Goal: Task Accomplishment & Management: Complete application form

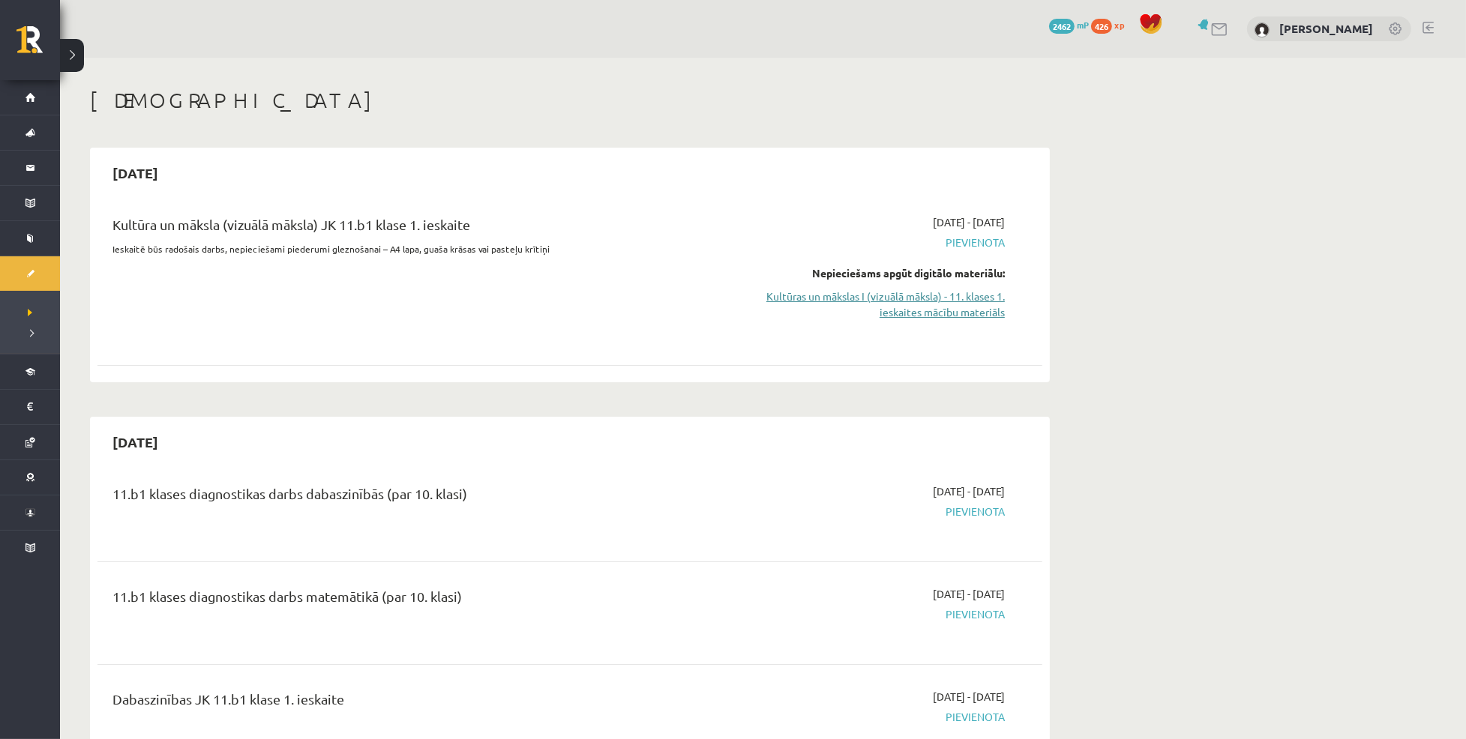
click at [933, 302] on link "Kultūras un mākslas I (vizuālā māksla) - 11. klases 1. ieskaites mācību materiā…" at bounding box center [863, 304] width 283 height 31
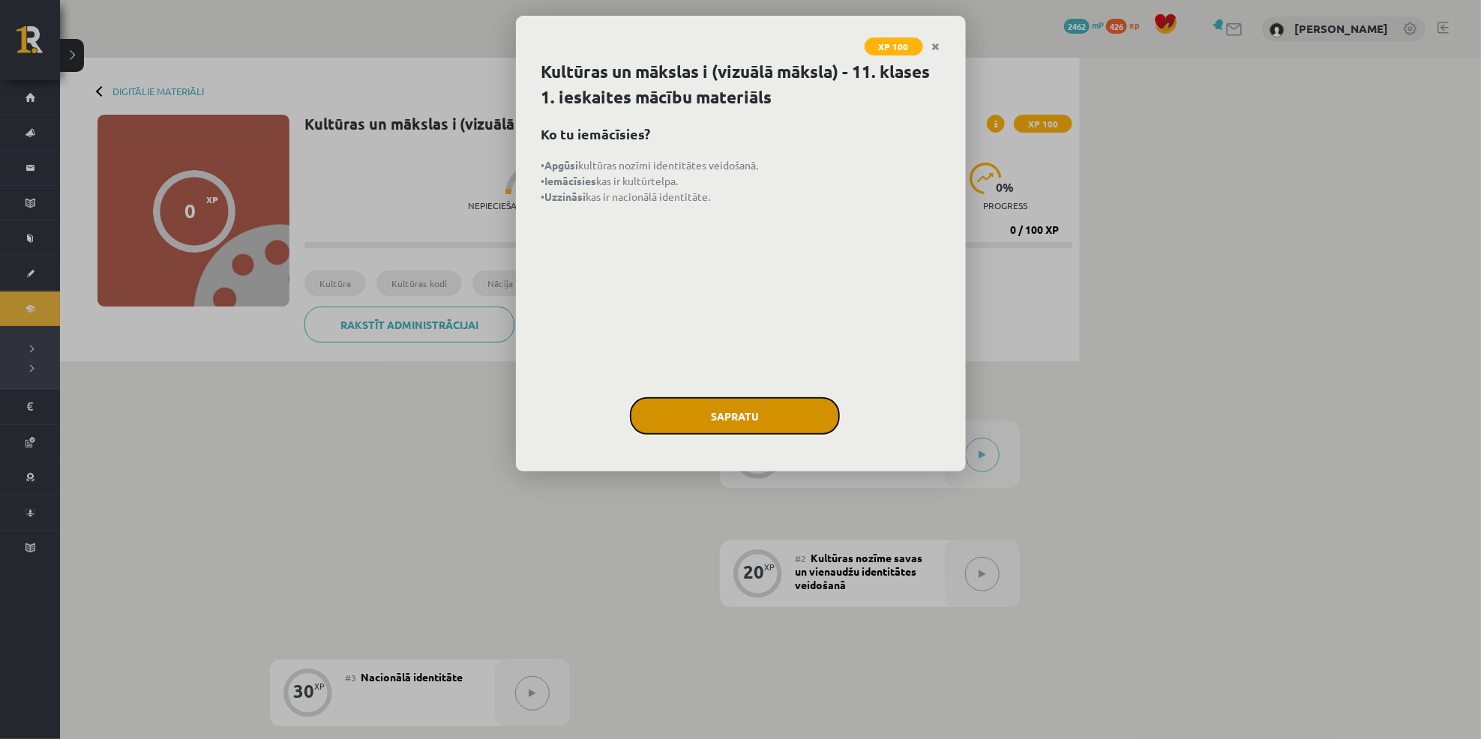
click at [768, 416] on button "Sapratu" at bounding box center [735, 415] width 210 height 37
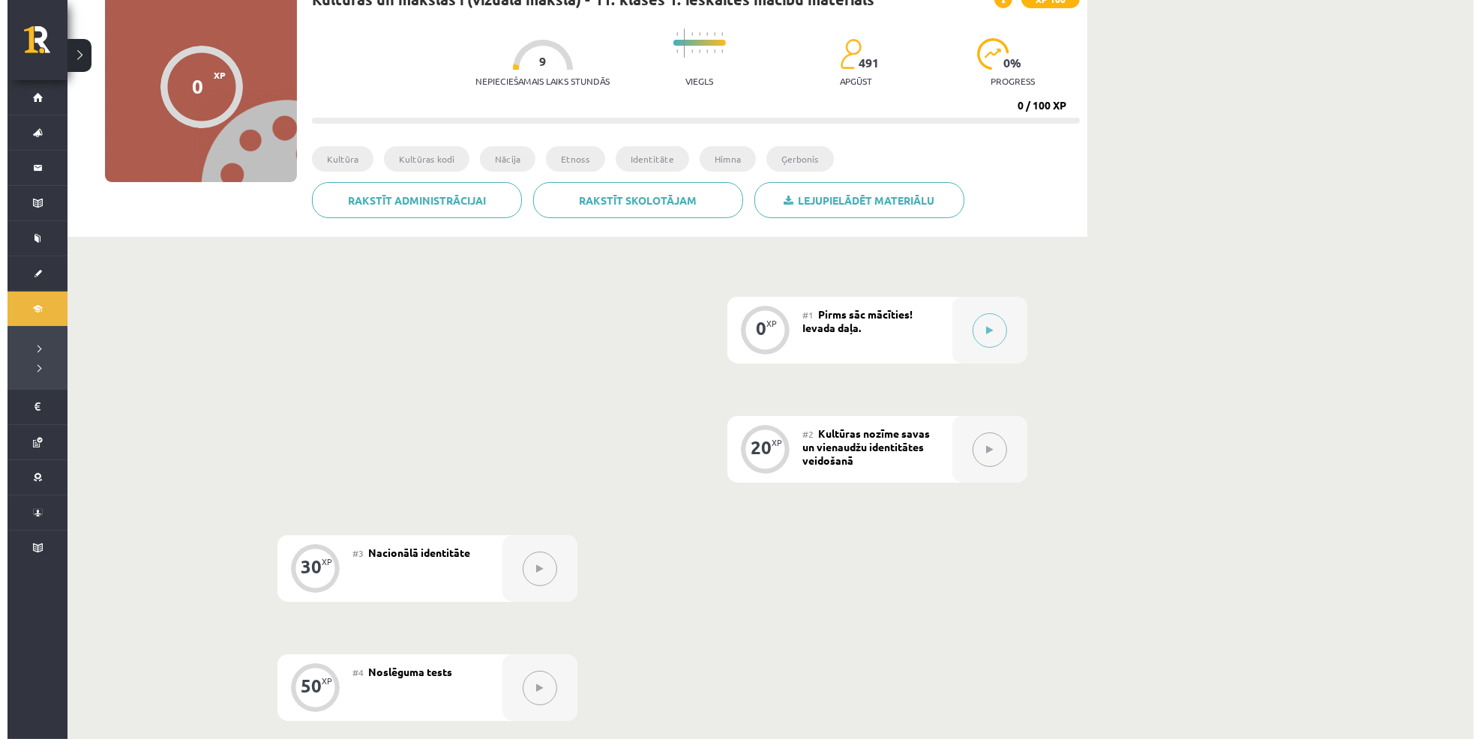
scroll to position [117, 0]
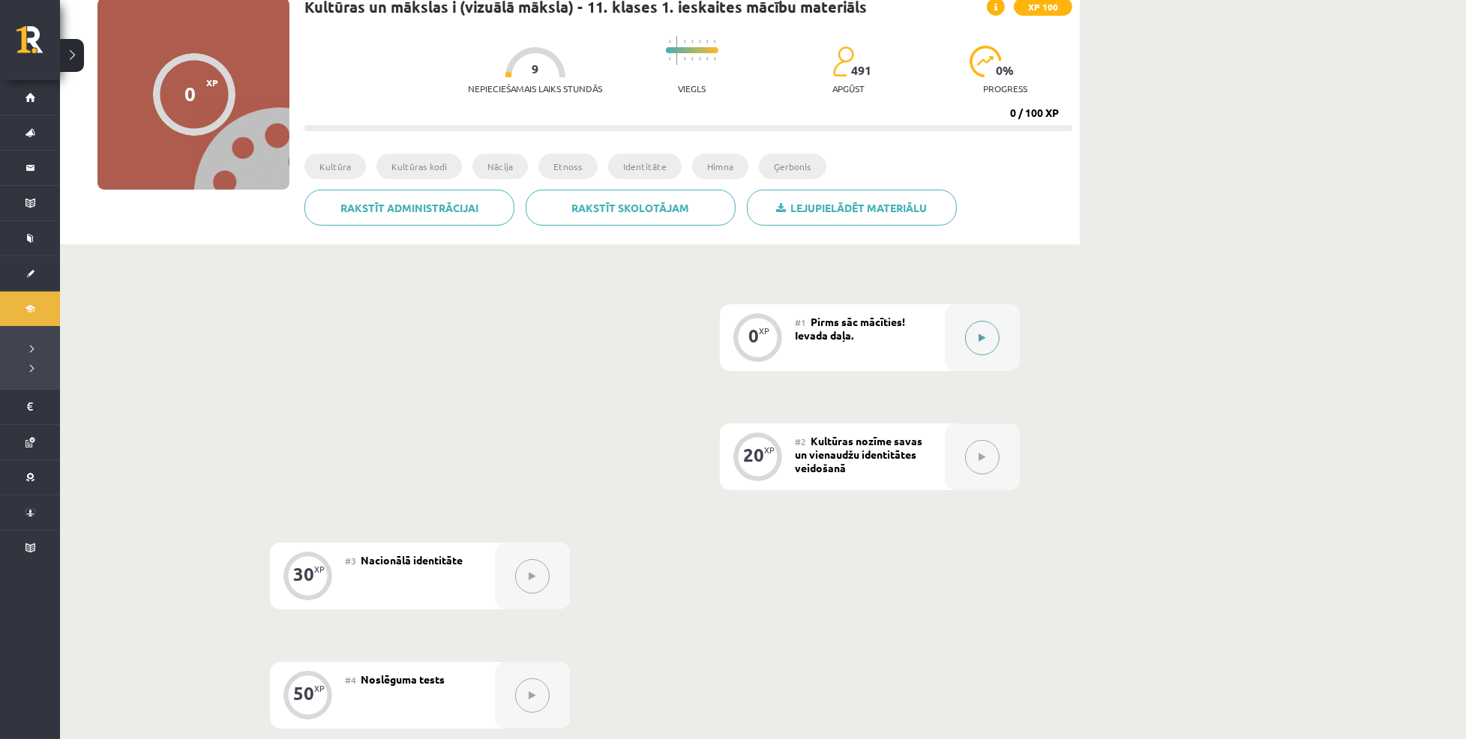
click at [988, 339] on button at bounding box center [982, 338] width 34 height 34
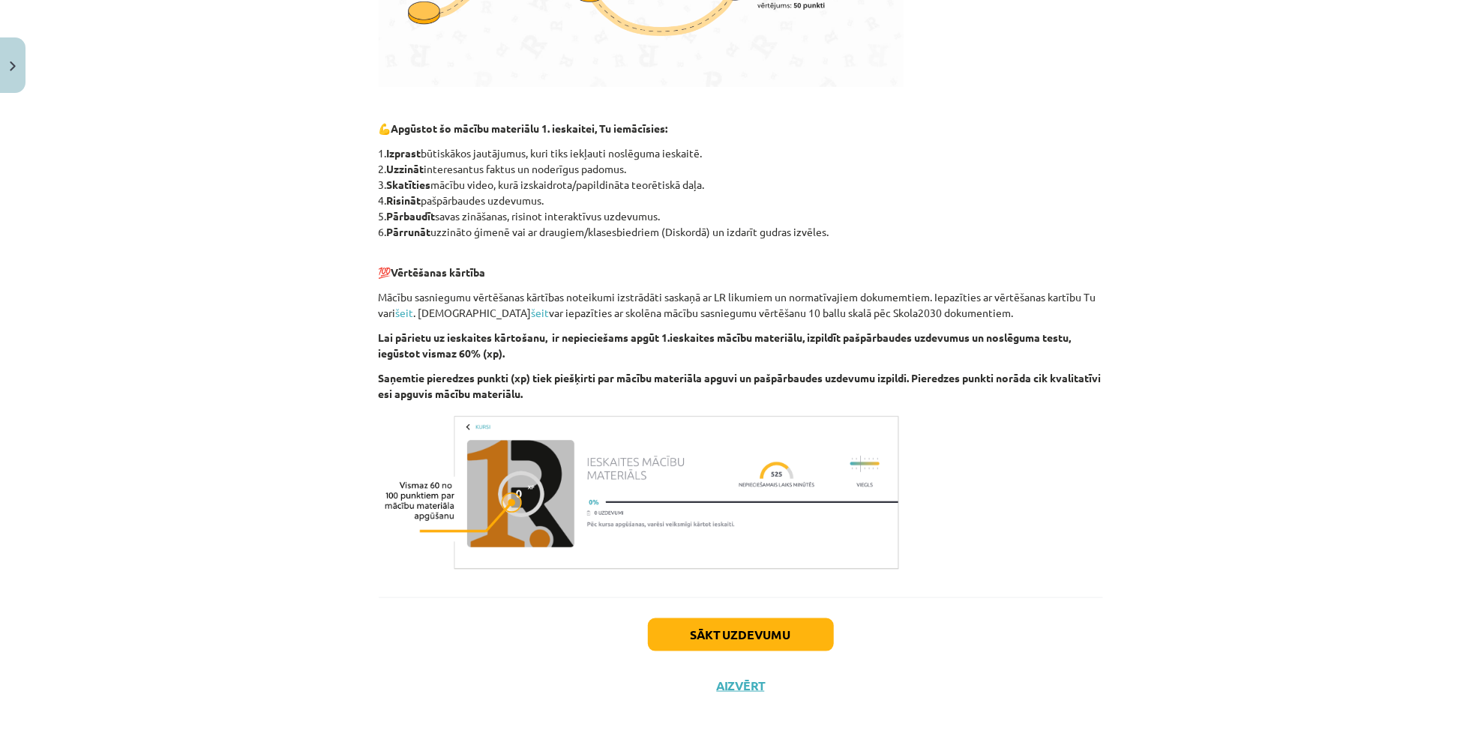
scroll to position [626, 0]
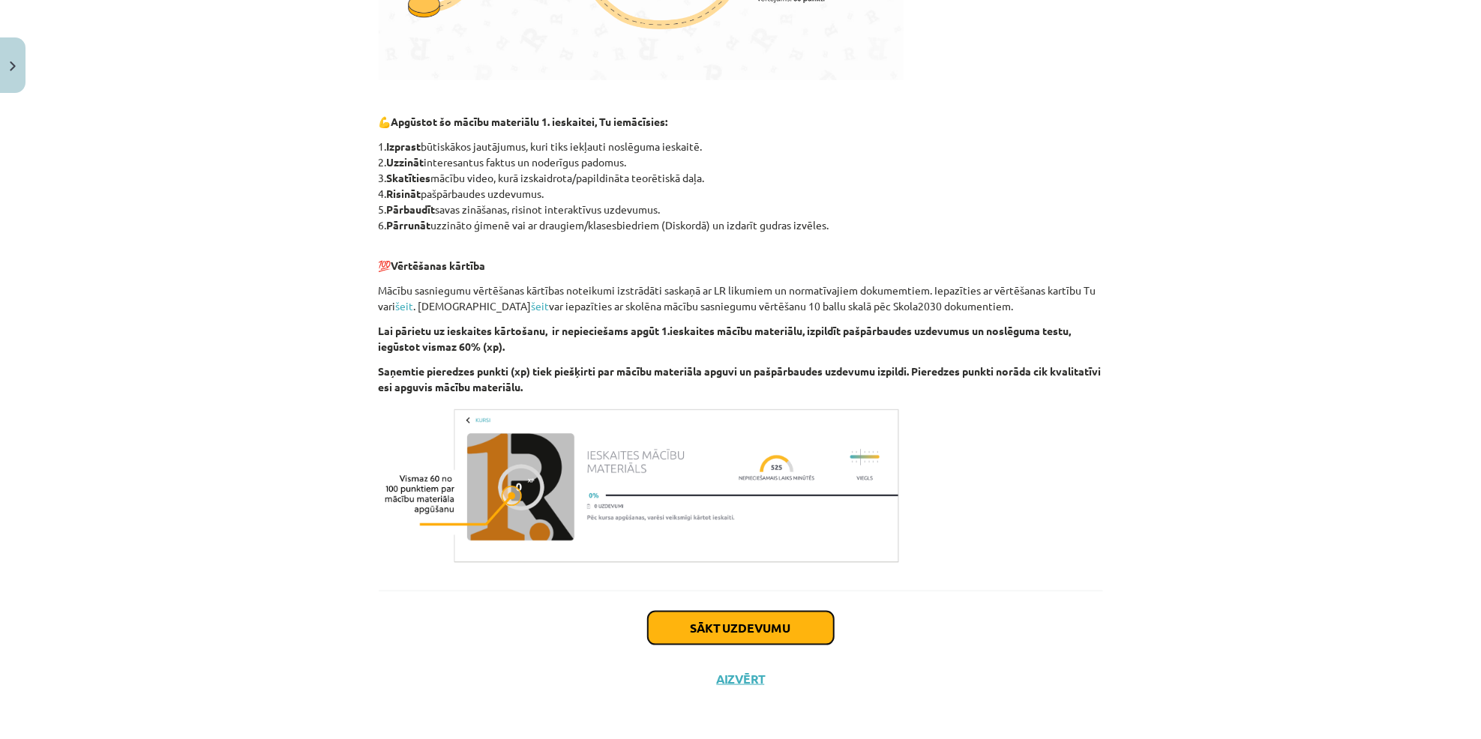
click at [673, 621] on button "Sākt uzdevumu" at bounding box center [741, 628] width 186 height 33
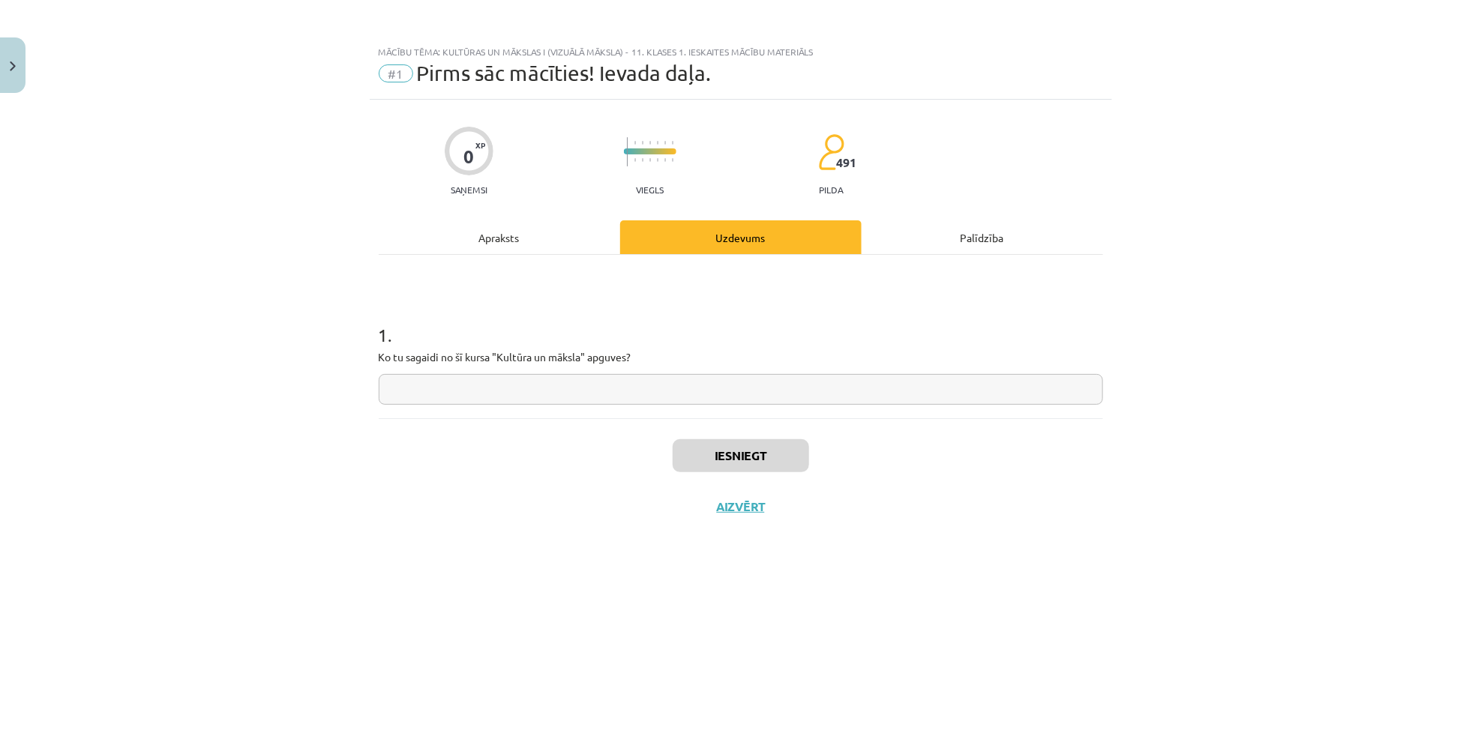
scroll to position [0, 0]
click at [628, 385] on input "text" at bounding box center [741, 389] width 724 height 31
click at [771, 457] on button "Iesniegt" at bounding box center [741, 455] width 136 height 33
click at [778, 519] on button "Nākamā nodarbība" at bounding box center [740, 516] width 147 height 34
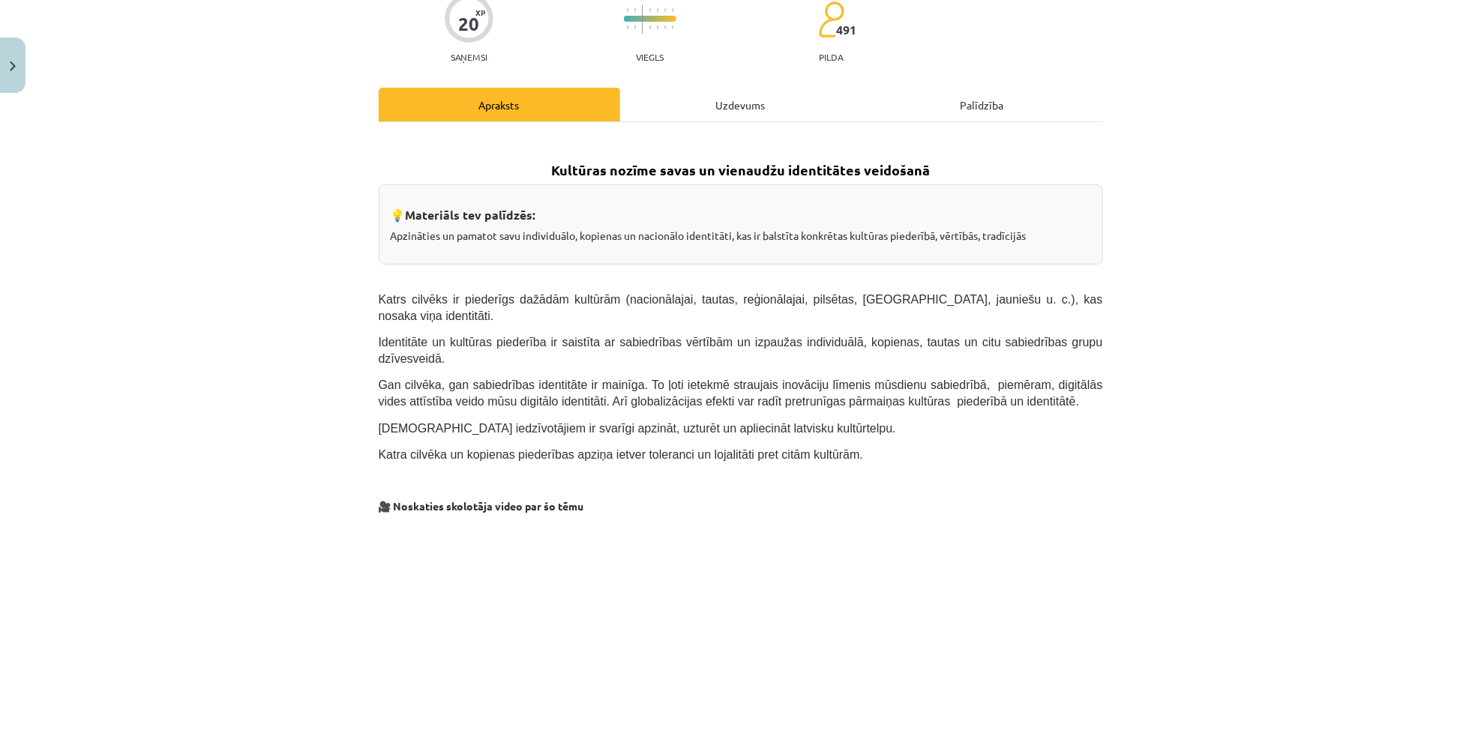
scroll to position [136, 0]
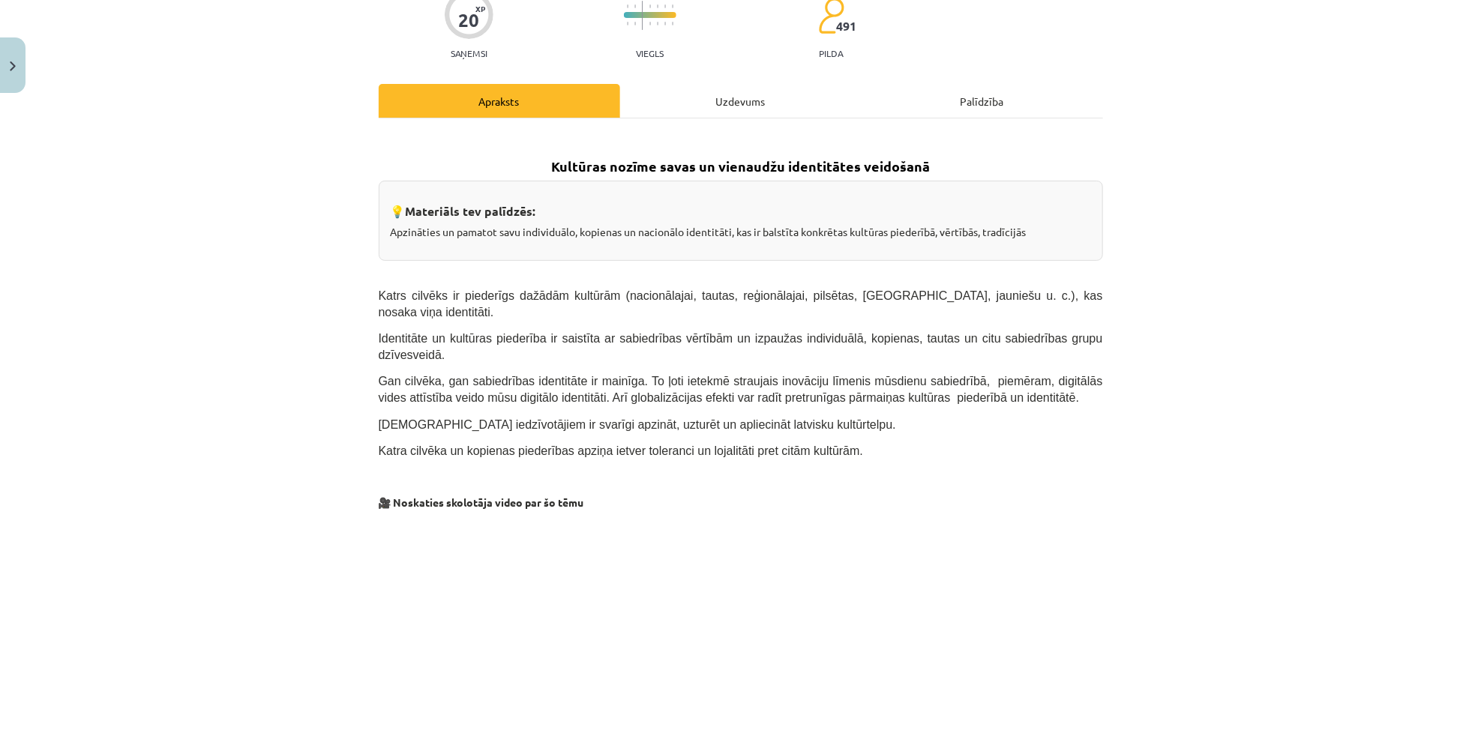
click at [1141, 354] on div "Mācību tēma: Kultūras un mākslas i (vizuālā māksla) - 11. klases 1. ieskaites m…" at bounding box center [740, 369] width 1481 height 739
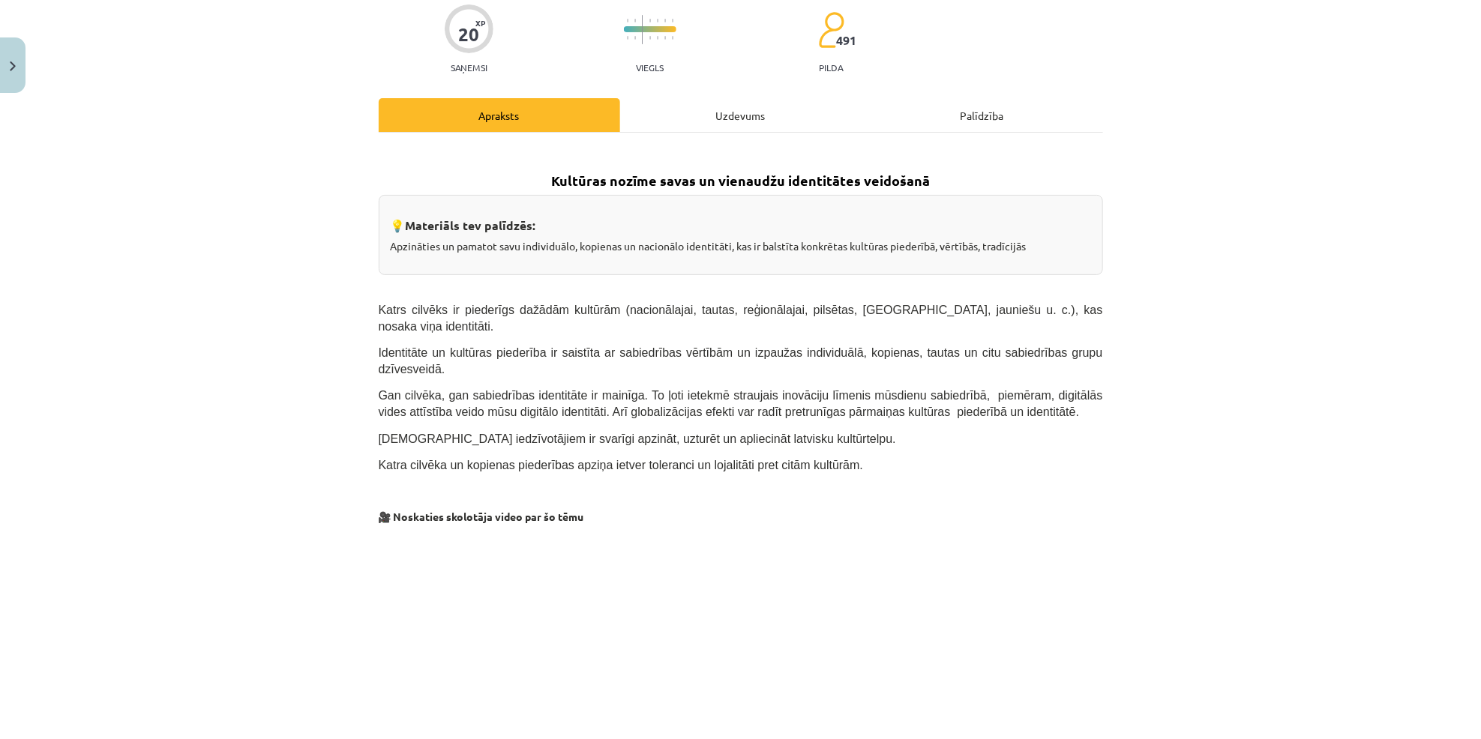
scroll to position [0, 0]
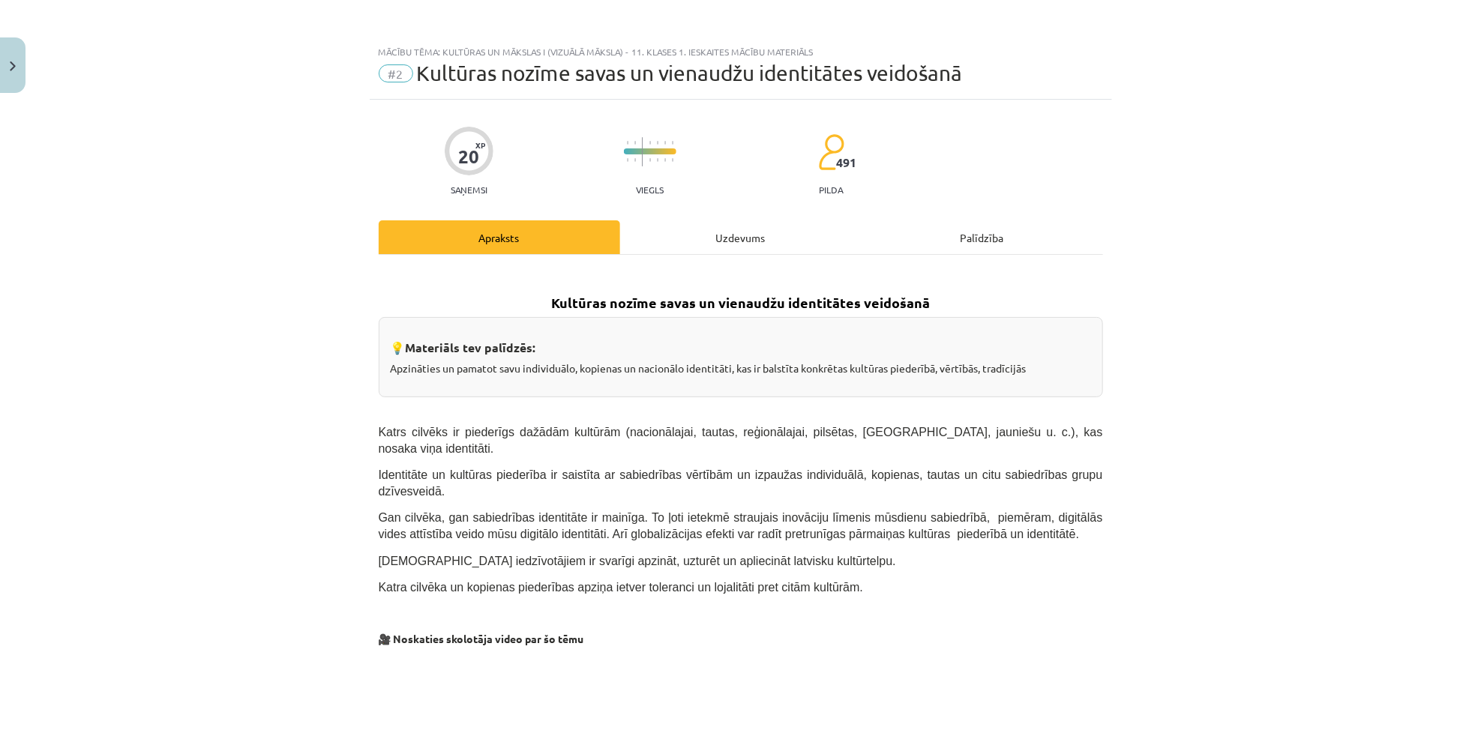
click at [706, 236] on div "Uzdevums" at bounding box center [740, 237] width 241 height 34
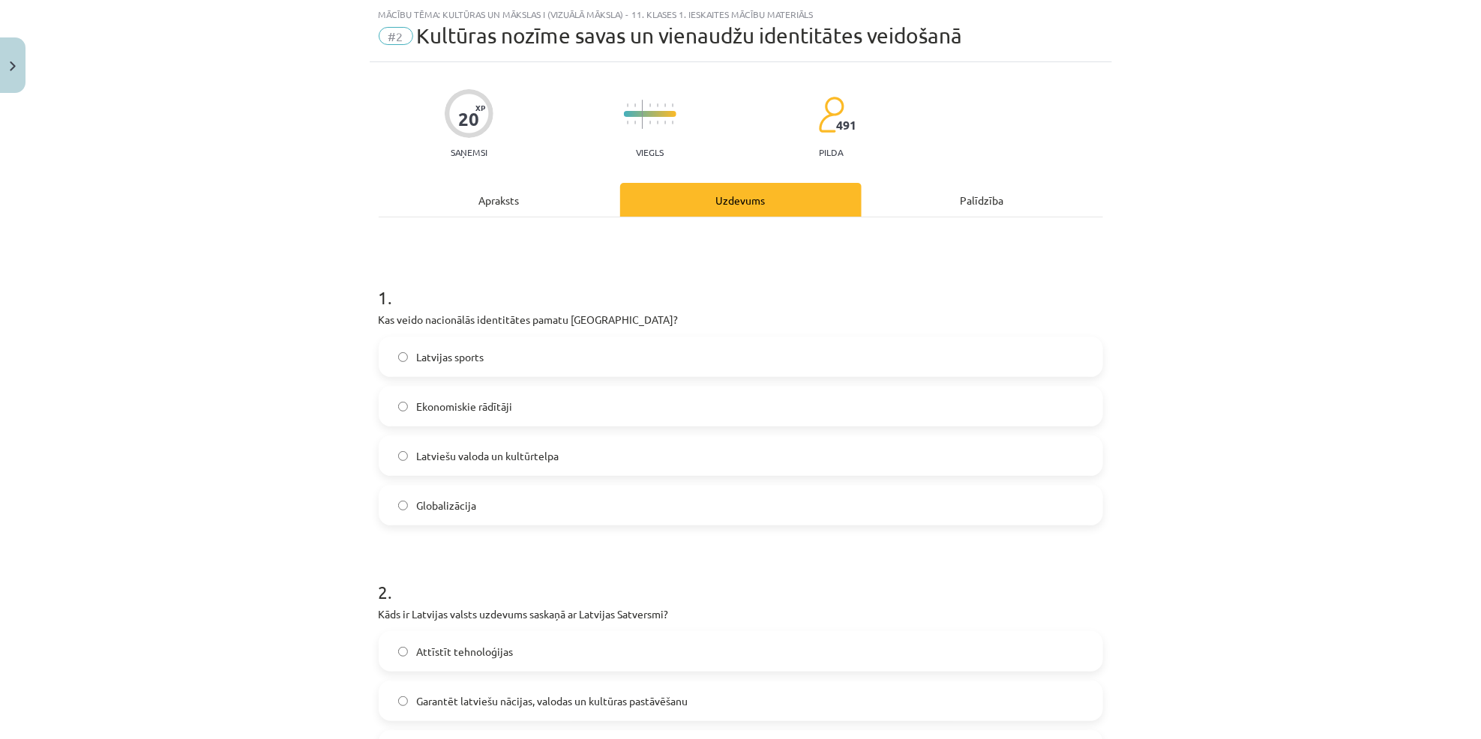
click at [510, 198] on div "Apraksts" at bounding box center [499, 200] width 241 height 34
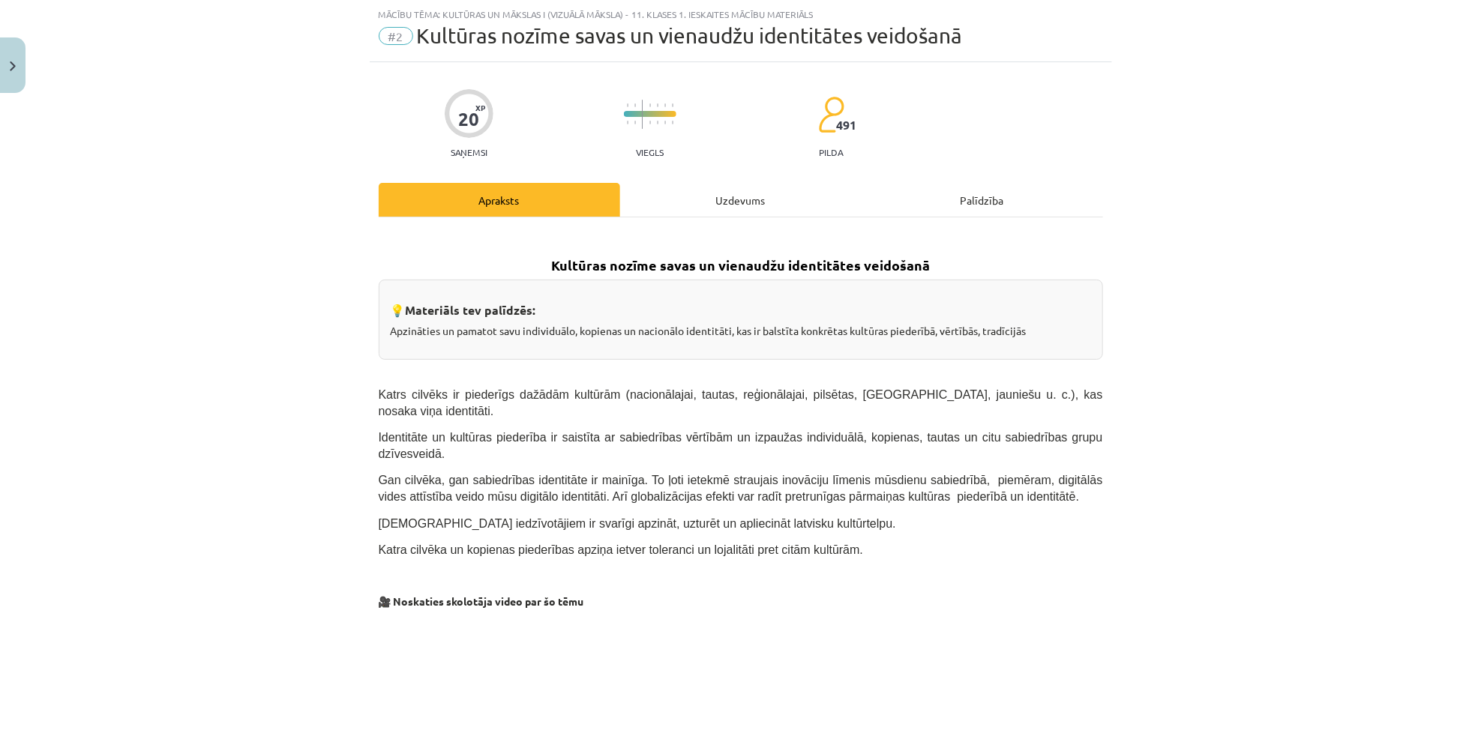
click at [700, 202] on div "Uzdevums" at bounding box center [740, 200] width 241 height 34
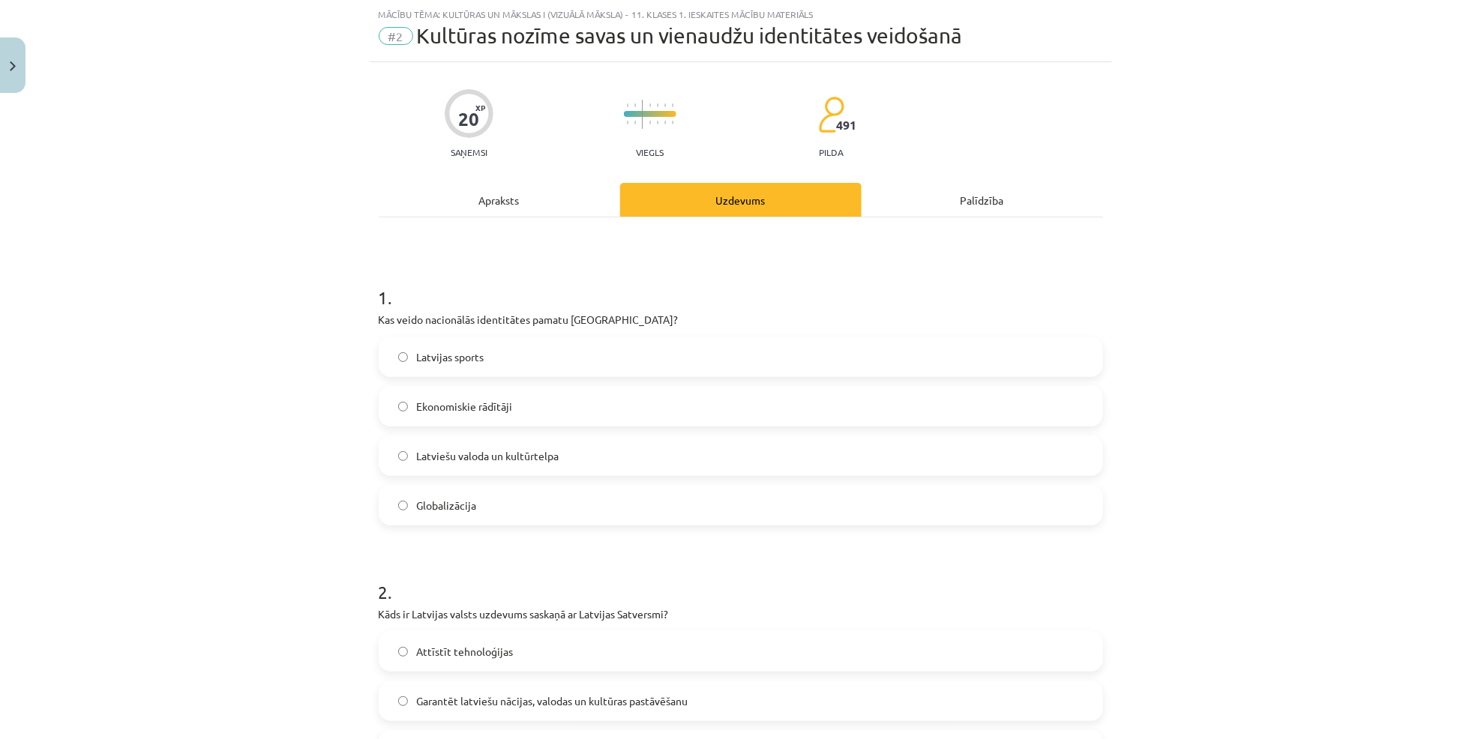
click at [529, 444] on label "Latviešu valoda un kultūrtelpa" at bounding box center [740, 455] width 721 height 37
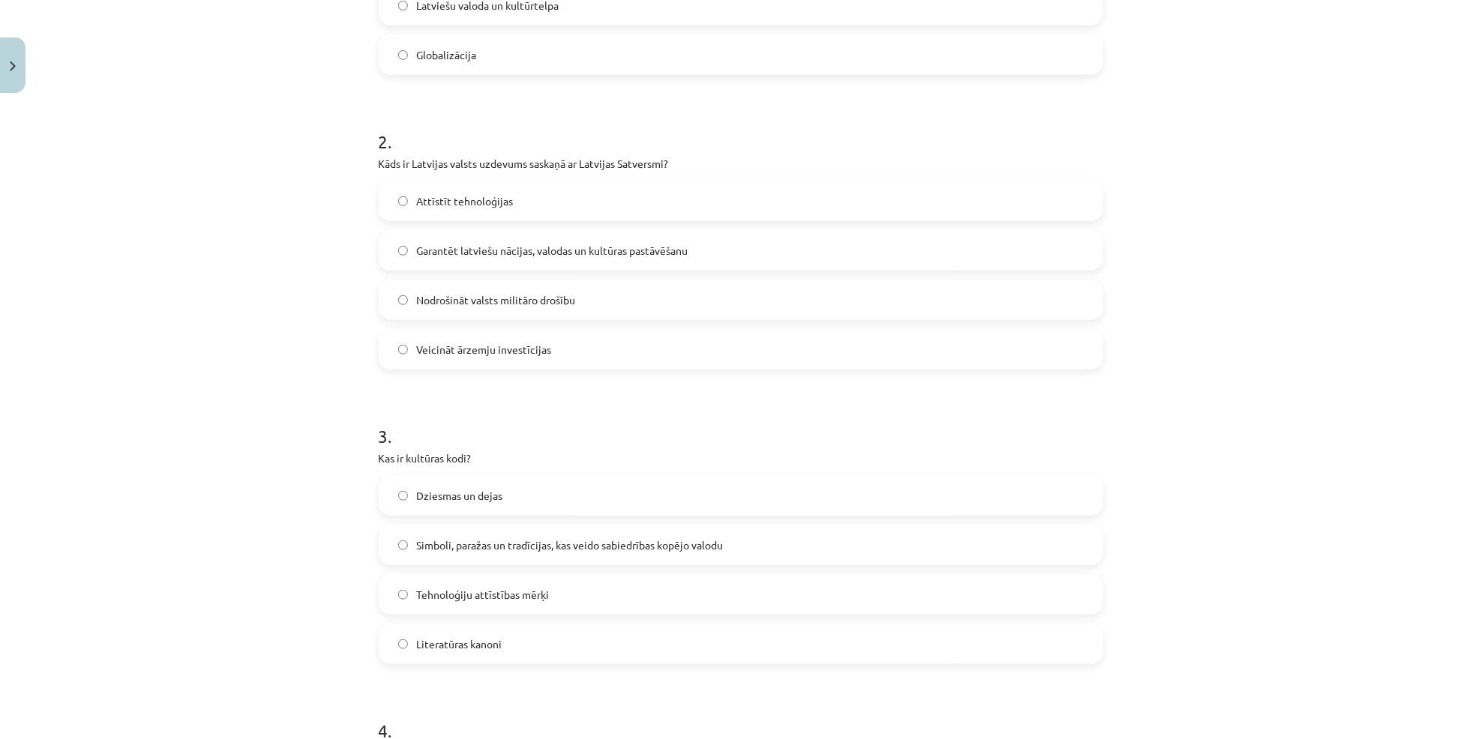
scroll to position [490, 0]
click at [607, 246] on span "Garantēt latviešu nācijas, valodas un kultūras pastāvēšanu" at bounding box center [552, 249] width 271 height 16
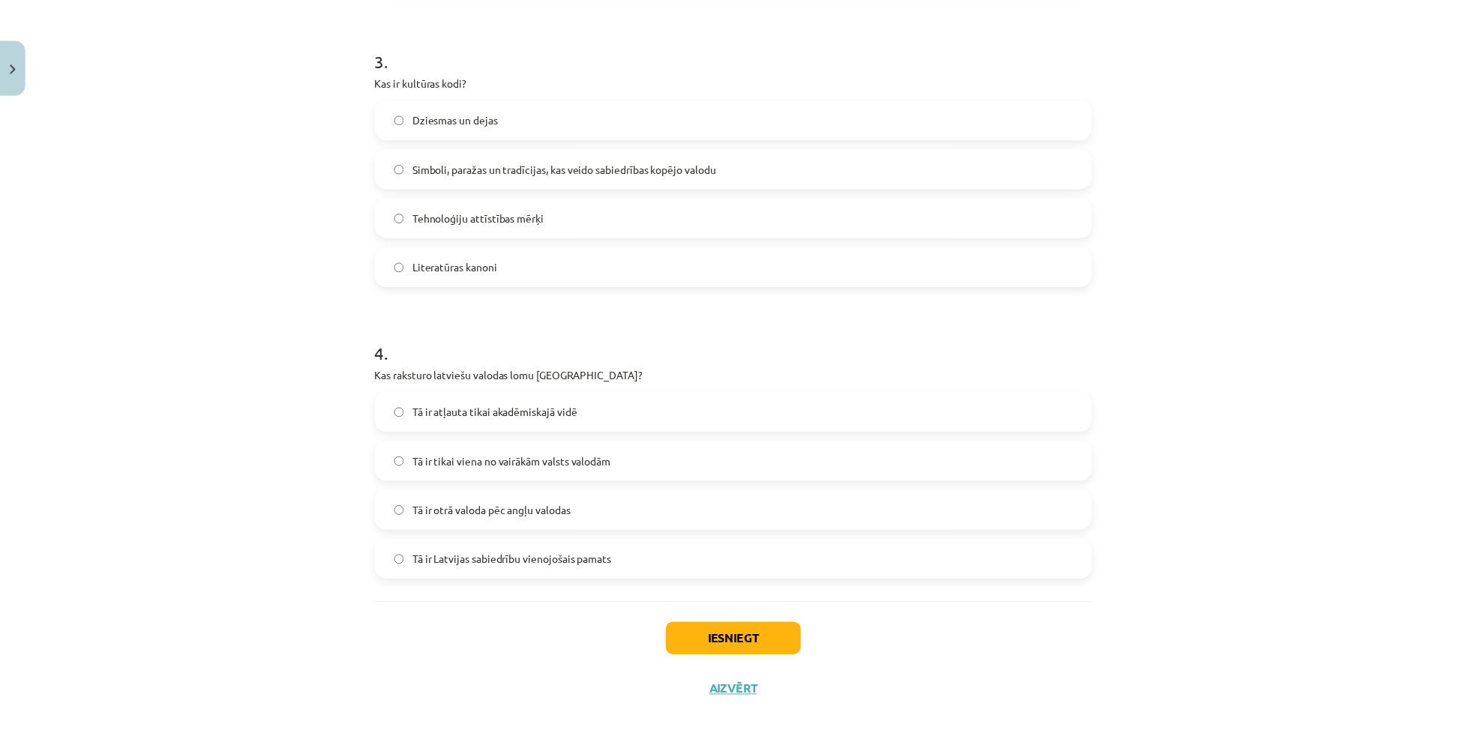
scroll to position [881, 0]
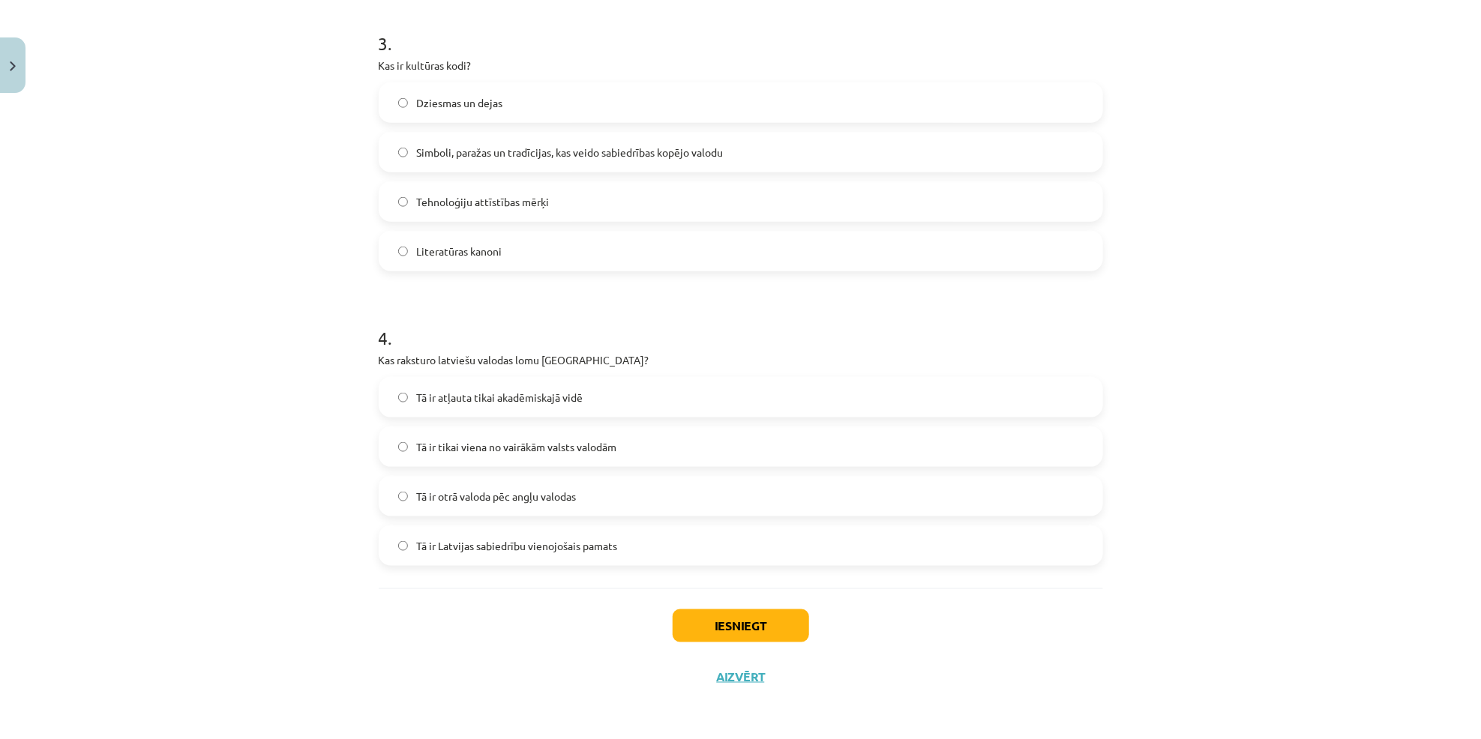
click at [685, 156] on span "Simboli, paražas un tradīcijas, kas veido sabiedrības kopējo valodu" at bounding box center [570, 153] width 307 height 16
click at [13, 45] on button "Close" at bounding box center [12, 64] width 25 height 55
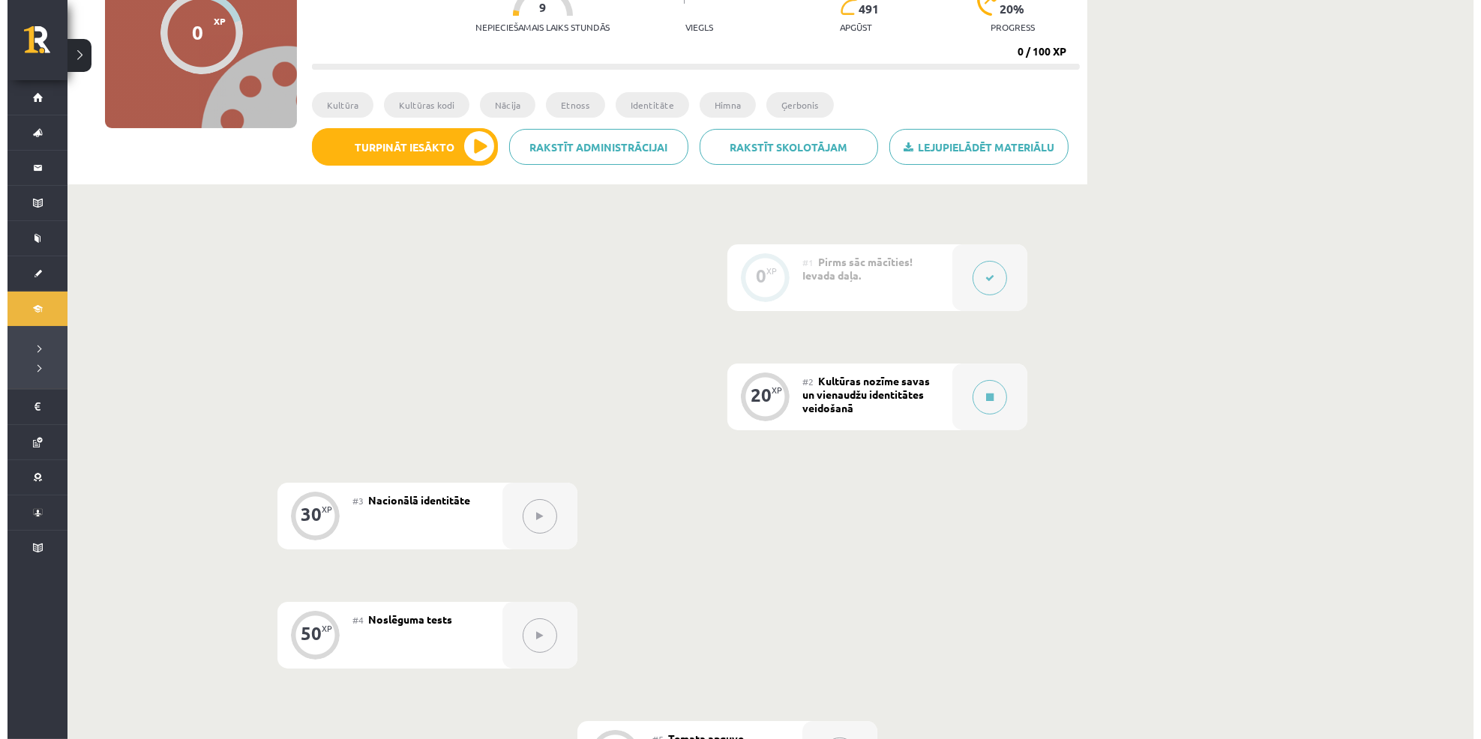
scroll to position [230, 0]
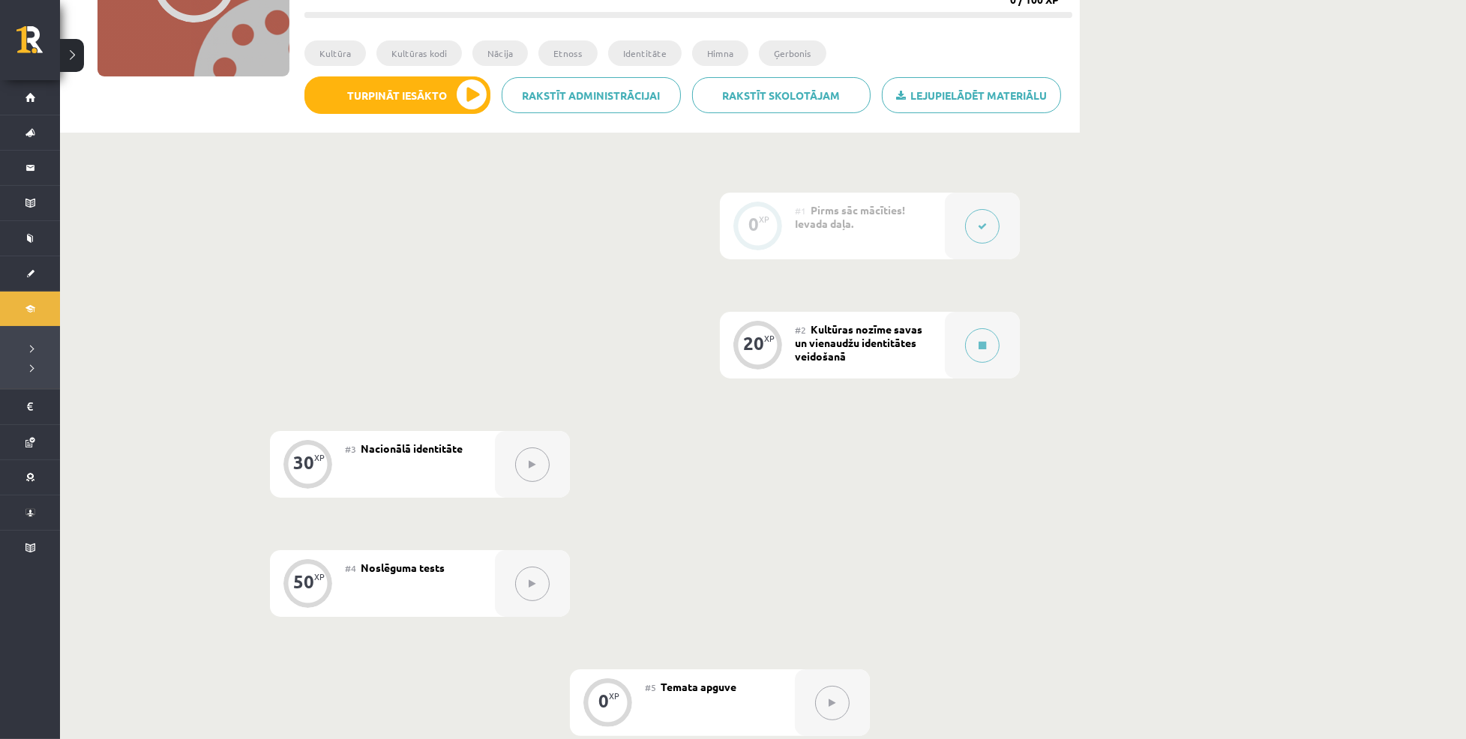
click at [76, 58] on button at bounding box center [72, 55] width 24 height 33
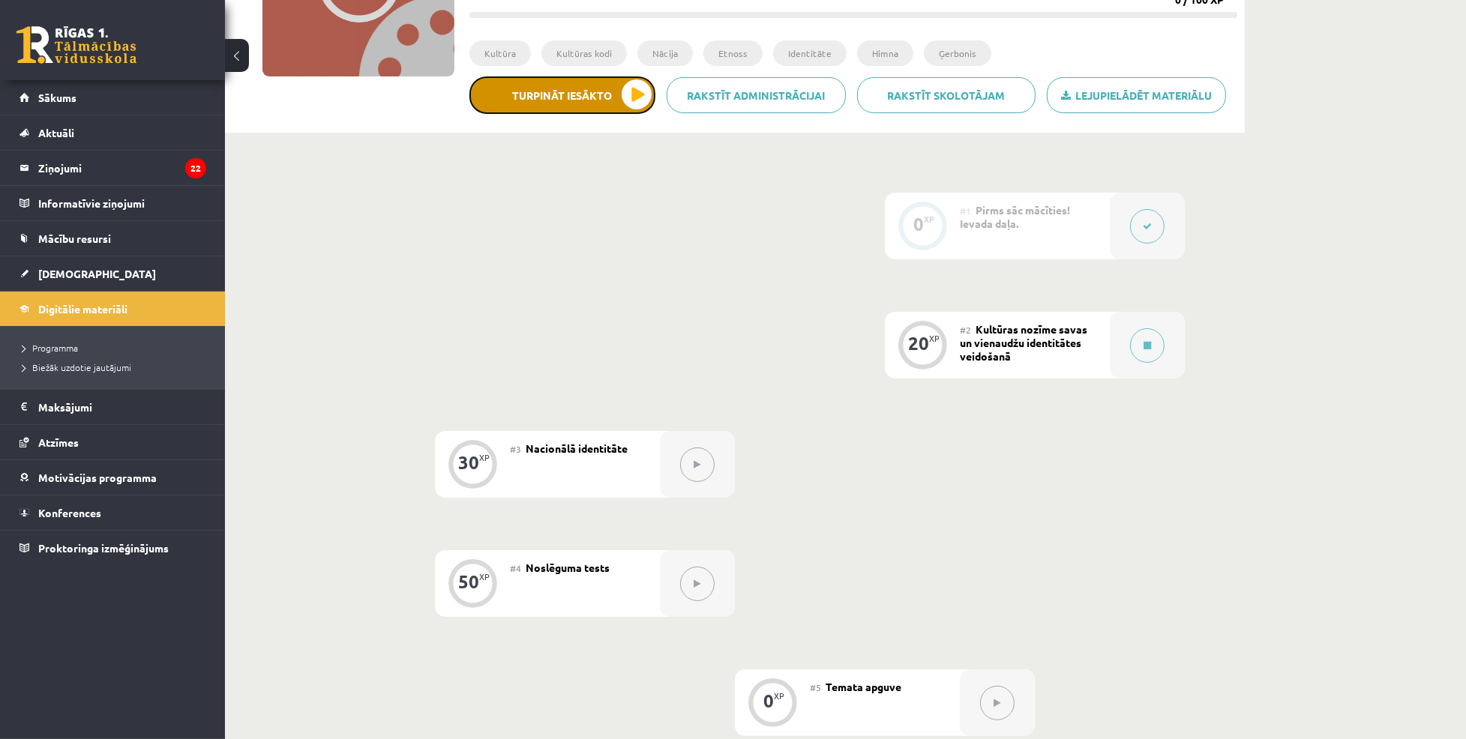
click at [583, 100] on button "Turpināt iesākto" at bounding box center [562, 94] width 186 height 37
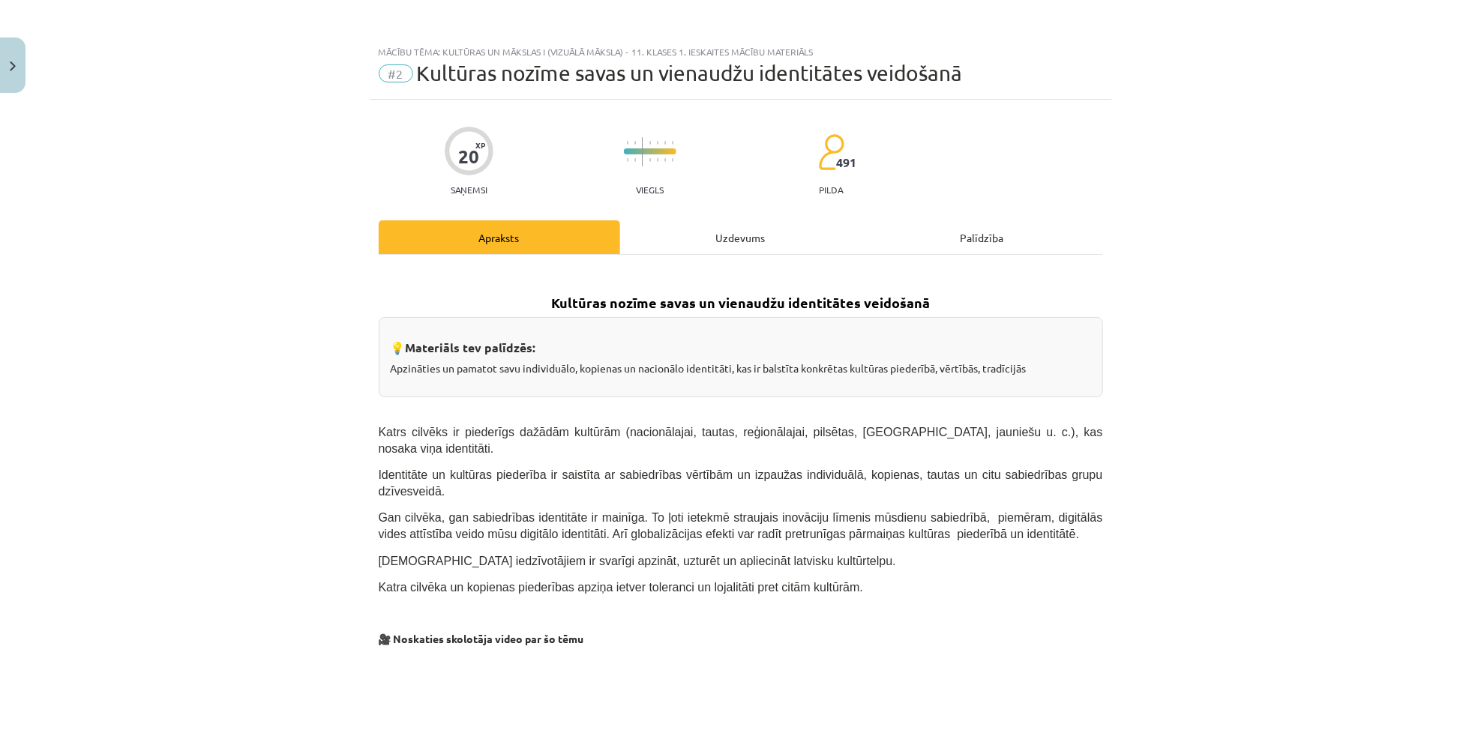
click at [706, 250] on div "Uzdevums" at bounding box center [740, 237] width 241 height 34
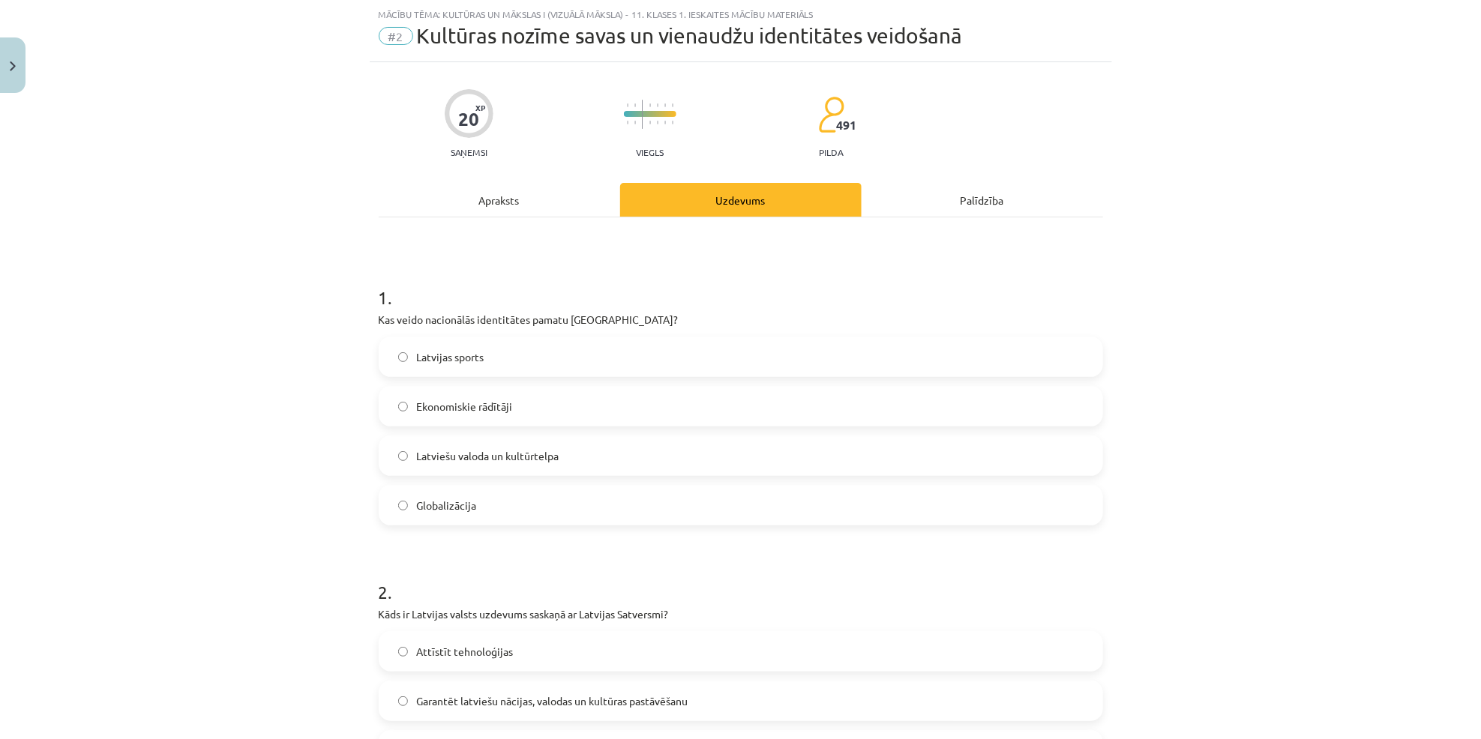
click at [511, 456] on span "Latviešu valoda un kultūrtelpa" at bounding box center [488, 456] width 142 height 16
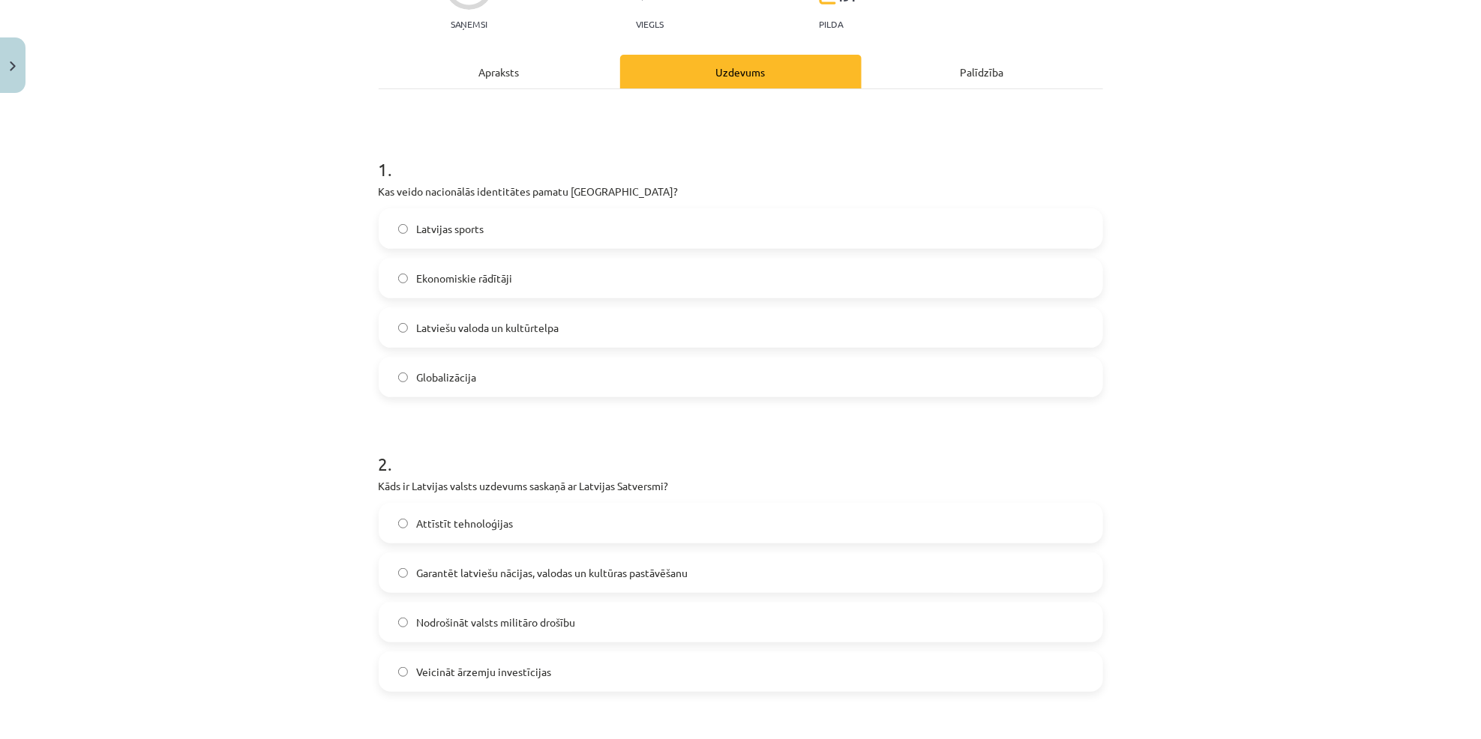
scroll to position [222, 0]
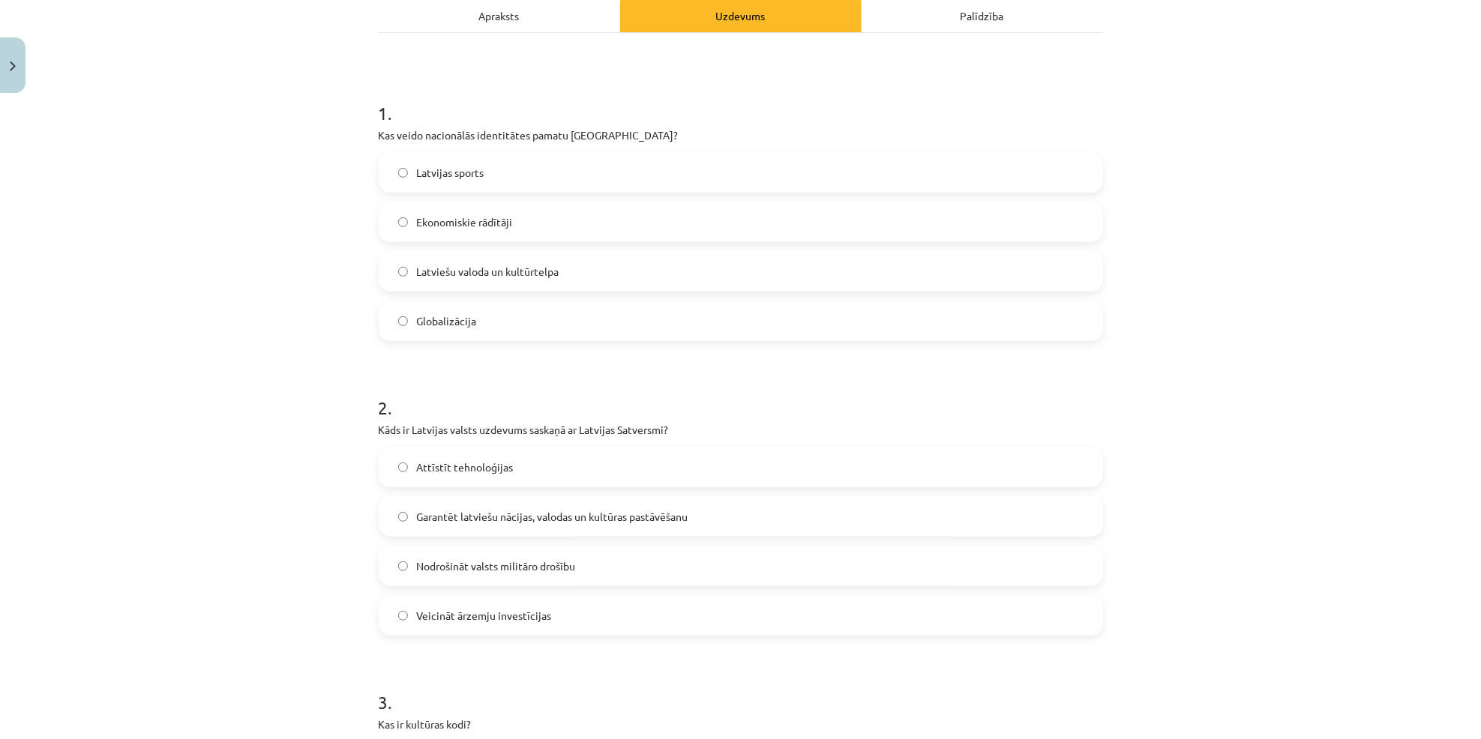
click at [545, 517] on span "Garantēt latviešu nācijas, valodas un kultūras pastāvēšanu" at bounding box center [552, 517] width 271 height 16
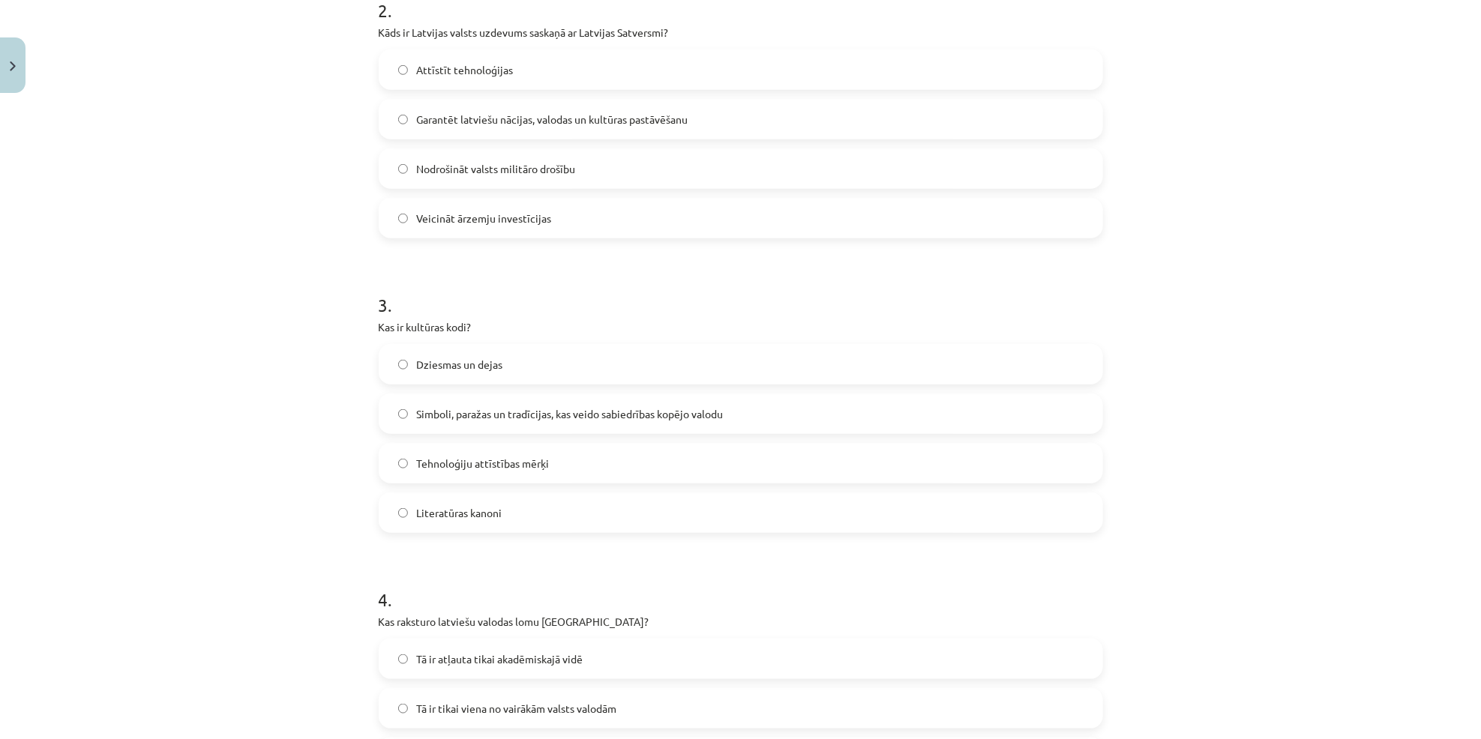
scroll to position [689, 0]
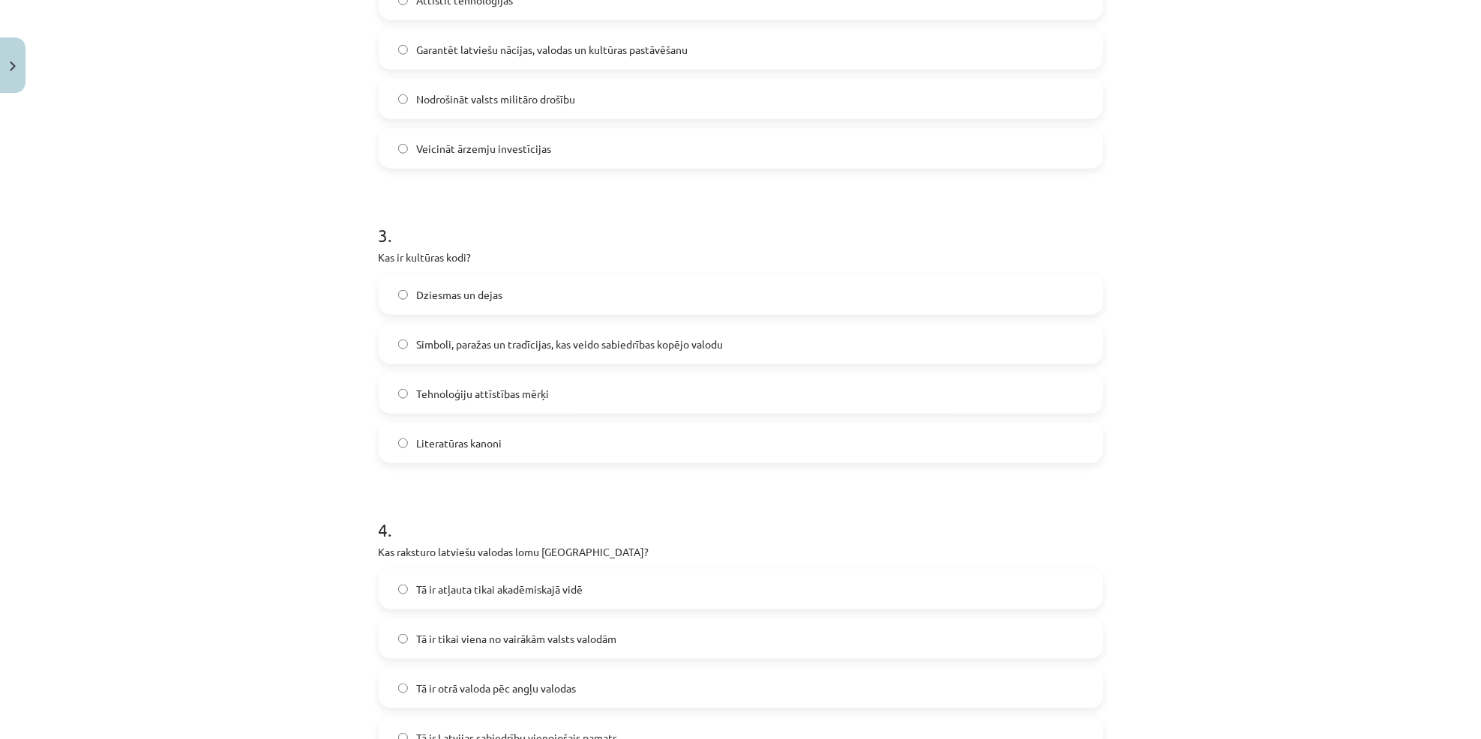
click at [549, 352] on label "Simboli, paražas un tradīcijas, kas veido sabiedrības kopējo valodu" at bounding box center [740, 343] width 721 height 37
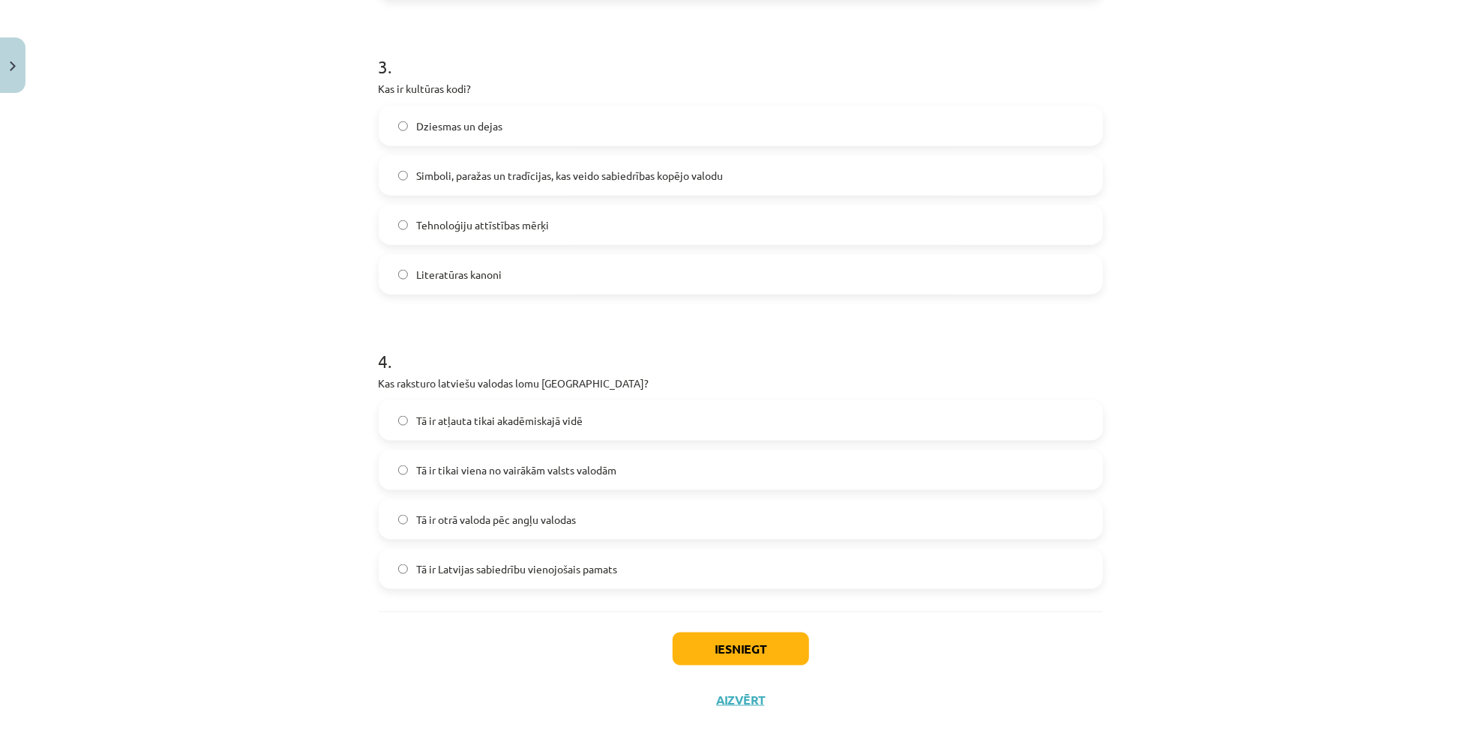
scroll to position [881, 0]
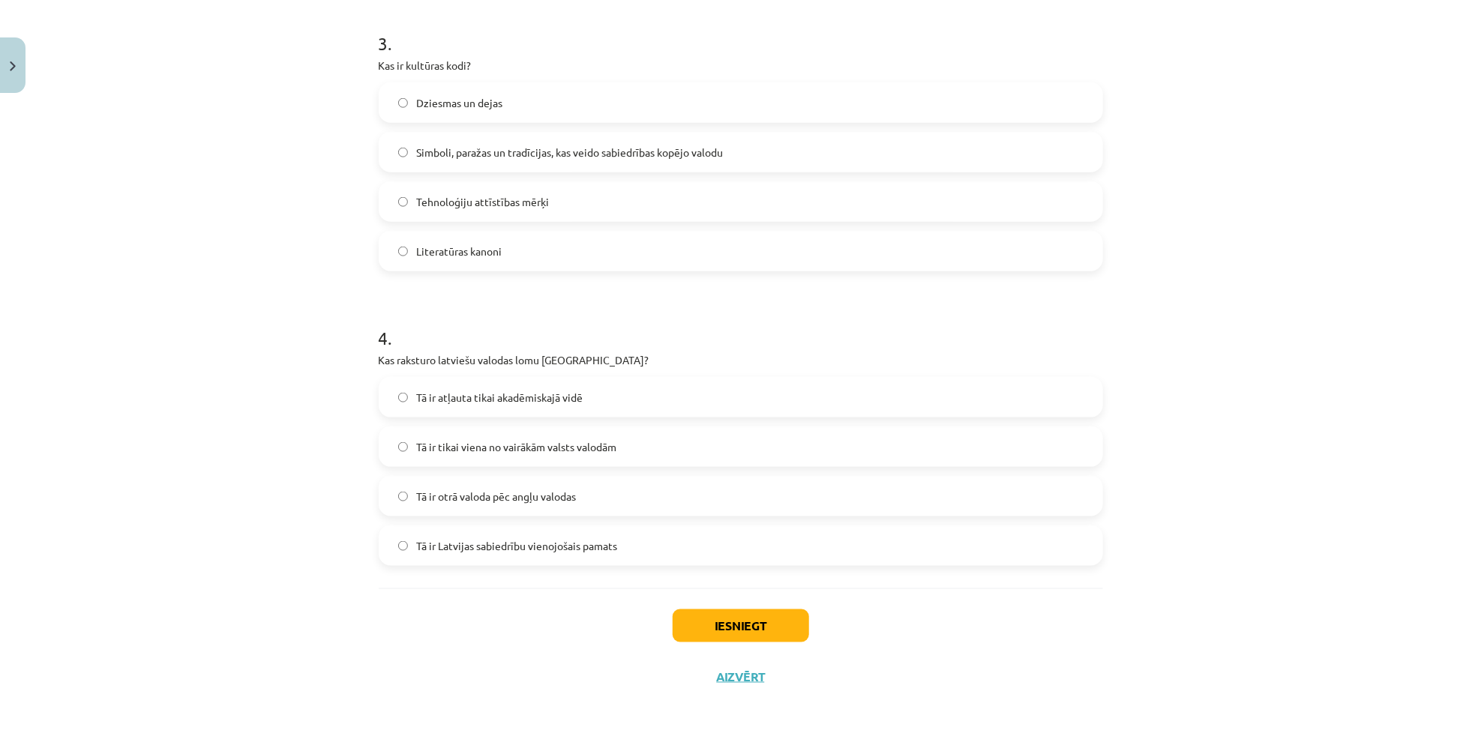
click at [528, 530] on label "Tā ir Latvijas sabiedrību vienojošais pamats" at bounding box center [740, 545] width 721 height 37
click at [744, 631] on button "Iesniegt" at bounding box center [741, 626] width 136 height 33
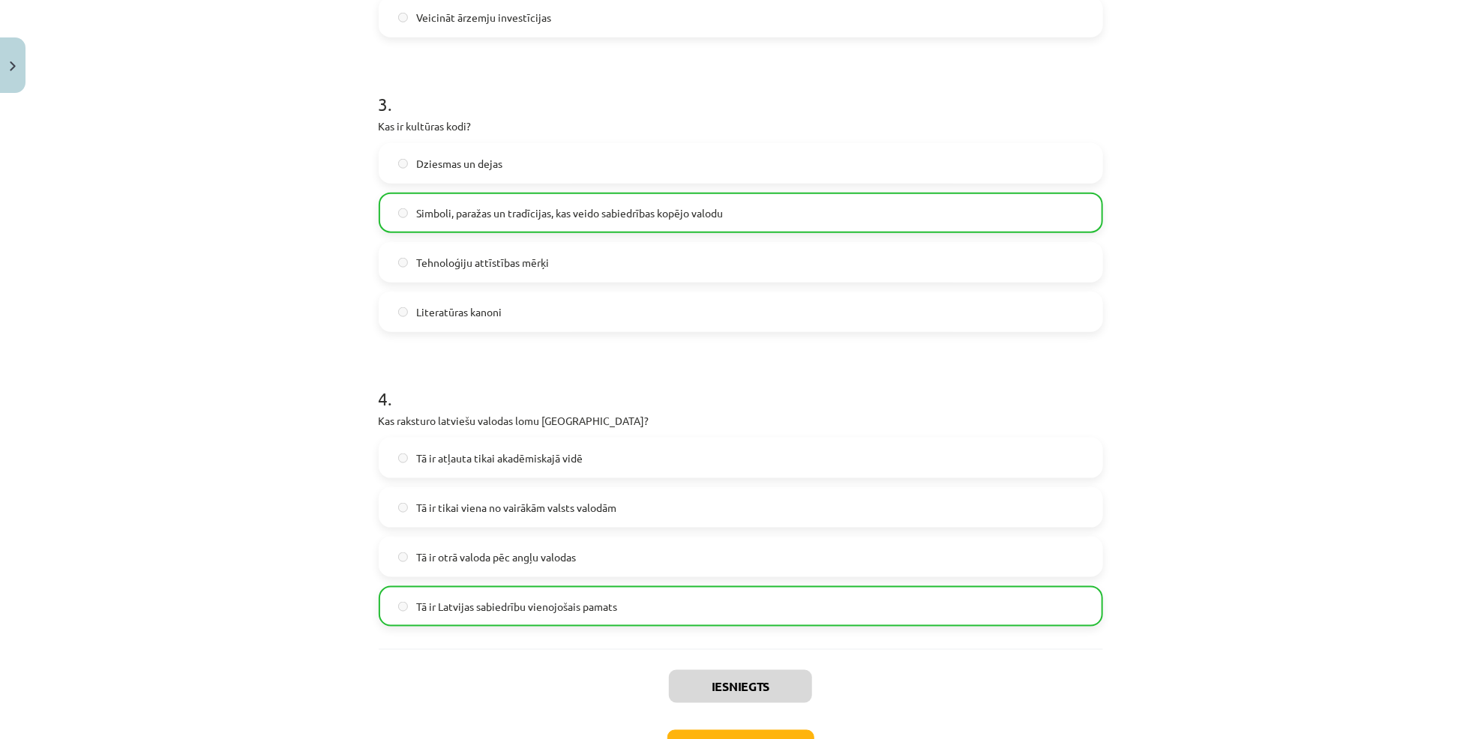
scroll to position [929, 0]
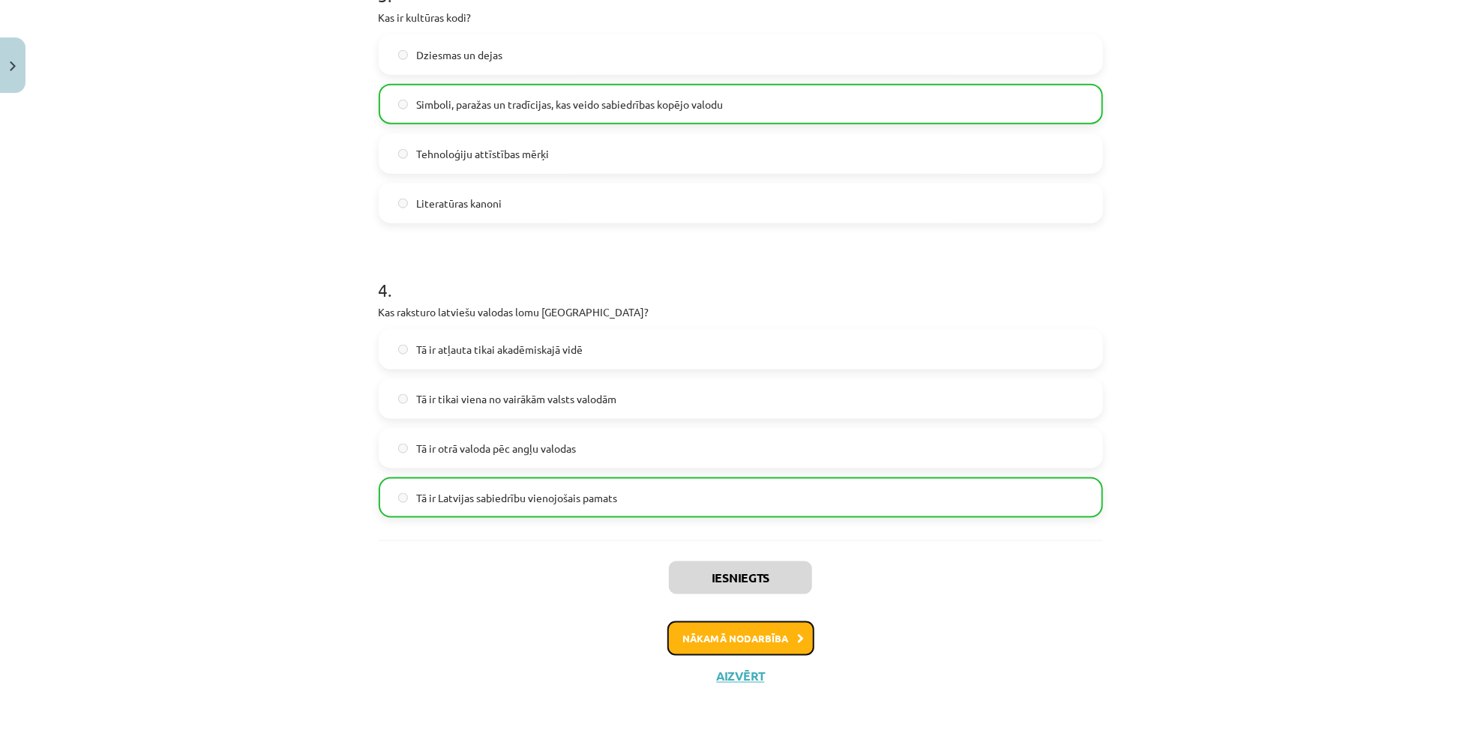
click at [745, 631] on button "Nākamā nodarbība" at bounding box center [740, 639] width 147 height 34
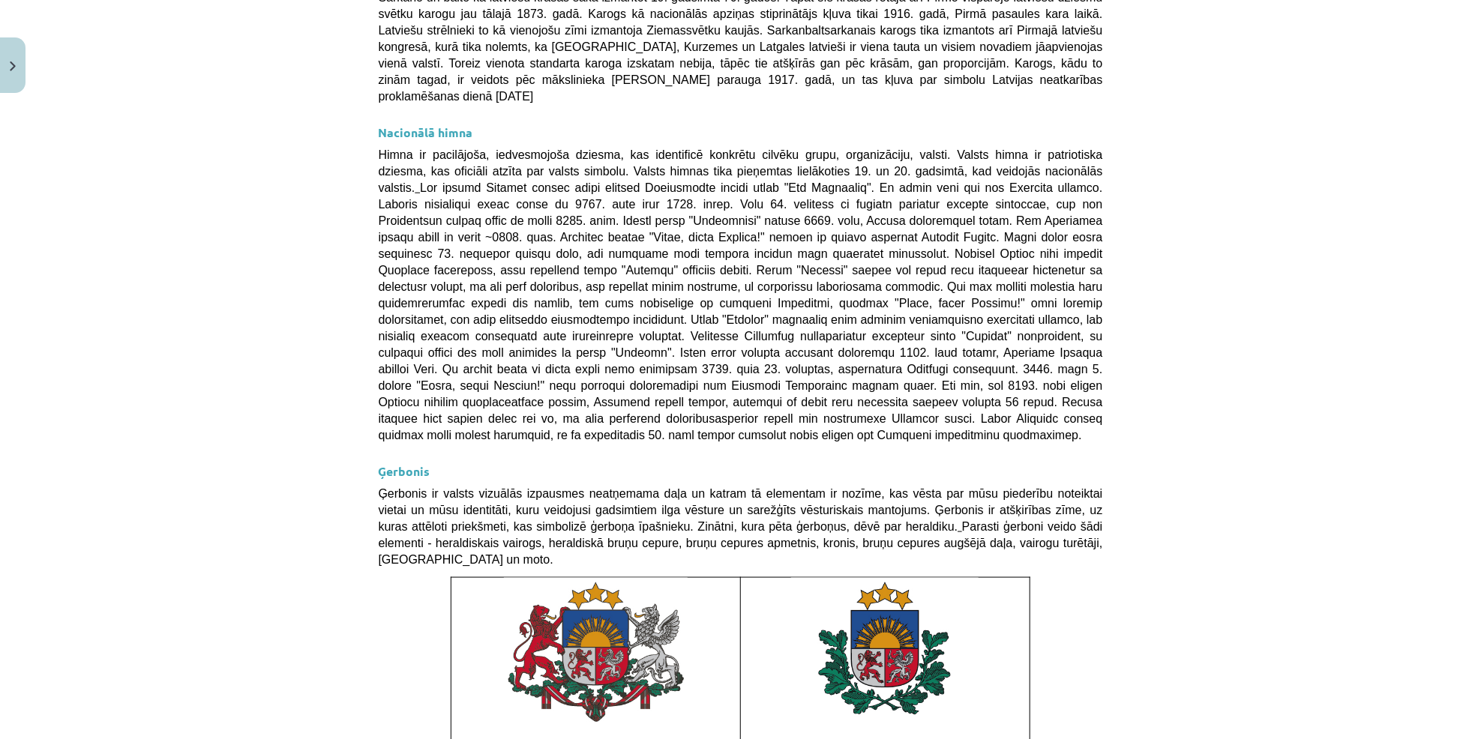
scroll to position [931, 0]
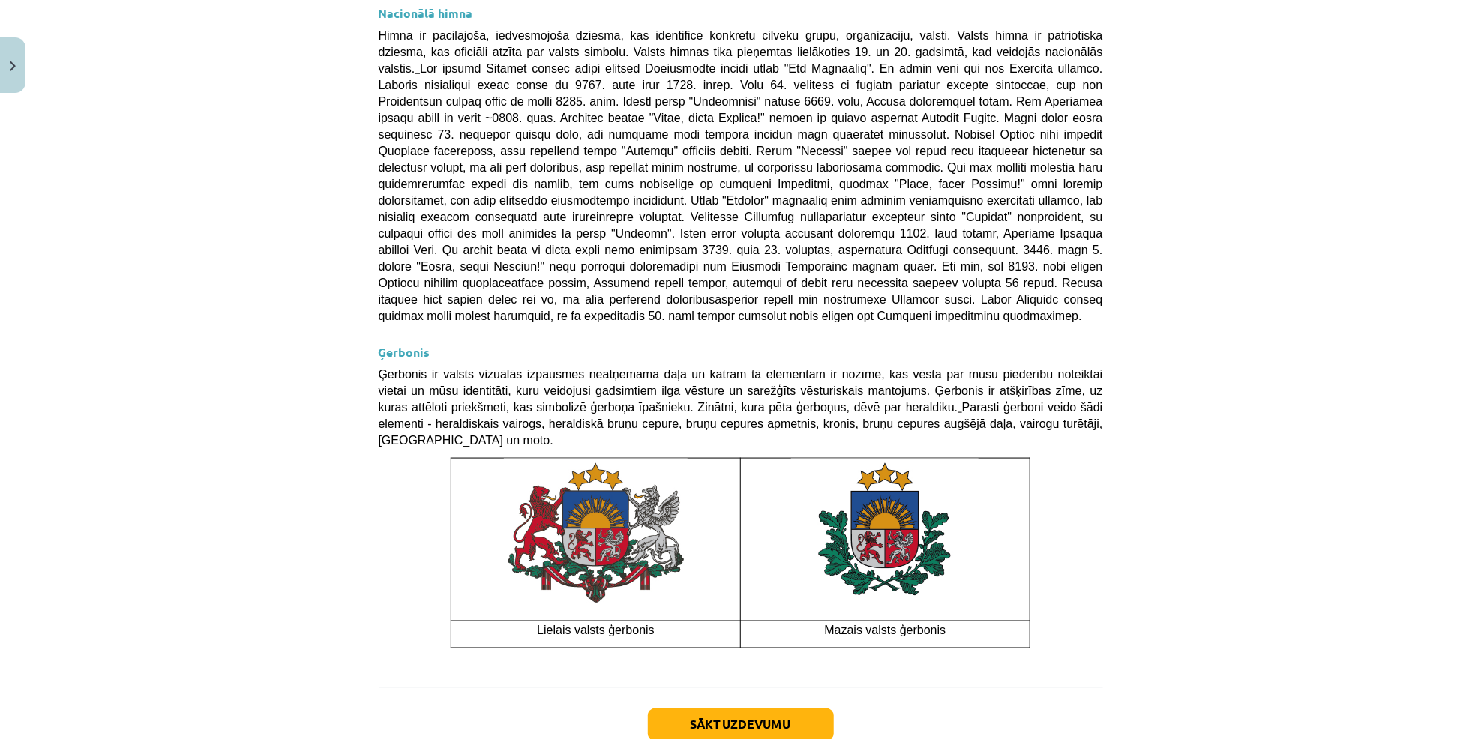
click at [712, 459] on p at bounding box center [596, 533] width 278 height 148
click at [701, 709] on button "Sākt uzdevumu" at bounding box center [741, 725] width 186 height 33
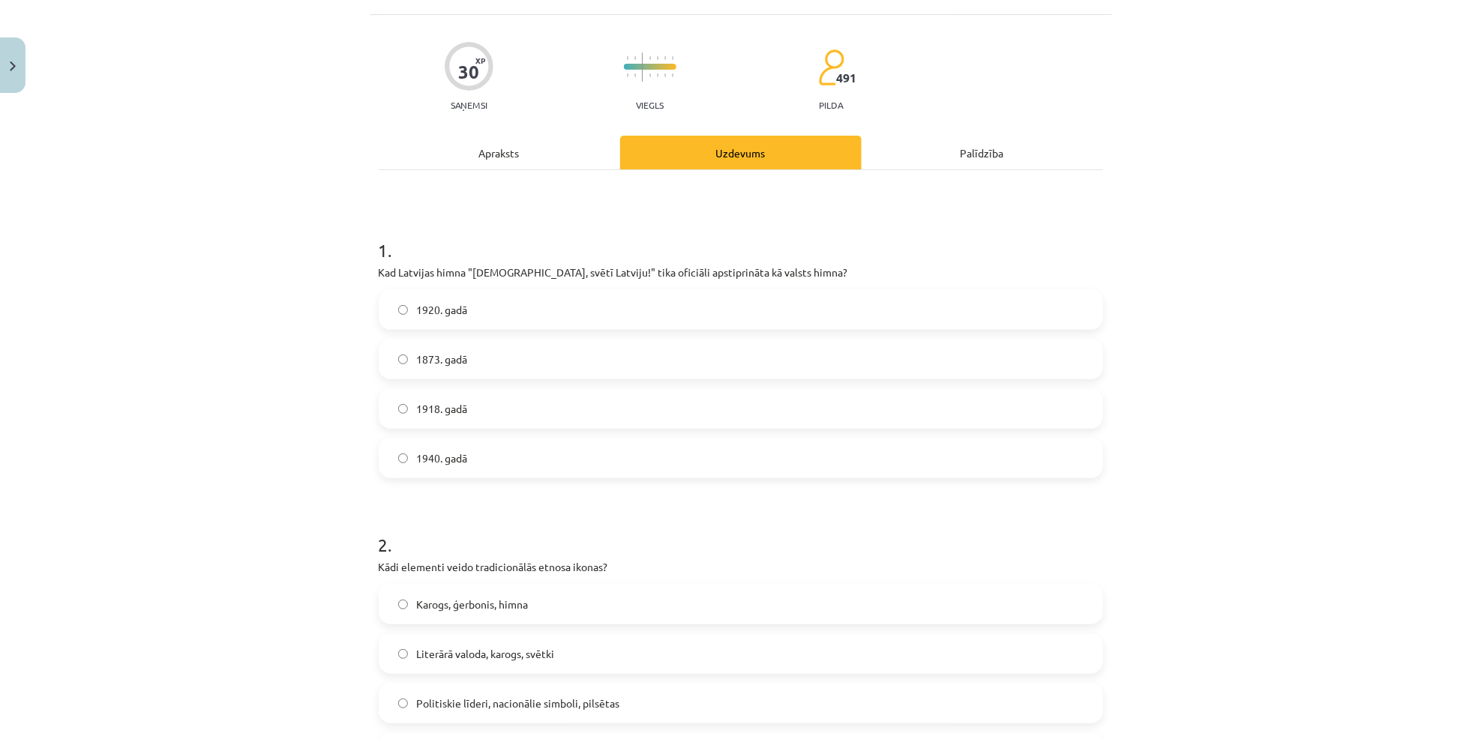
scroll to position [37, 0]
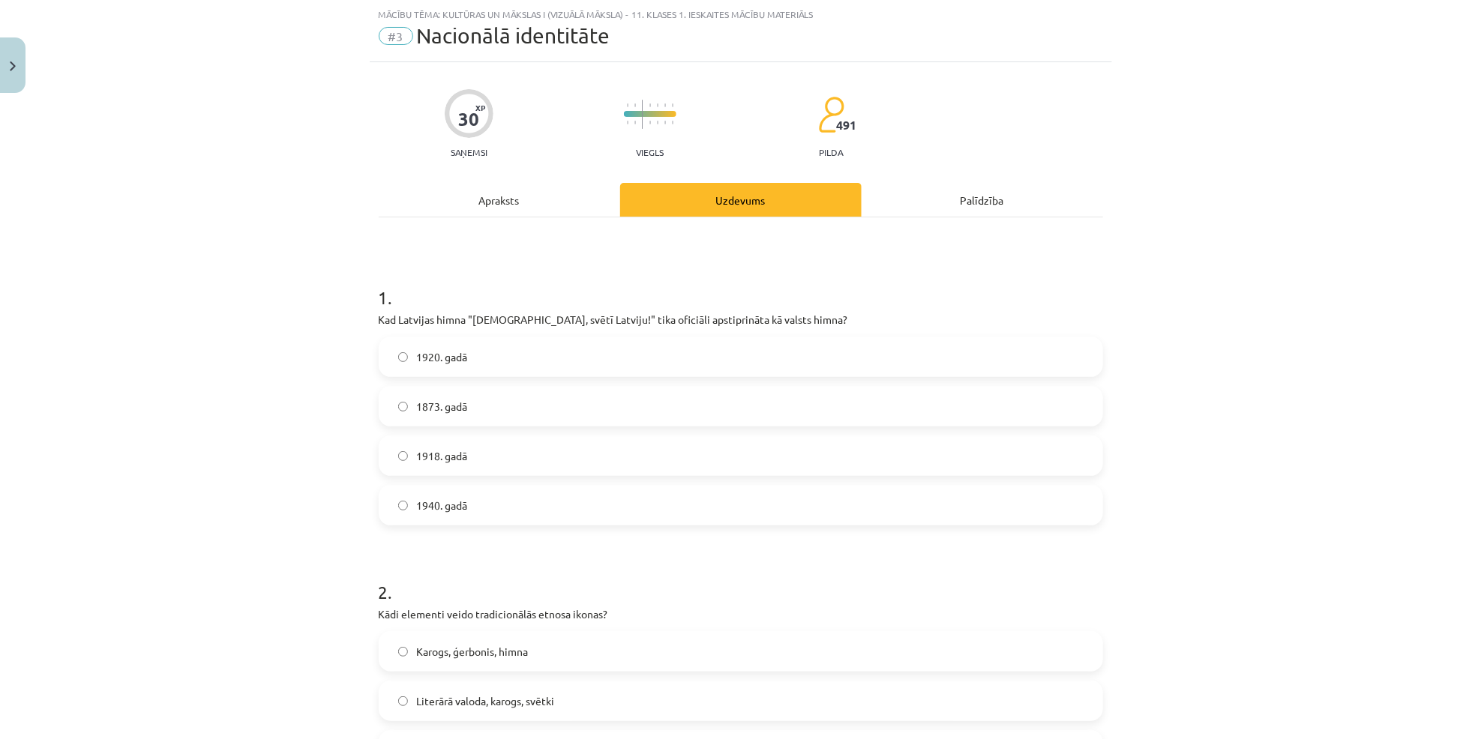
click at [454, 201] on div "Apraksts" at bounding box center [499, 200] width 241 height 34
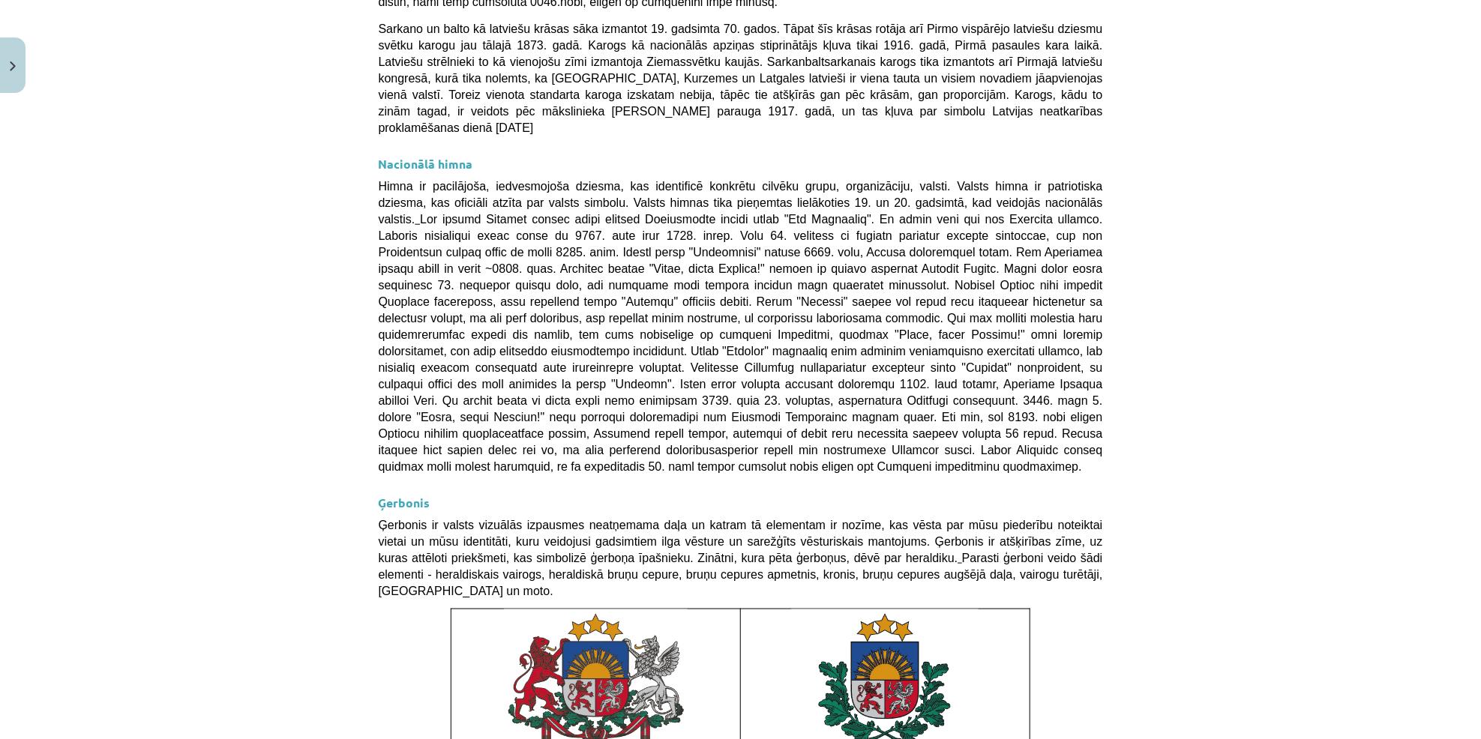
scroll to position [0, 0]
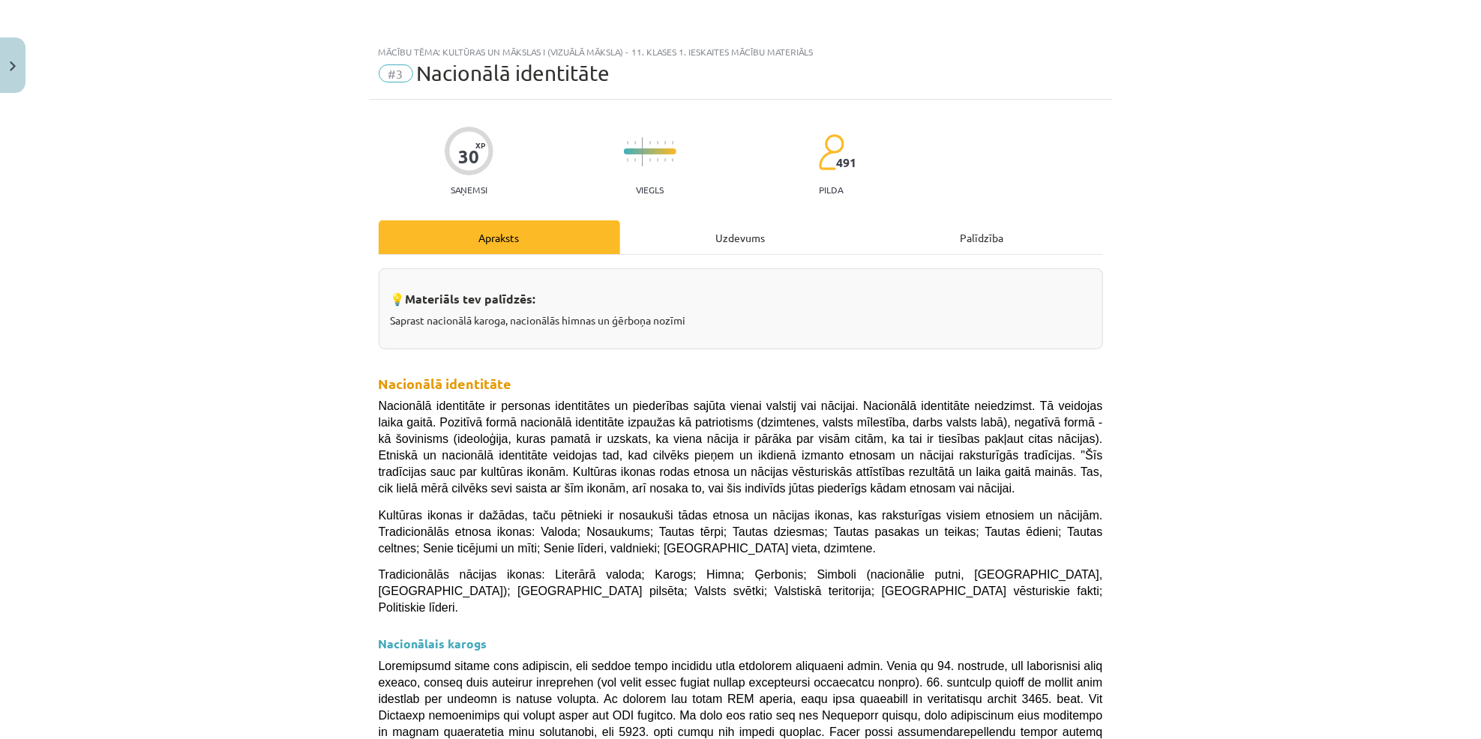
click at [693, 253] on div "Uzdevums" at bounding box center [740, 237] width 241 height 34
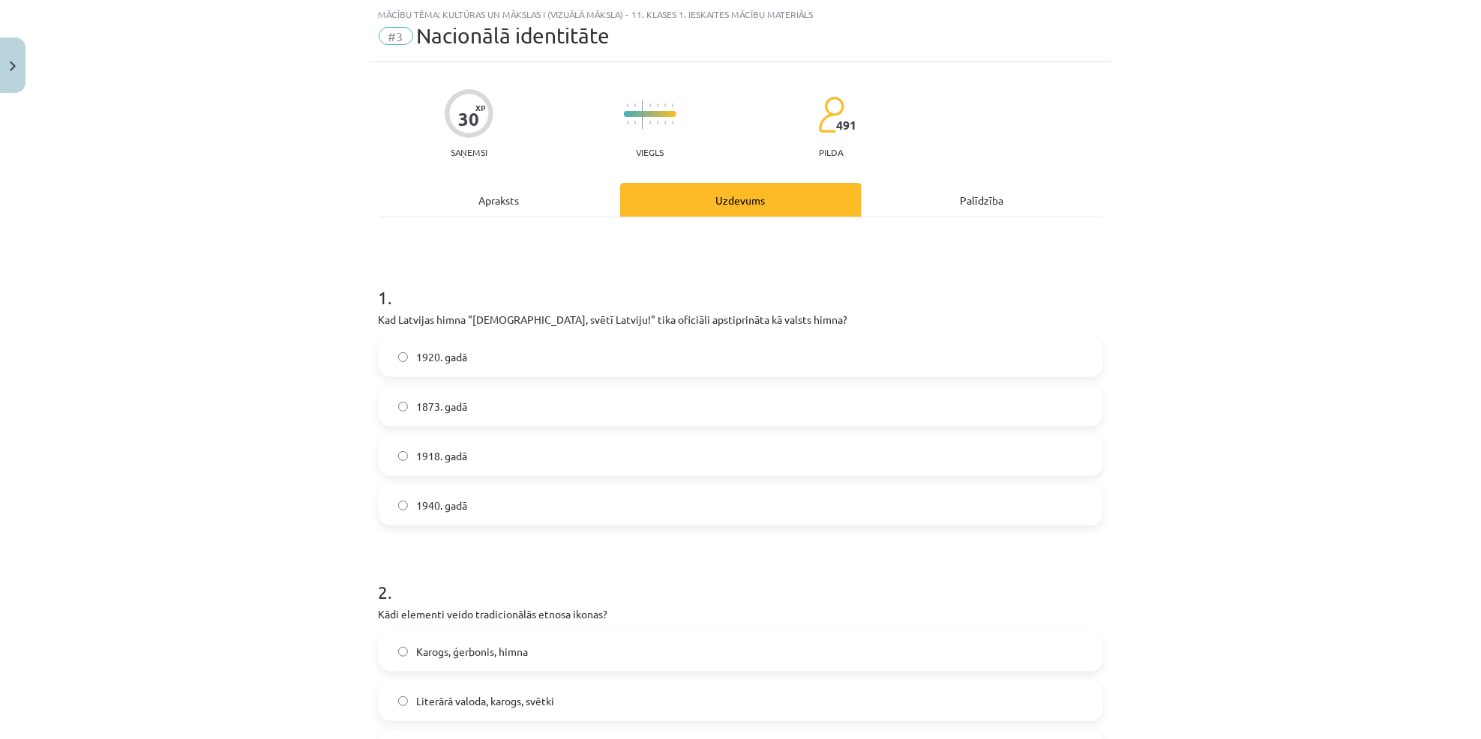
click at [485, 357] on label "1920. gadā" at bounding box center [740, 356] width 721 height 37
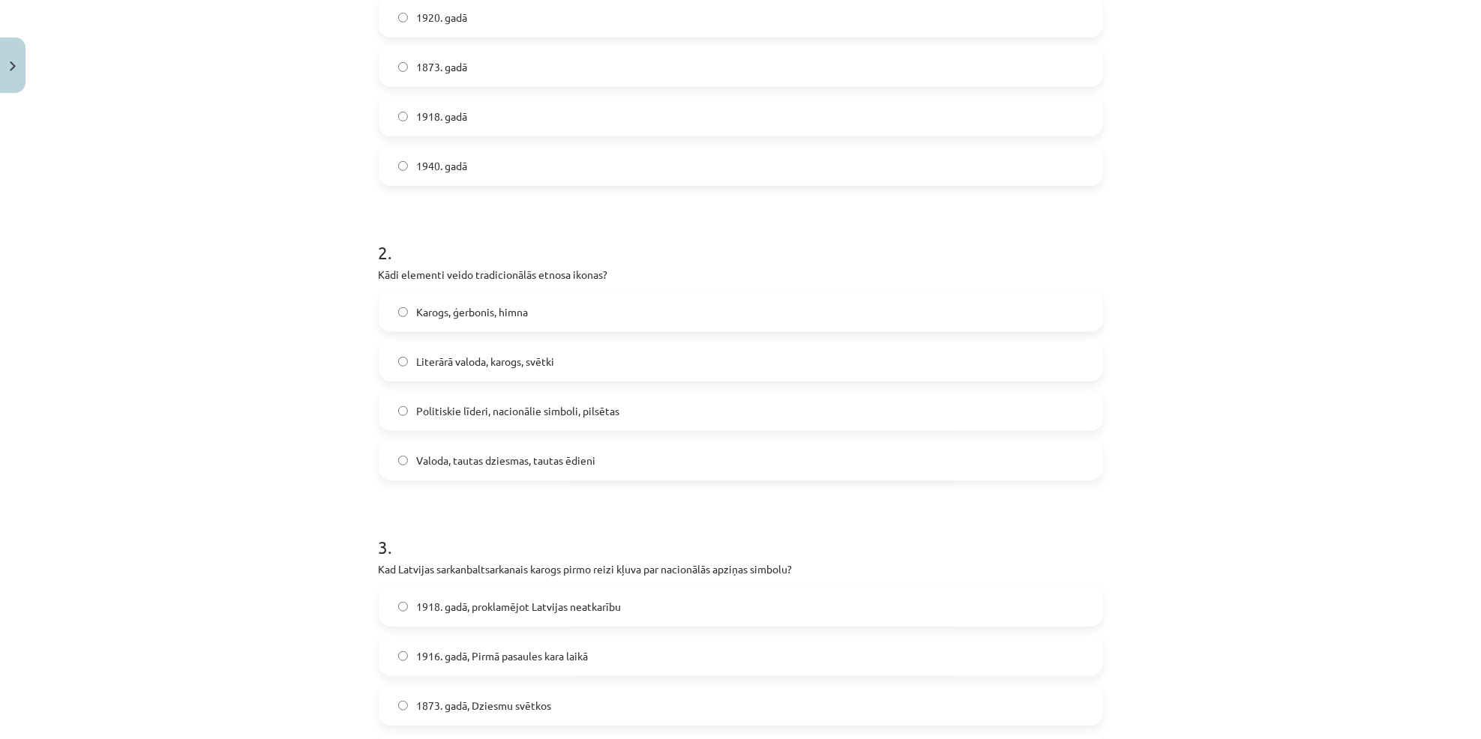
scroll to position [380, 0]
click at [421, 530] on h1 "3 ." at bounding box center [741, 531] width 724 height 46
click at [523, 318] on label "Karogs, ģerbonis, himna" at bounding box center [740, 308] width 721 height 37
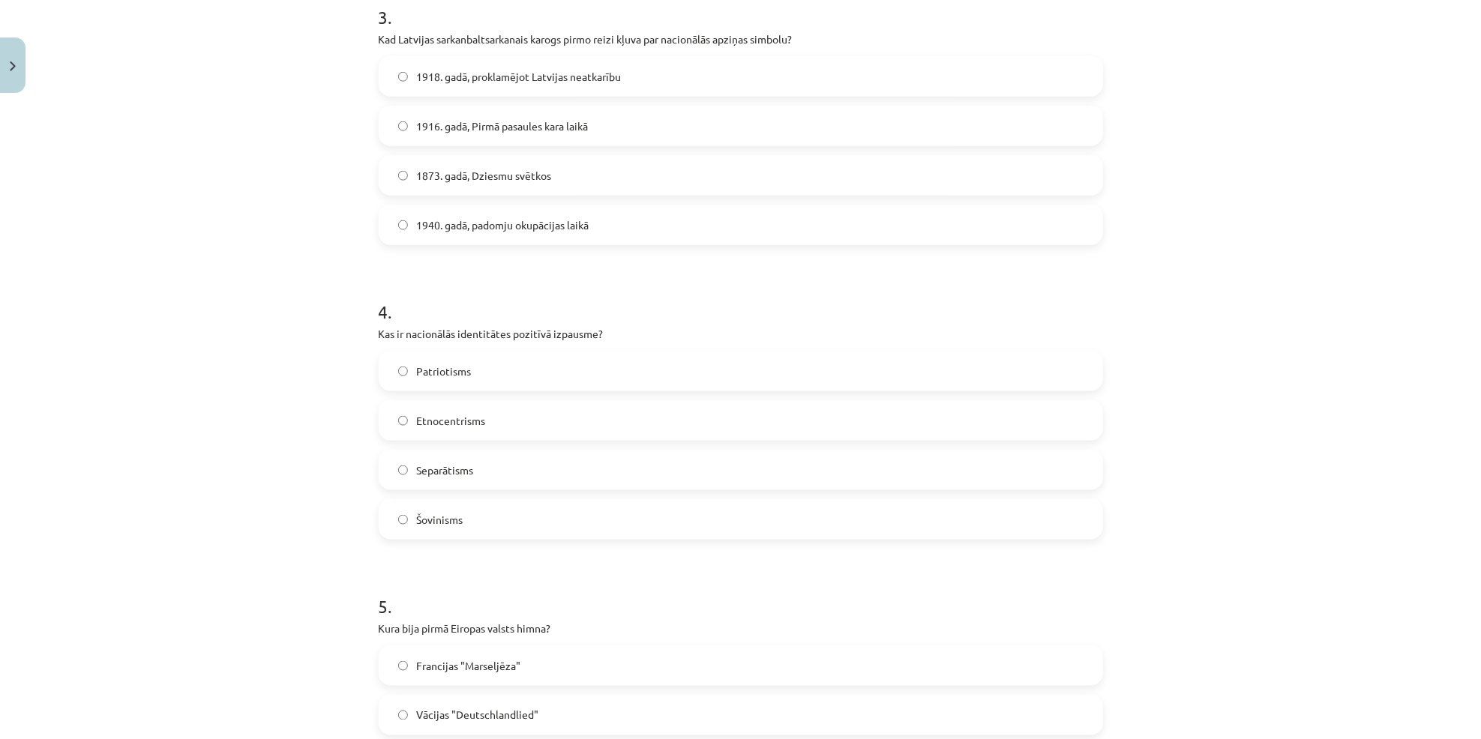
scroll to position [905, 0]
click at [473, 76] on span "1918. gadā, proklamējot Latvijas neatkarību" at bounding box center [519, 79] width 205 height 16
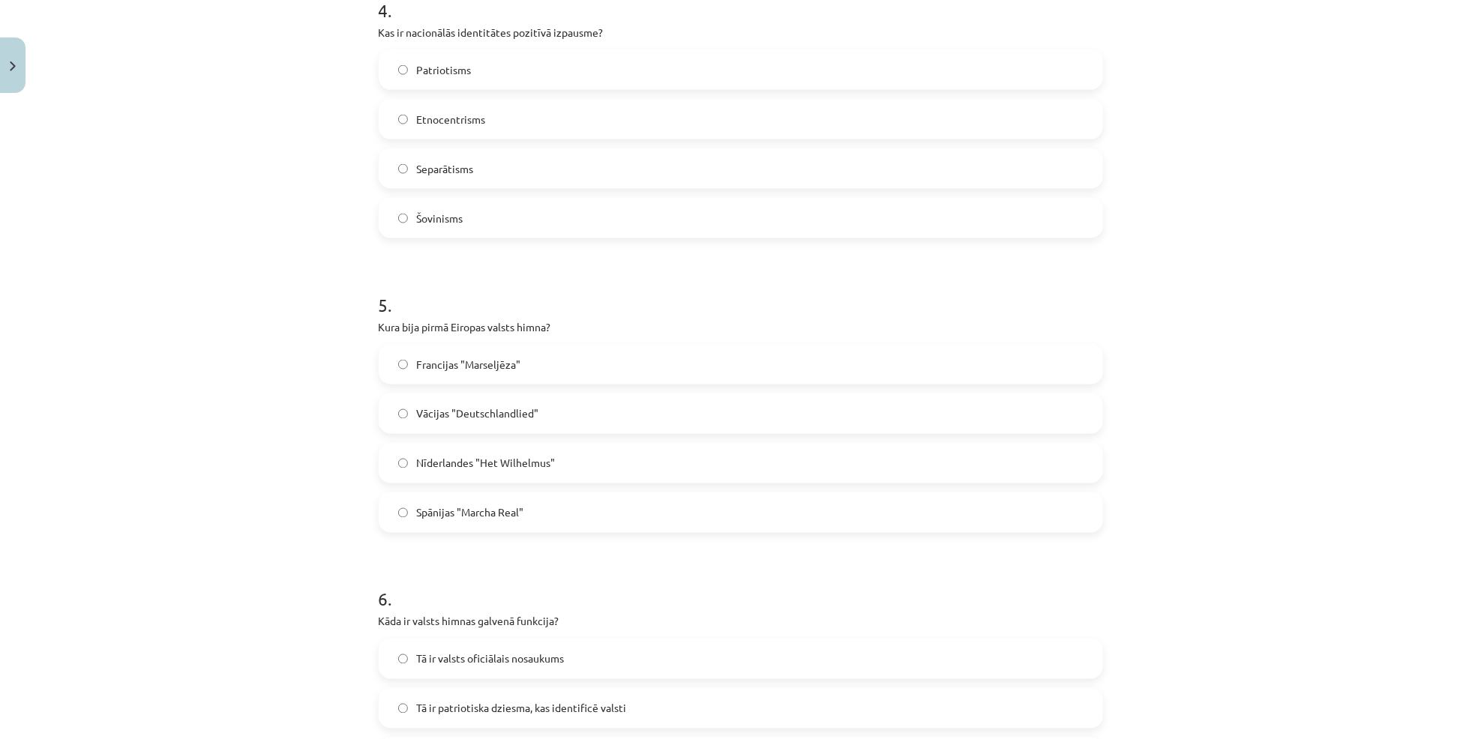
scroll to position [1204, 0]
click at [451, 82] on span "Patriotisms" at bounding box center [444, 75] width 55 height 16
click at [495, 482] on label "Nīderlandes "Het Wilhelmus"" at bounding box center [740, 468] width 721 height 37
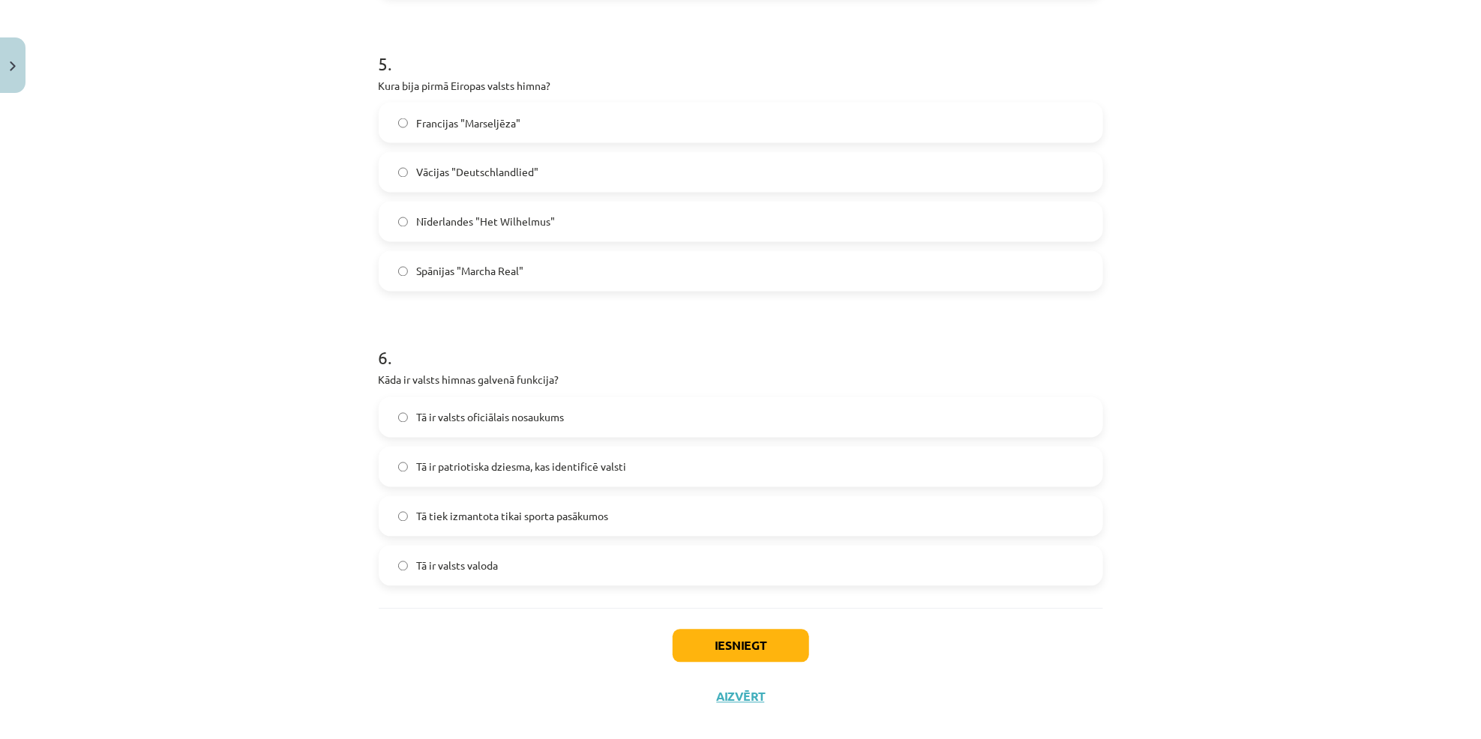
scroll to position [1471, 0]
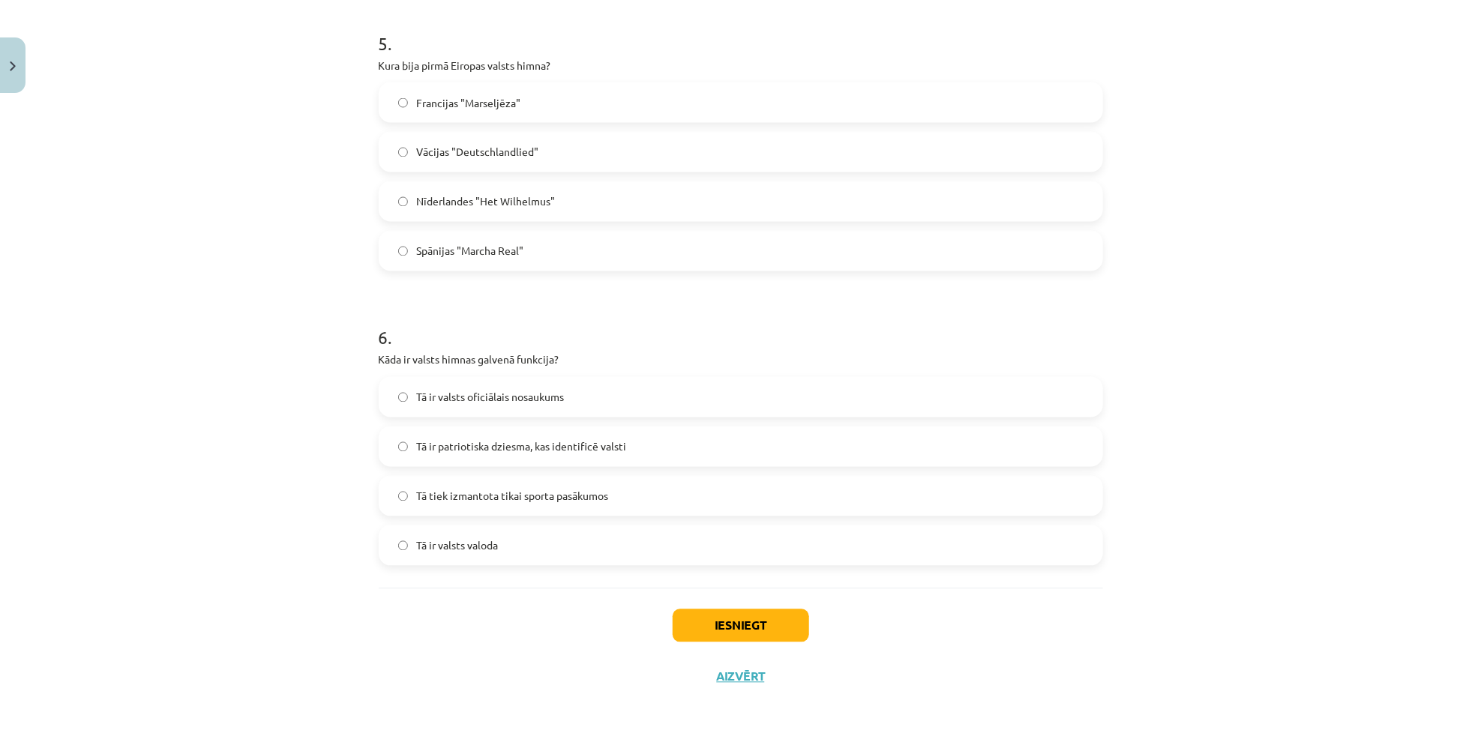
click at [599, 456] on label "Tā ir patriotiska dziesma, kas identificē valsti" at bounding box center [740, 446] width 721 height 37
drag, startPoint x: 746, startPoint y: 637, endPoint x: 754, endPoint y: 630, distance: 10.1
click at [749, 637] on button "Iesniegt" at bounding box center [741, 626] width 136 height 33
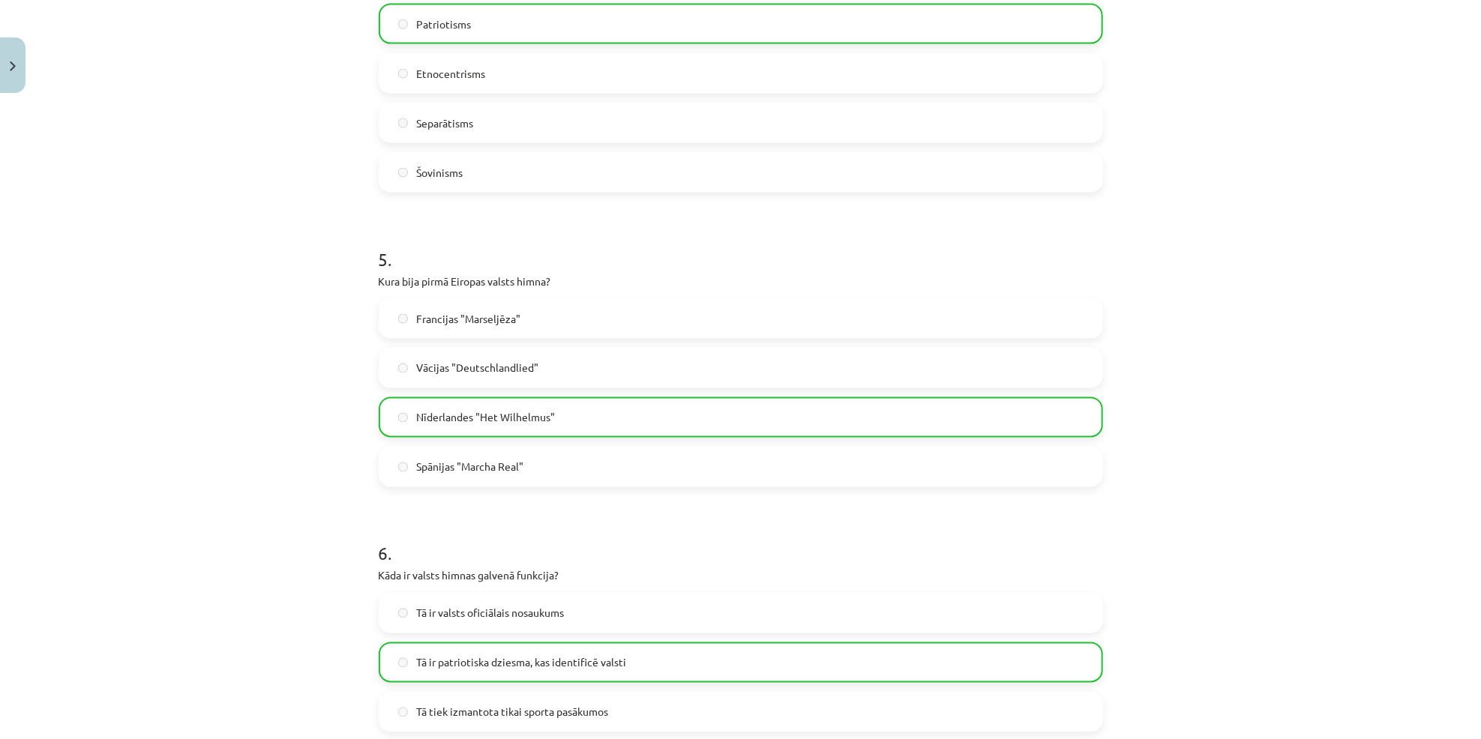
scroll to position [1519, 0]
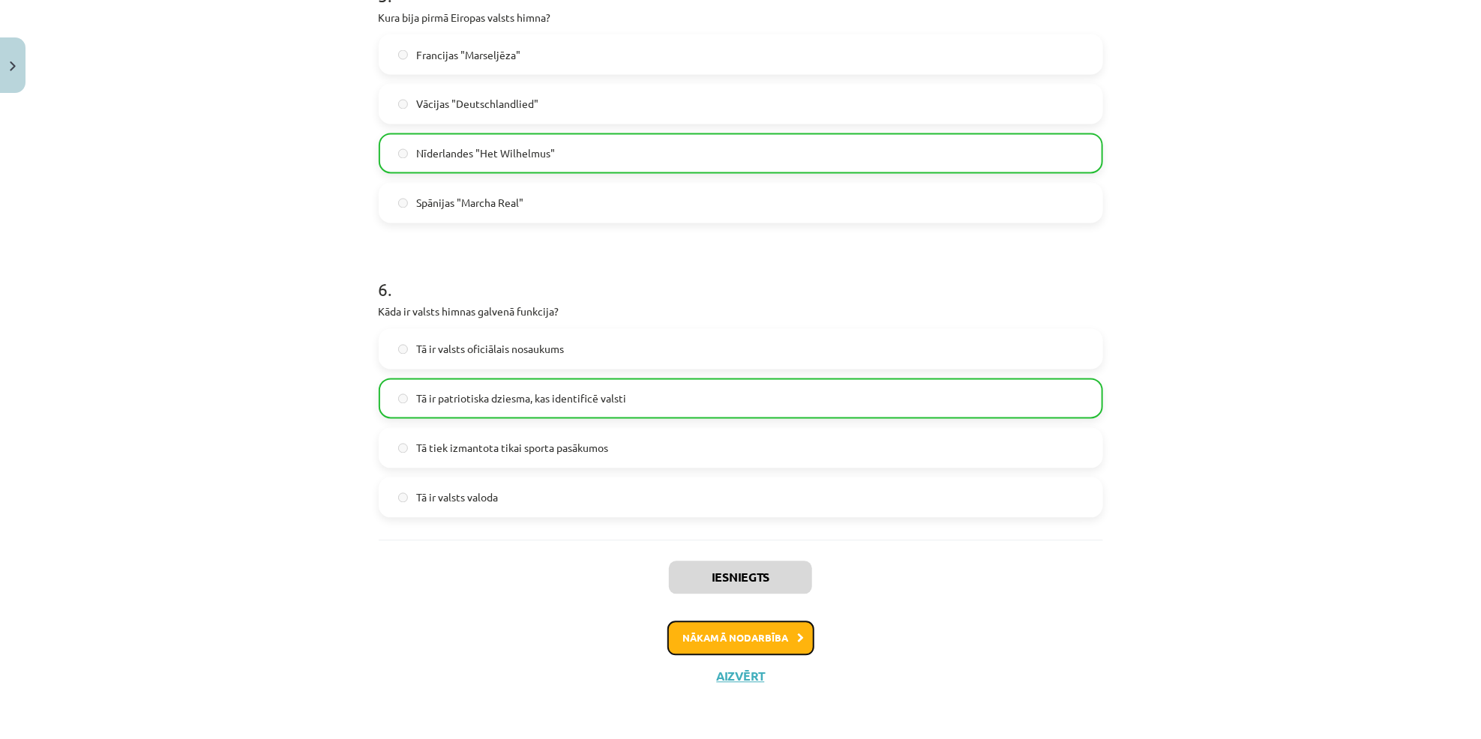
click at [723, 640] on button "Nākamā nodarbība" at bounding box center [740, 639] width 147 height 34
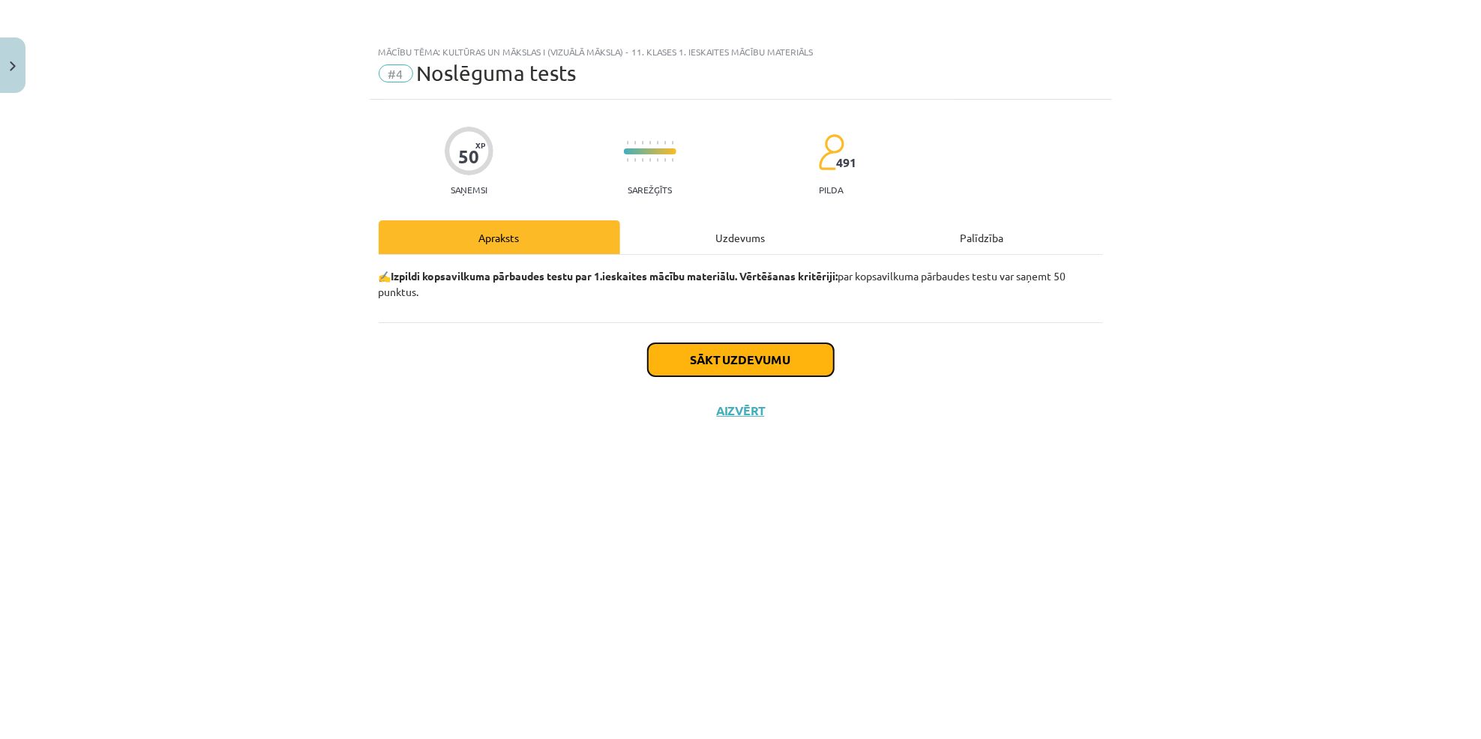
click at [732, 355] on button "Sākt uzdevumu" at bounding box center [741, 359] width 186 height 33
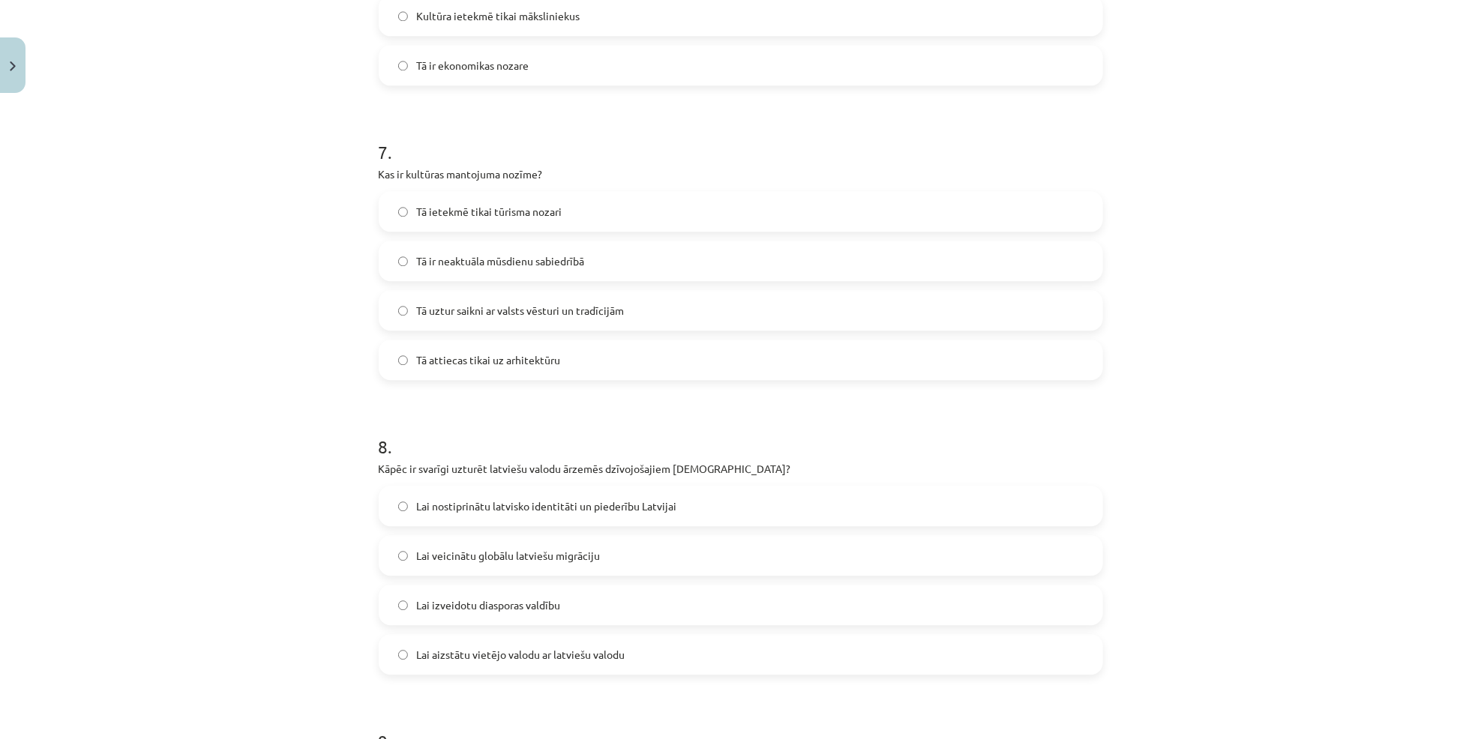
scroll to position [2650, 0]
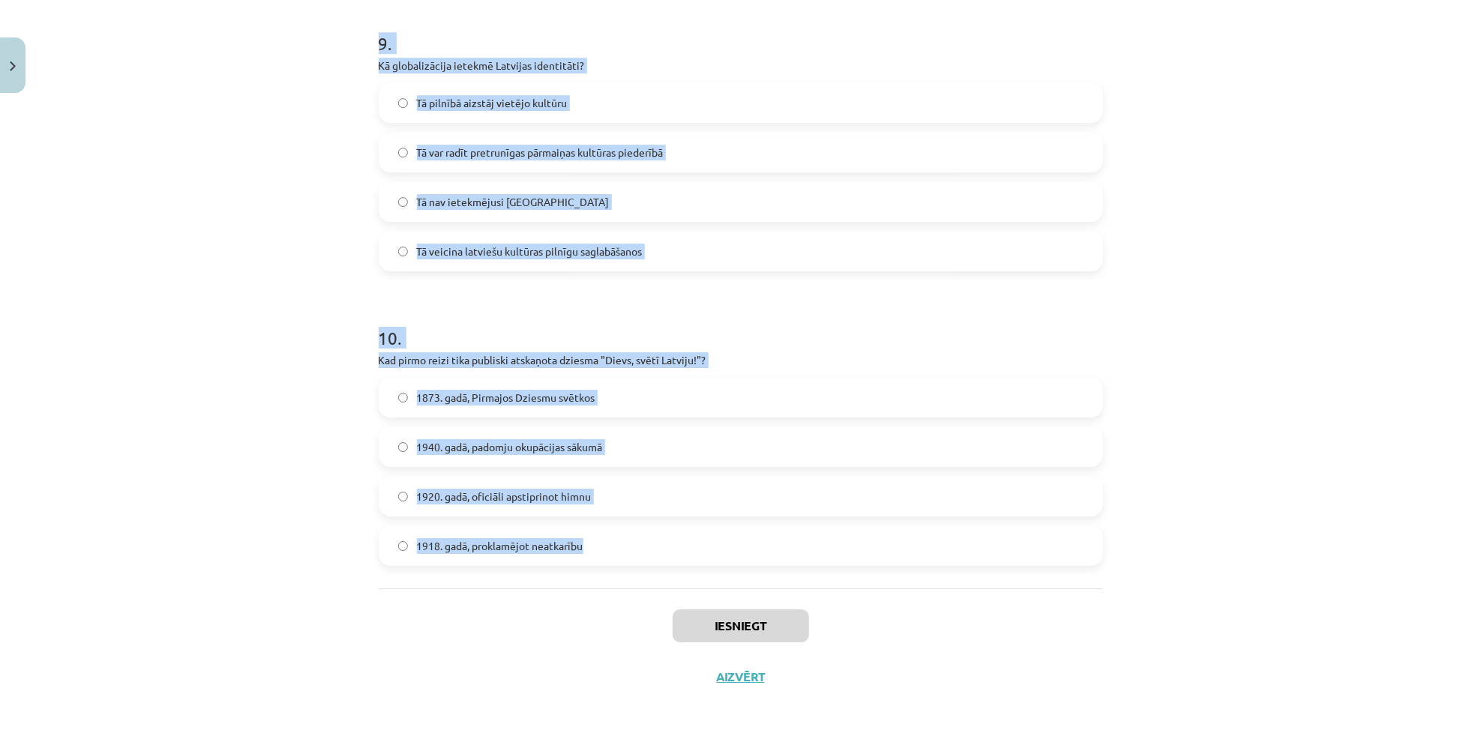
drag, startPoint x: 327, startPoint y: 313, endPoint x: 711, endPoint y: 532, distance: 442.0
click at [711, 532] on div "Mācību tēma: Kultūras un mākslas i (vizuālā māksla) - 11. klases 1. ieskaites m…" at bounding box center [740, 369] width 1481 height 739
copy form "2 . Lore ipsu dolor sitametc adipiscin? El se doeiu temporincid utlabo etdolore…"
click at [184, 193] on div "Mācību tēma: Kultūras un mākslas i (vizuālā māksla) - 11. klases 1. ieskaites m…" at bounding box center [740, 369] width 1481 height 739
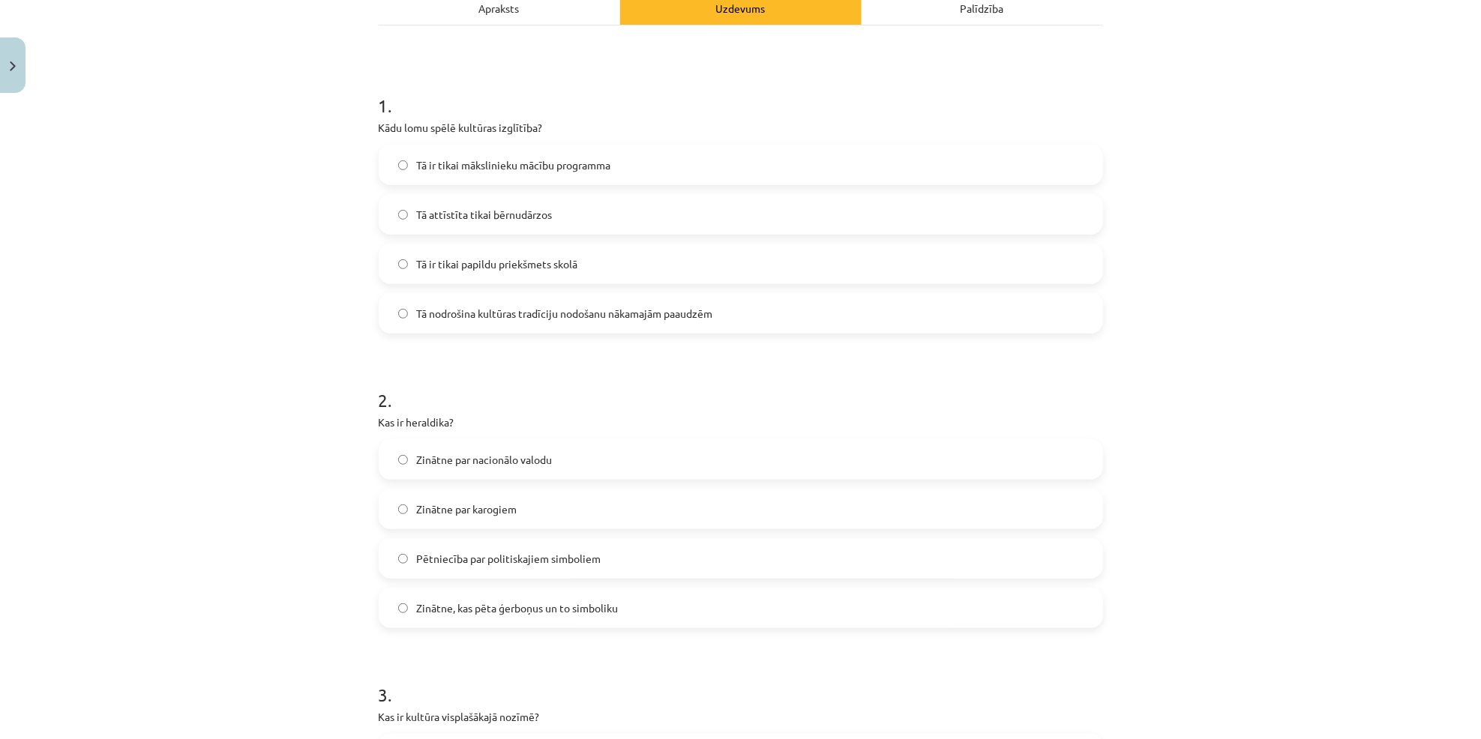
scroll to position [0, 0]
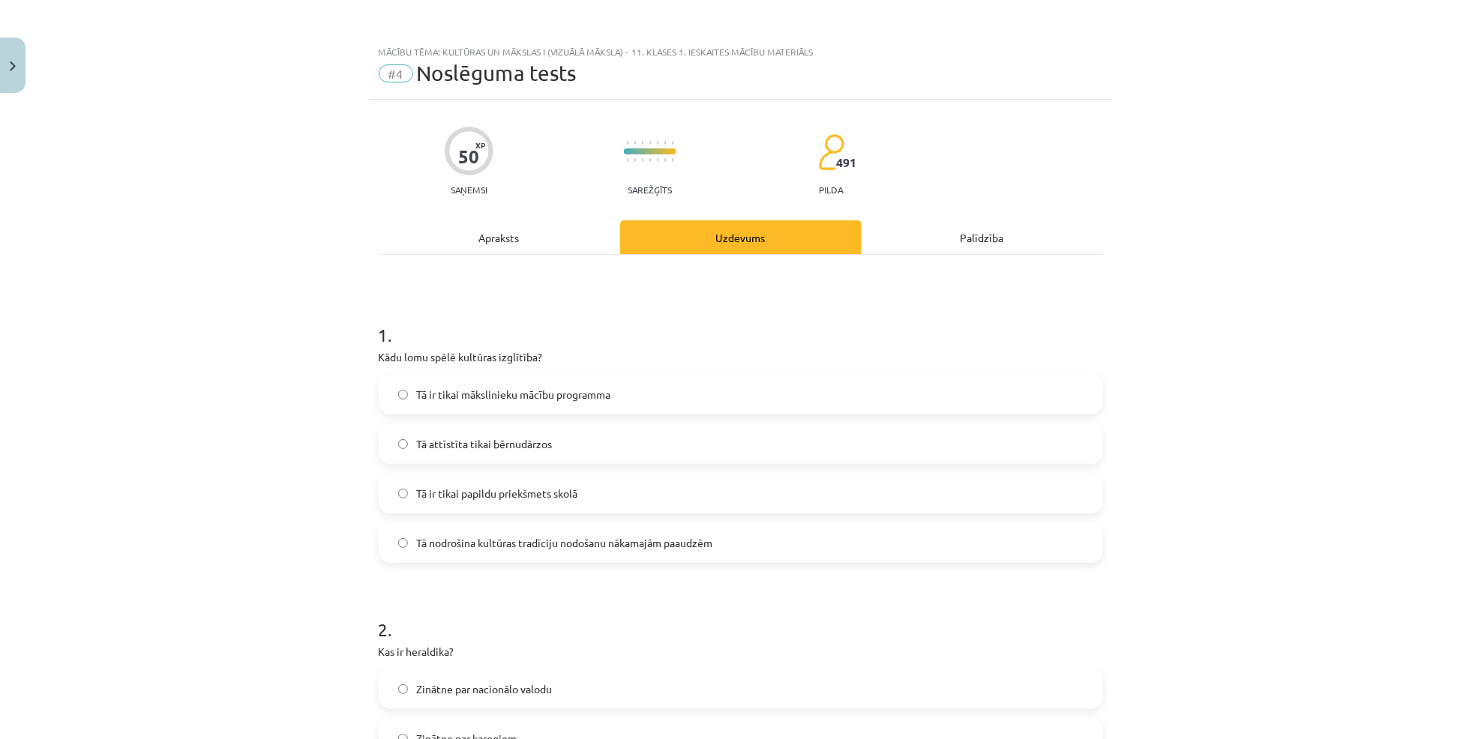
click at [603, 550] on label "Tā nodrošina kultūras tradīciju nodošanu nākamajām paaudzēm" at bounding box center [740, 542] width 721 height 37
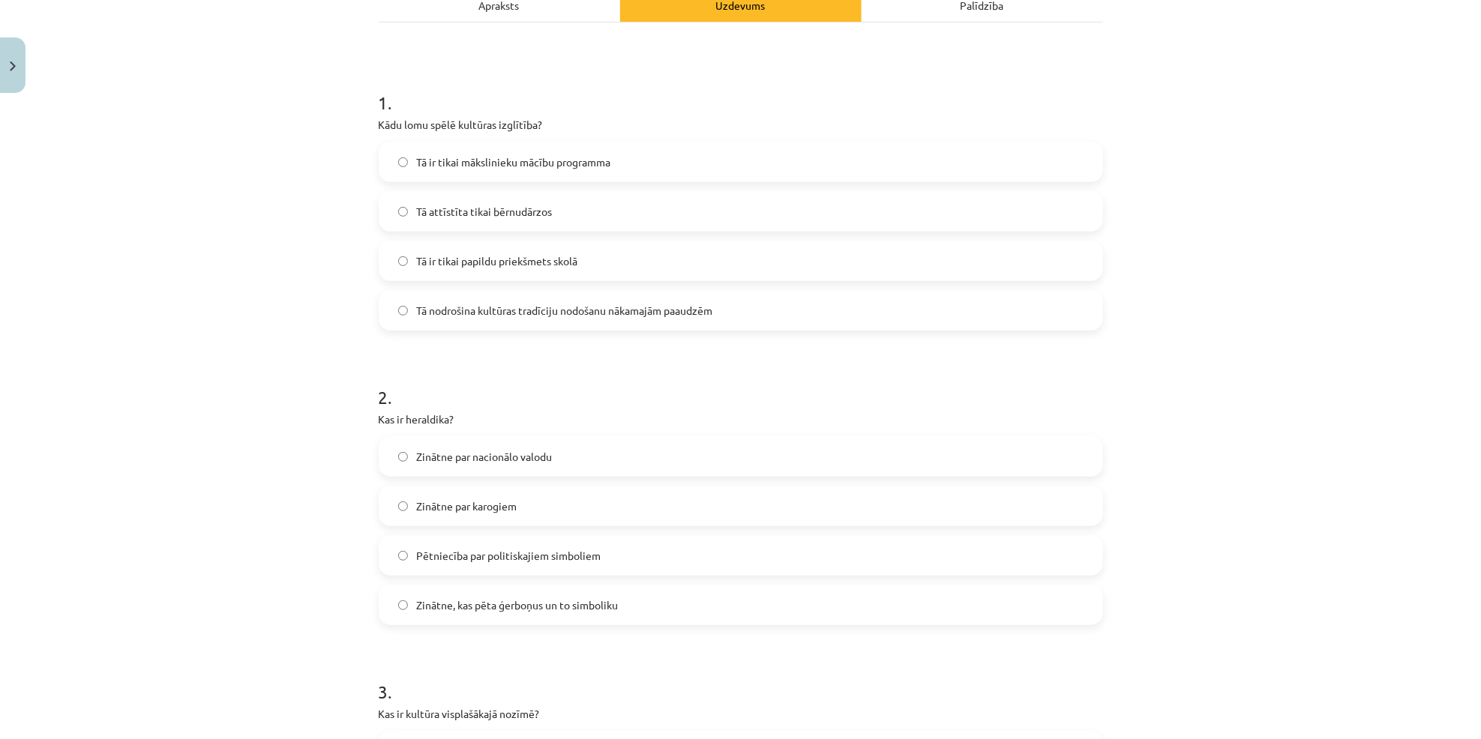
scroll to position [246, 0]
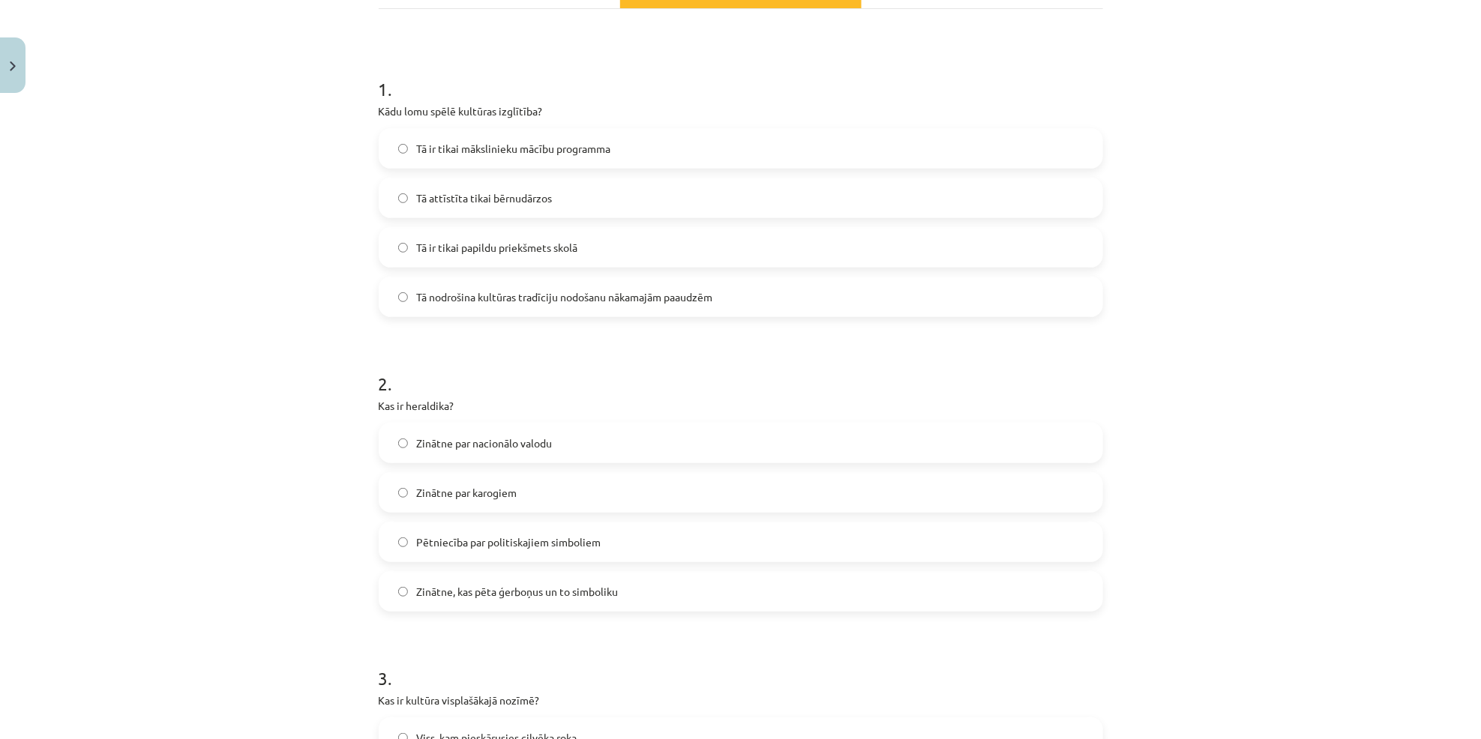
click at [537, 589] on span "Zinātne, kas pēta ģerboņus un to simboliku" at bounding box center [518, 592] width 202 height 16
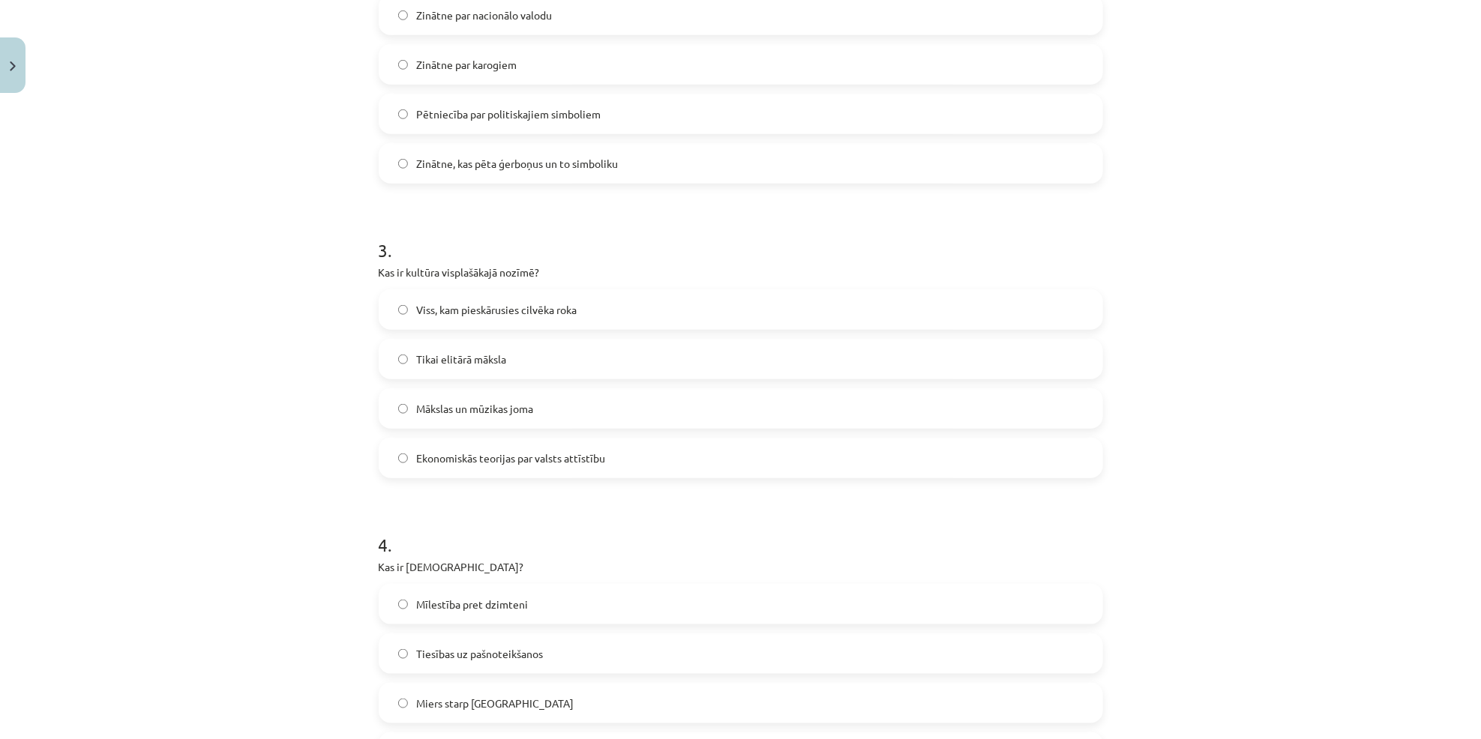
scroll to position [675, 0]
click at [566, 298] on label "Viss, kam pieskārusies cilvēka roka" at bounding box center [740, 308] width 721 height 37
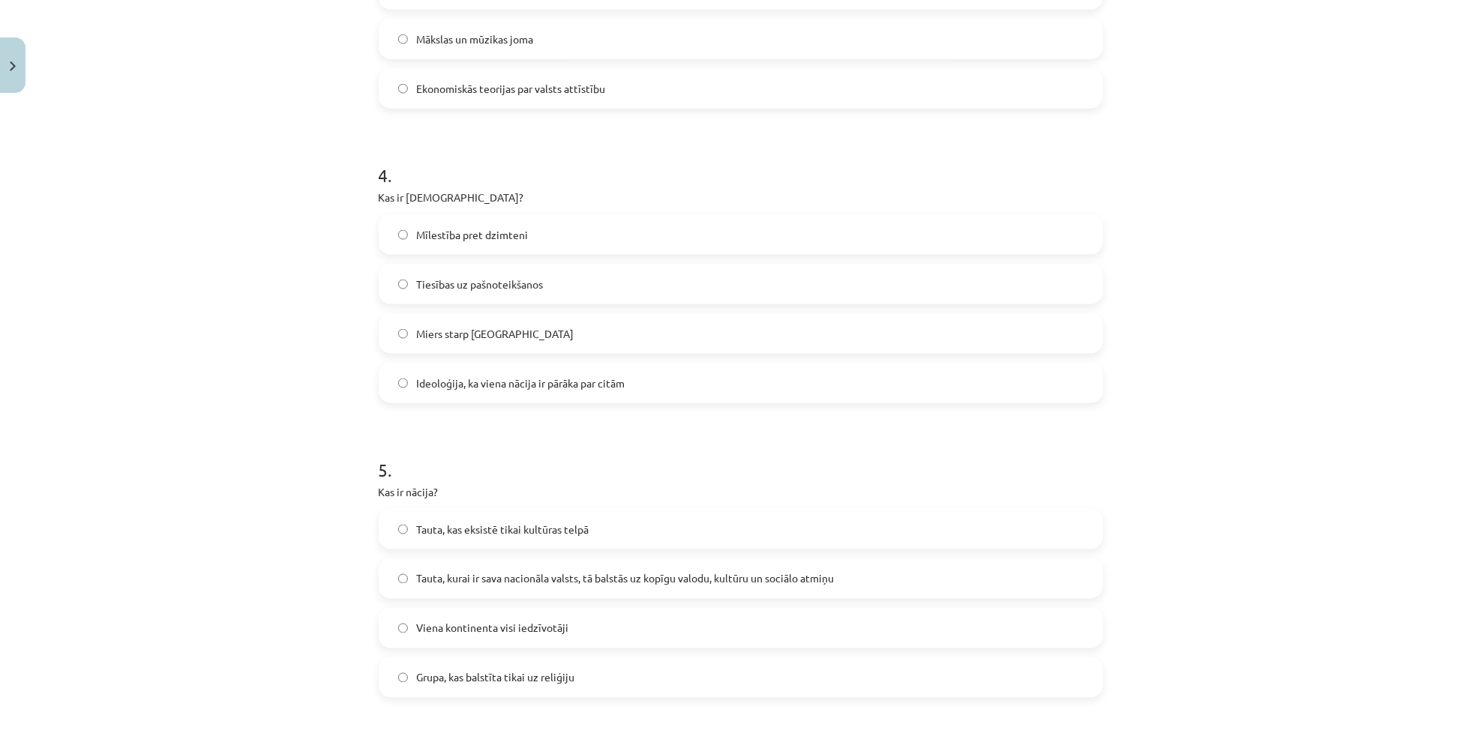
scroll to position [1068, 0]
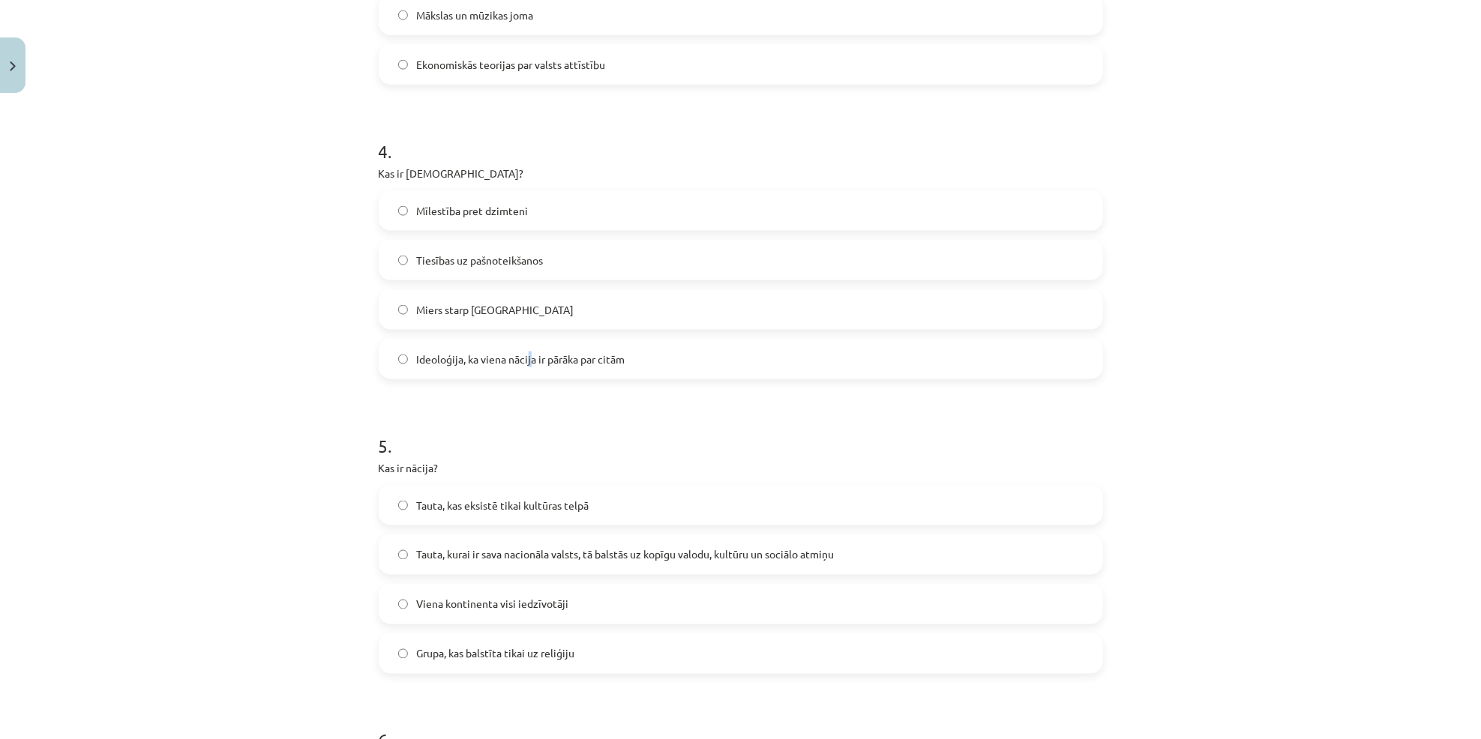
click at [523, 363] on span "Ideoloģija, ka viena nācija ir pārāka par citām" at bounding box center [521, 360] width 208 height 16
click at [526, 363] on span "Ideoloģija, ka viena nācija ir pārāka par citām" at bounding box center [521, 360] width 208 height 16
drag, startPoint x: 585, startPoint y: 377, endPoint x: 589, endPoint y: 385, distance: 8.4
click at [586, 377] on label "Ideoloģija, ka viena nācija ir pārāka par citām" at bounding box center [740, 358] width 721 height 37
click at [532, 549] on span "Tauta, kurai ir sava nacionāla valsts, tā balstās uz kopīgu valodu, kultūru un …" at bounding box center [626, 555] width 418 height 16
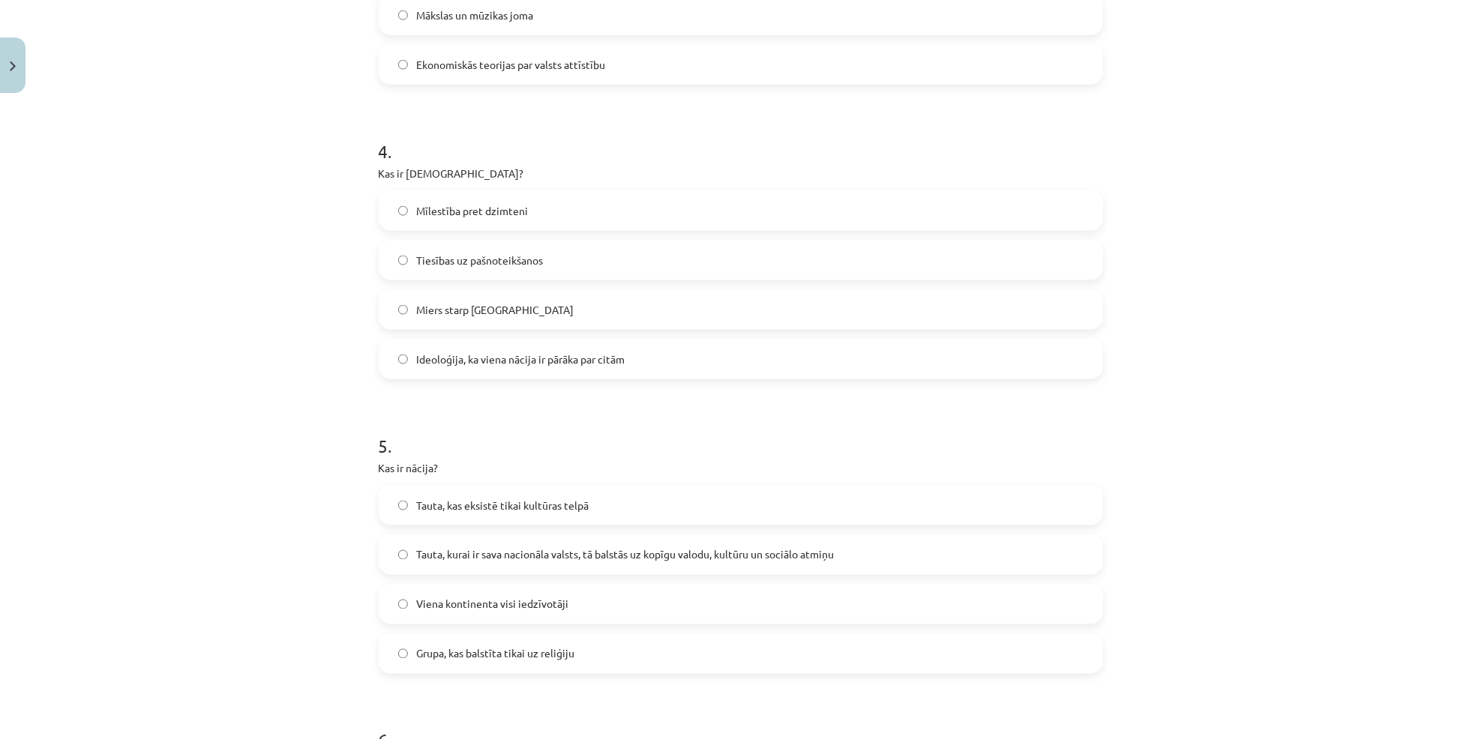
drag, startPoint x: 532, startPoint y: 549, endPoint x: 465, endPoint y: 557, distance: 68.0
click at [465, 557] on span "Tauta, kurai ir sava nacionāla valsts, tā balstās uz kopīgu valodu, kultūru un …" at bounding box center [626, 555] width 418 height 16
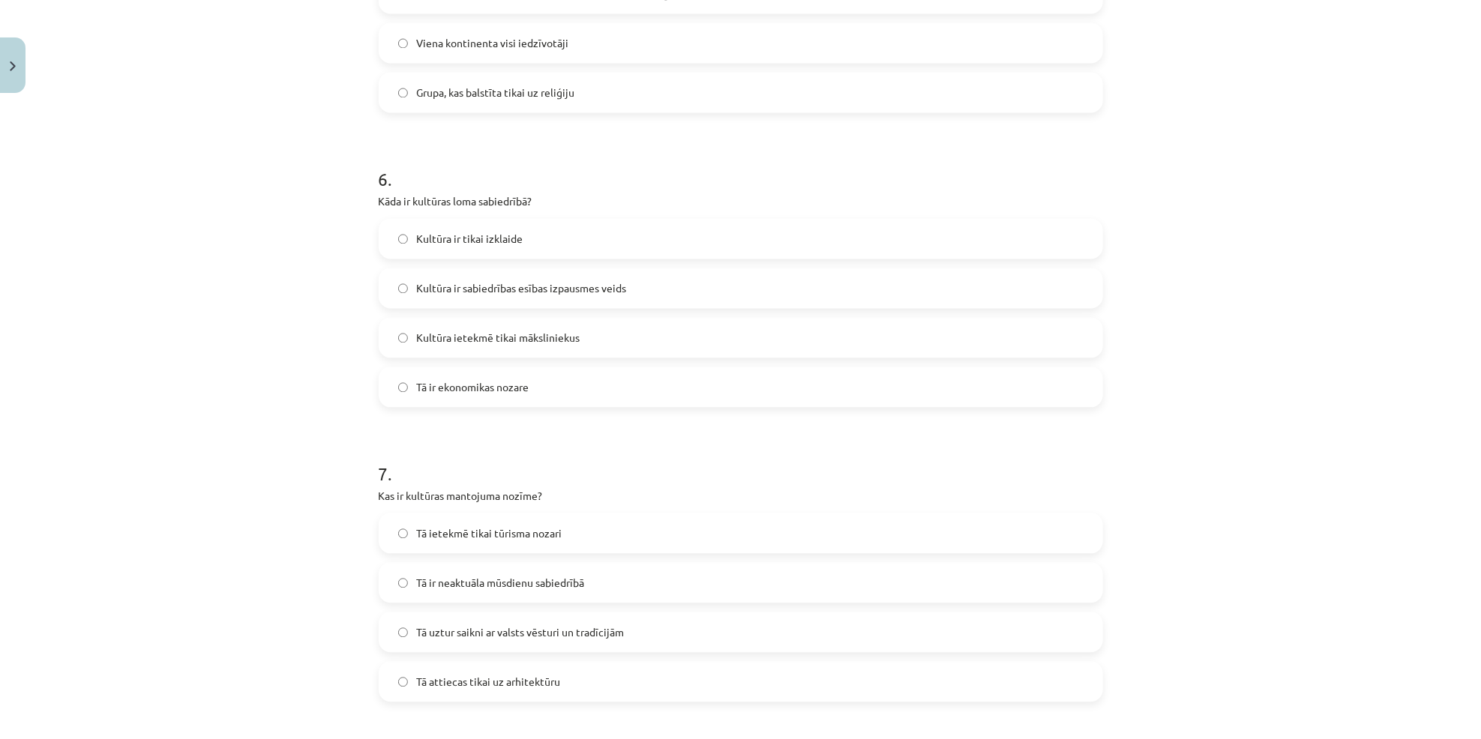
scroll to position [1634, 0]
click at [551, 272] on label "Kultūra ir sabiedrības esības izpausmes veids" at bounding box center [740, 283] width 721 height 37
click at [485, 626] on span "Tā uztur saikni ar valsts vēsturi un tradīcijām" at bounding box center [521, 628] width 208 height 16
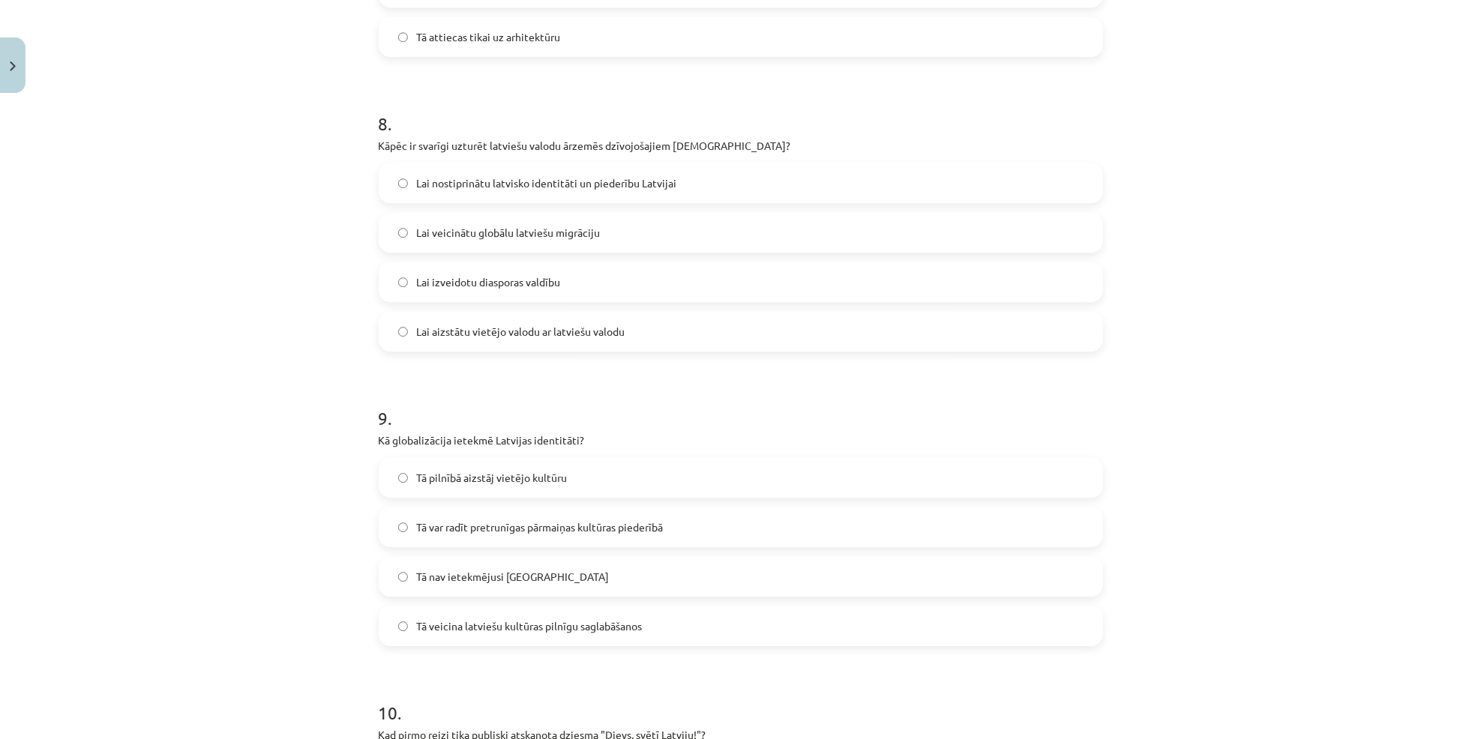
scroll to position [2290, 0]
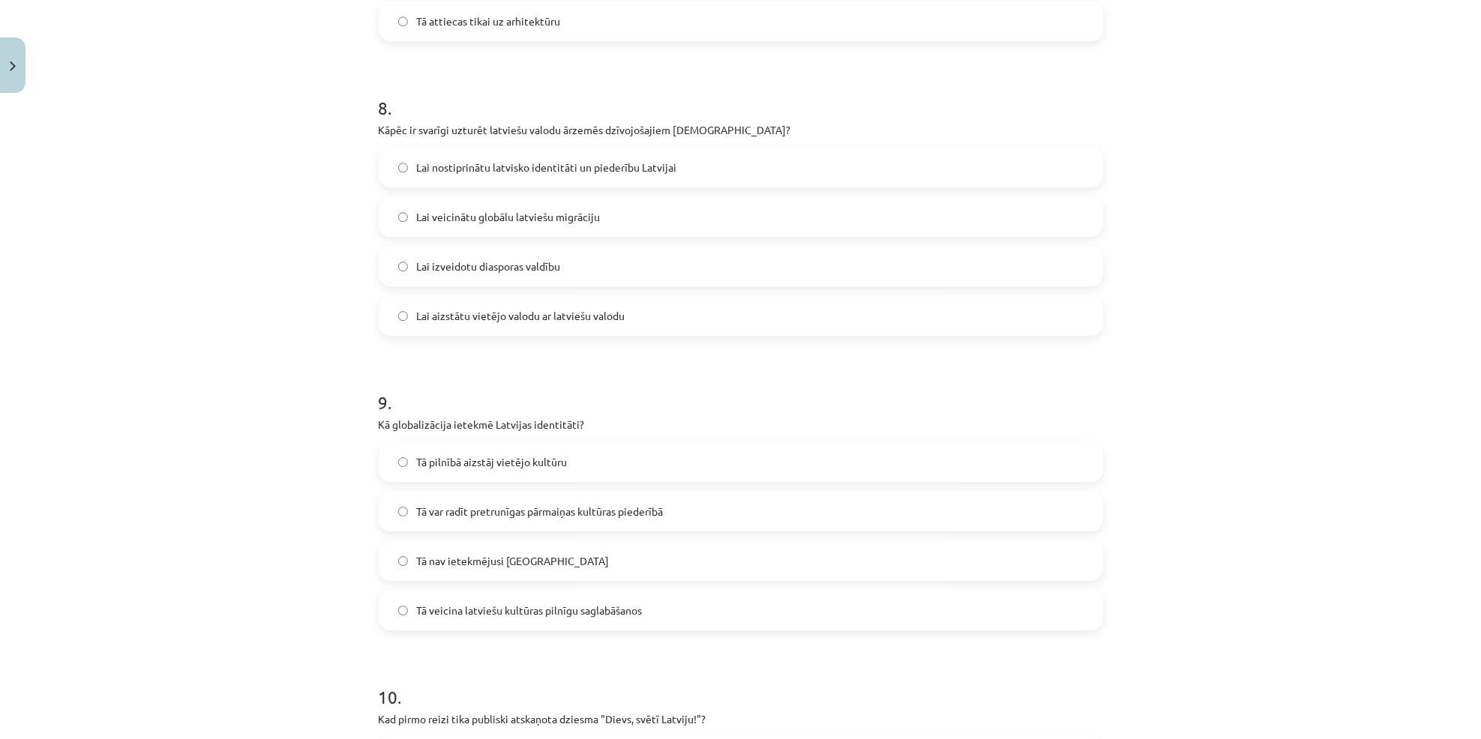
click at [583, 168] on span "Lai nostiprinātu latvisko identitāti un piederību Latvijai" at bounding box center [547, 168] width 260 height 16
click at [485, 523] on label "Tā var radīt pretrunīgas pārmaiņas kultūras piederībā" at bounding box center [740, 511] width 721 height 37
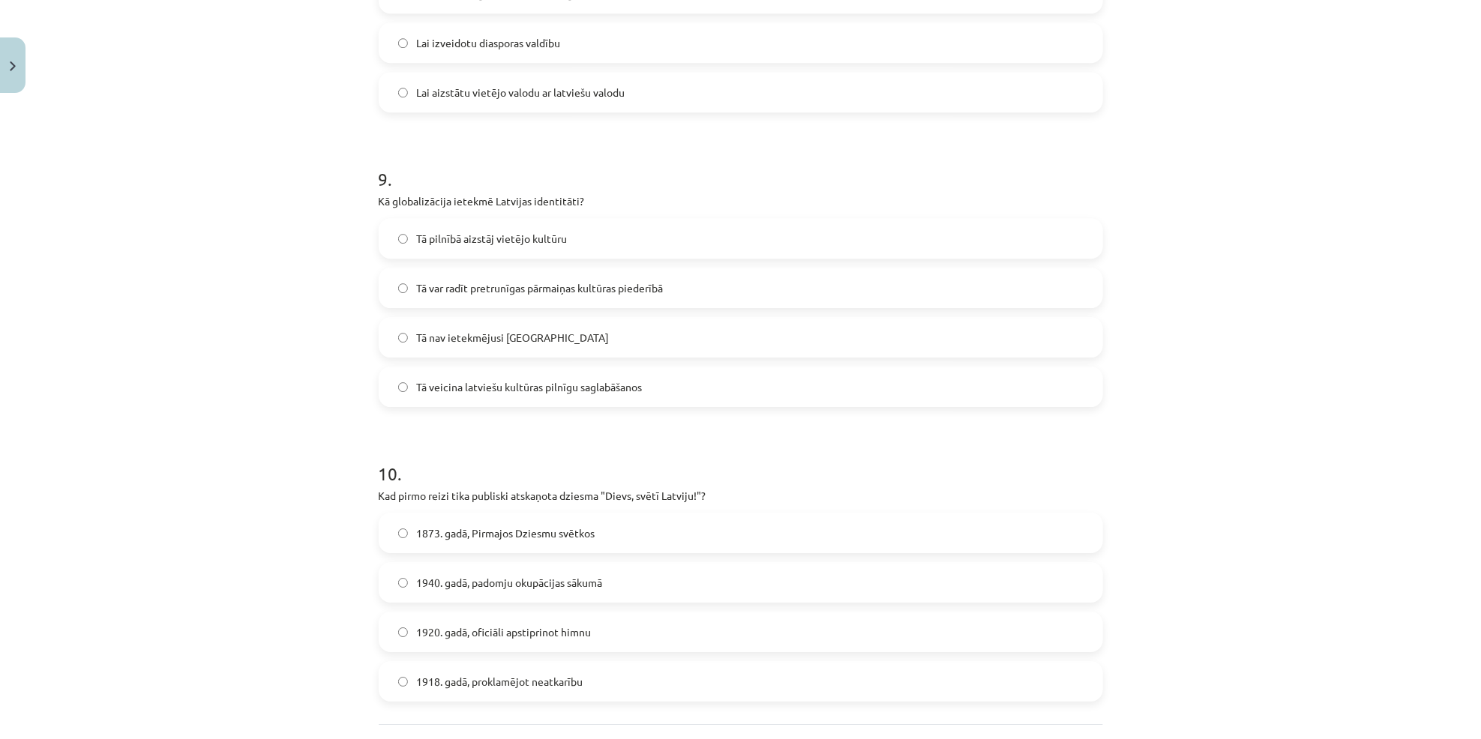
scroll to position [2650, 0]
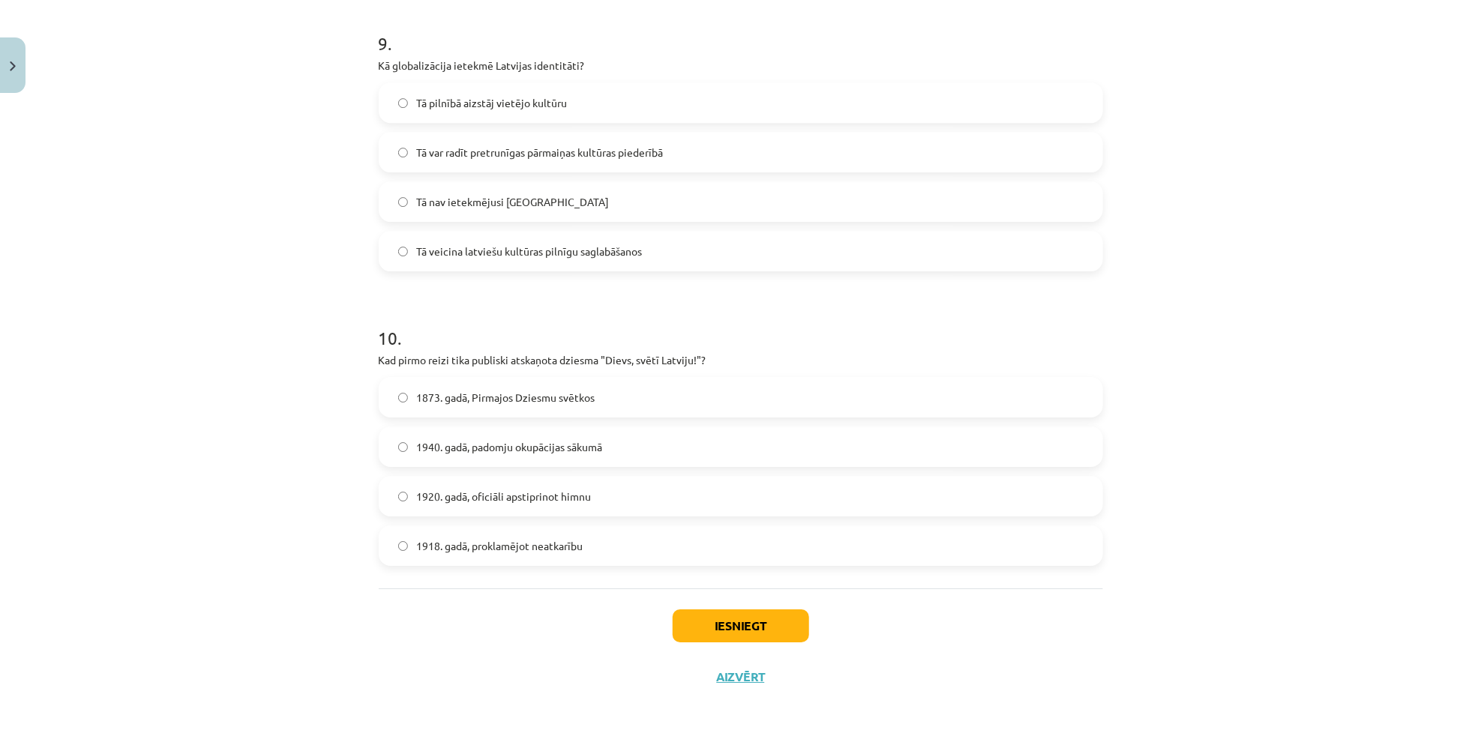
click at [544, 408] on label "1873. gadā, Pirmajos Dziesmu svētkos" at bounding box center [740, 397] width 721 height 37
click at [721, 628] on button "Iesniegt" at bounding box center [741, 626] width 136 height 33
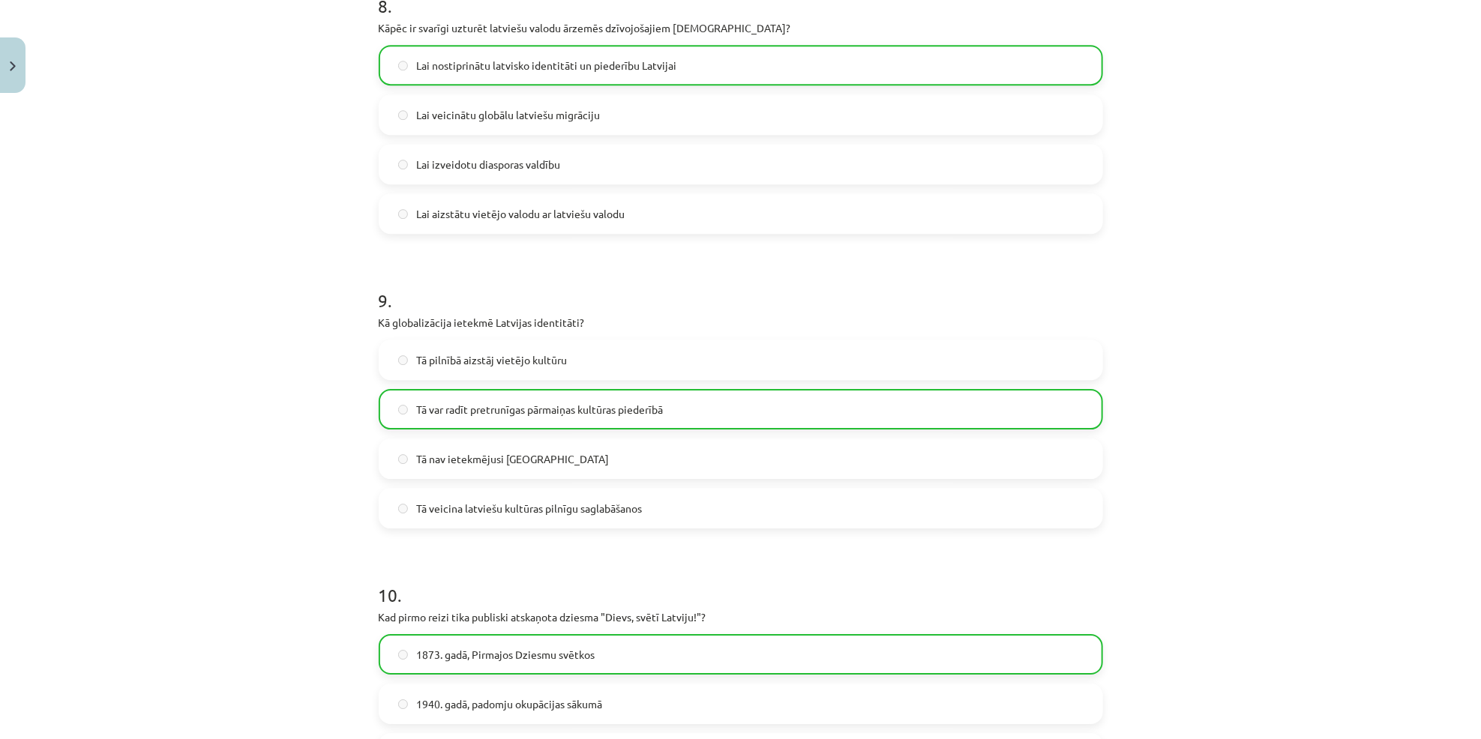
scroll to position [2697, 0]
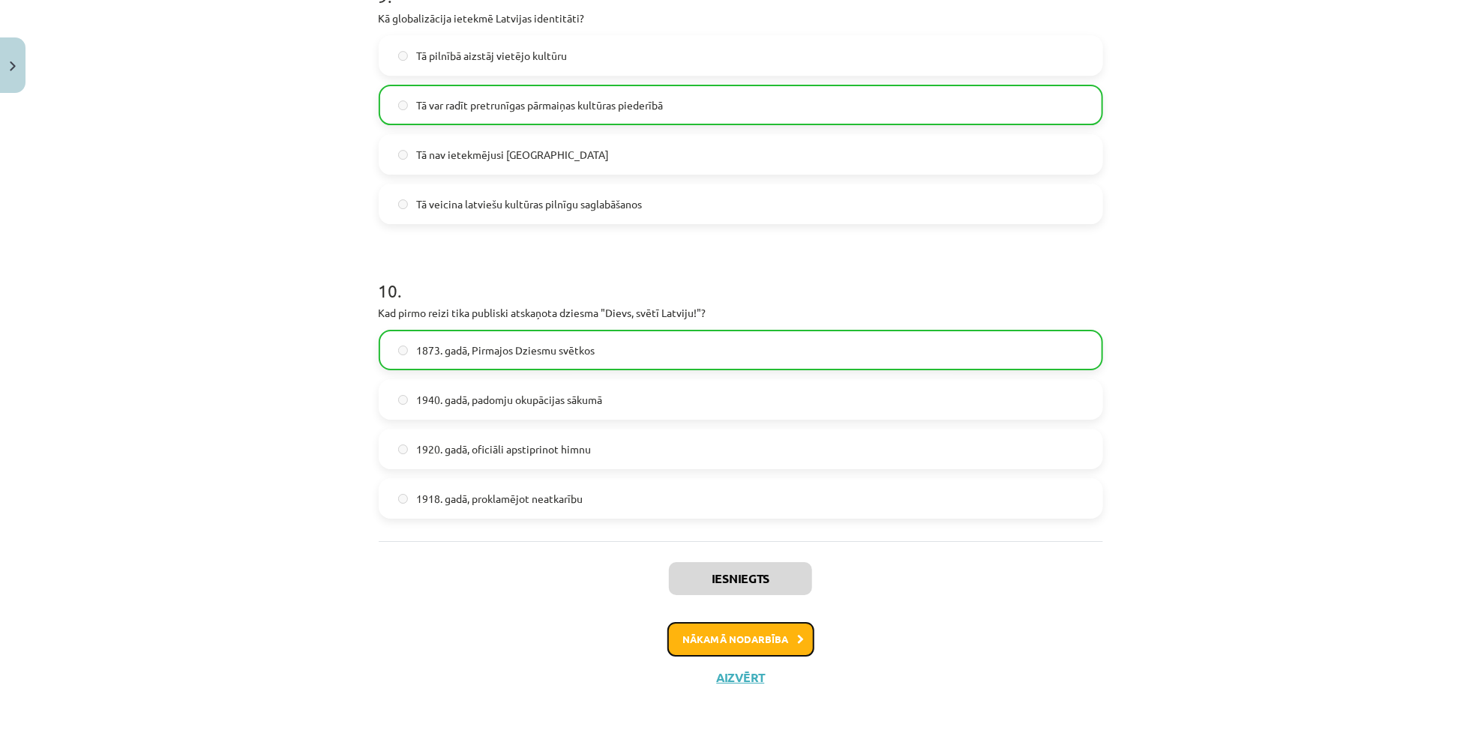
click at [713, 628] on button "Nākamā nodarbība" at bounding box center [740, 639] width 147 height 34
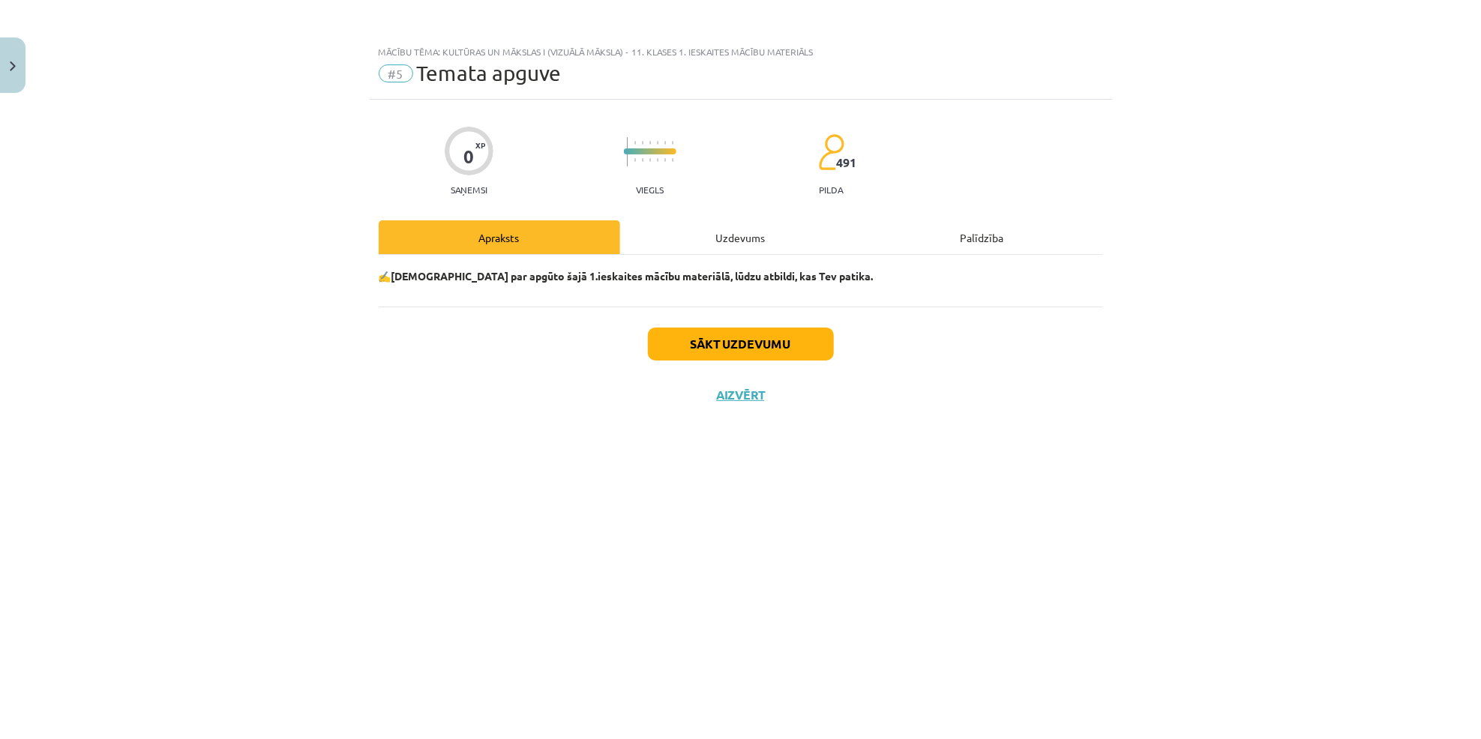
scroll to position [0, 0]
click at [739, 337] on button "Sākt uzdevumu" at bounding box center [741, 344] width 186 height 33
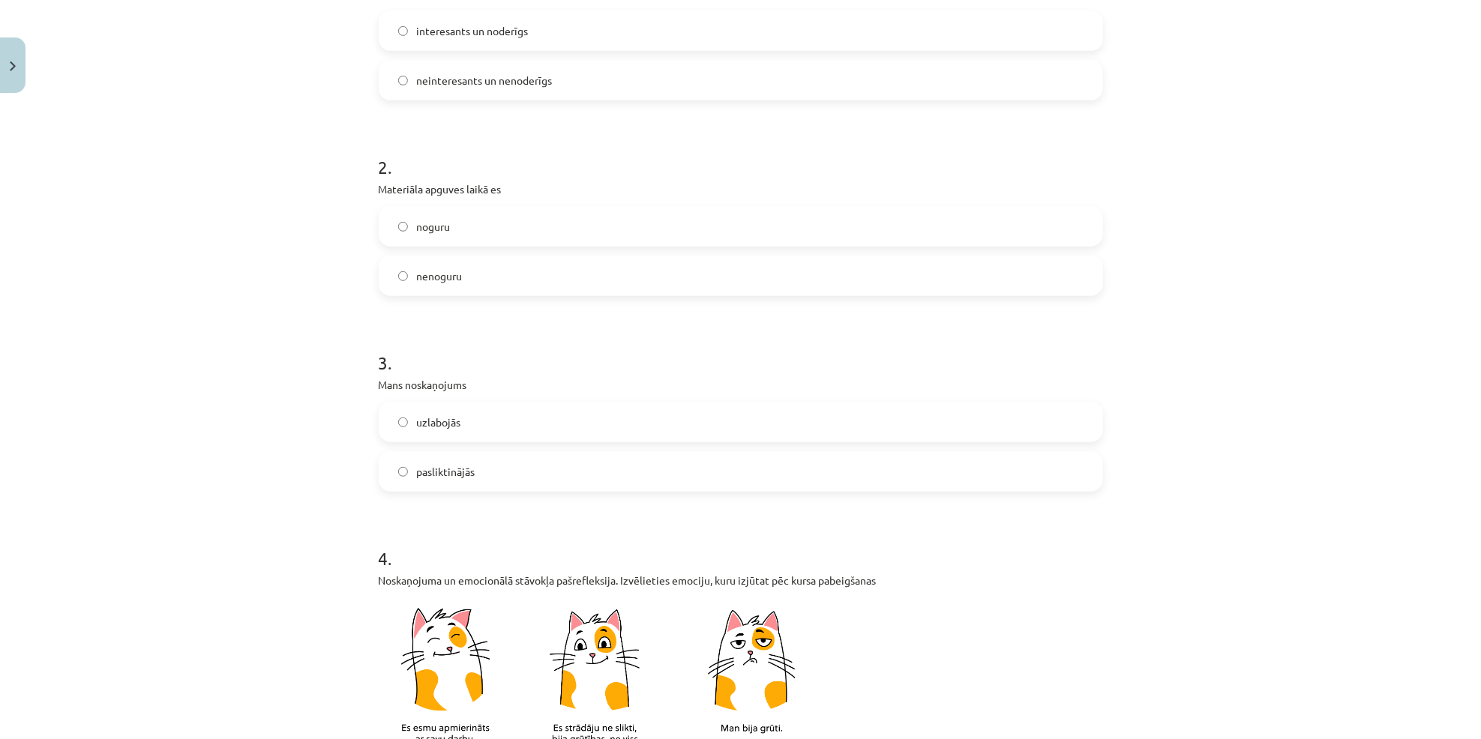
scroll to position [197, 0]
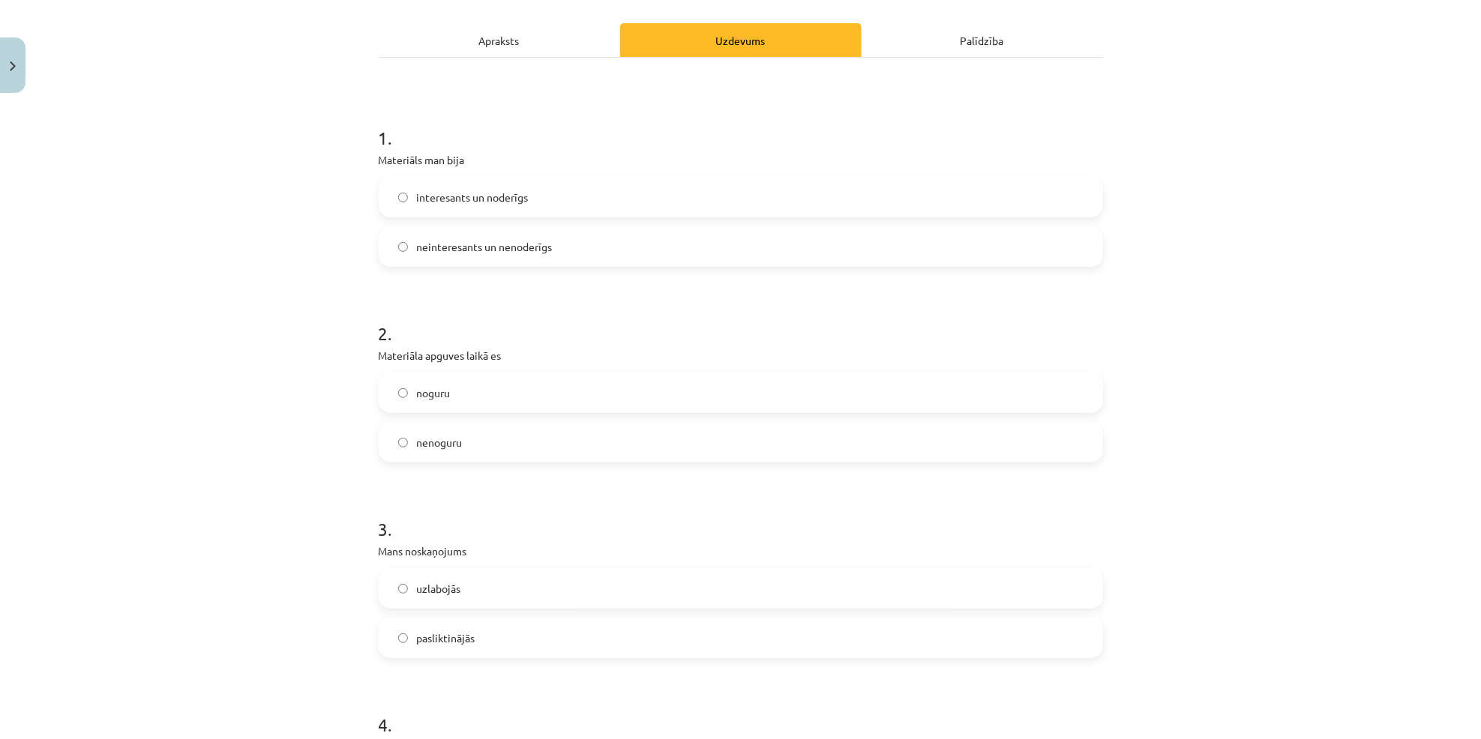
click at [453, 202] on span "interesants un noderīgs" at bounding box center [473, 198] width 112 height 16
click at [424, 451] on label "nenoguru" at bounding box center [740, 442] width 721 height 37
click at [450, 602] on label "uzlabojās" at bounding box center [740, 588] width 721 height 37
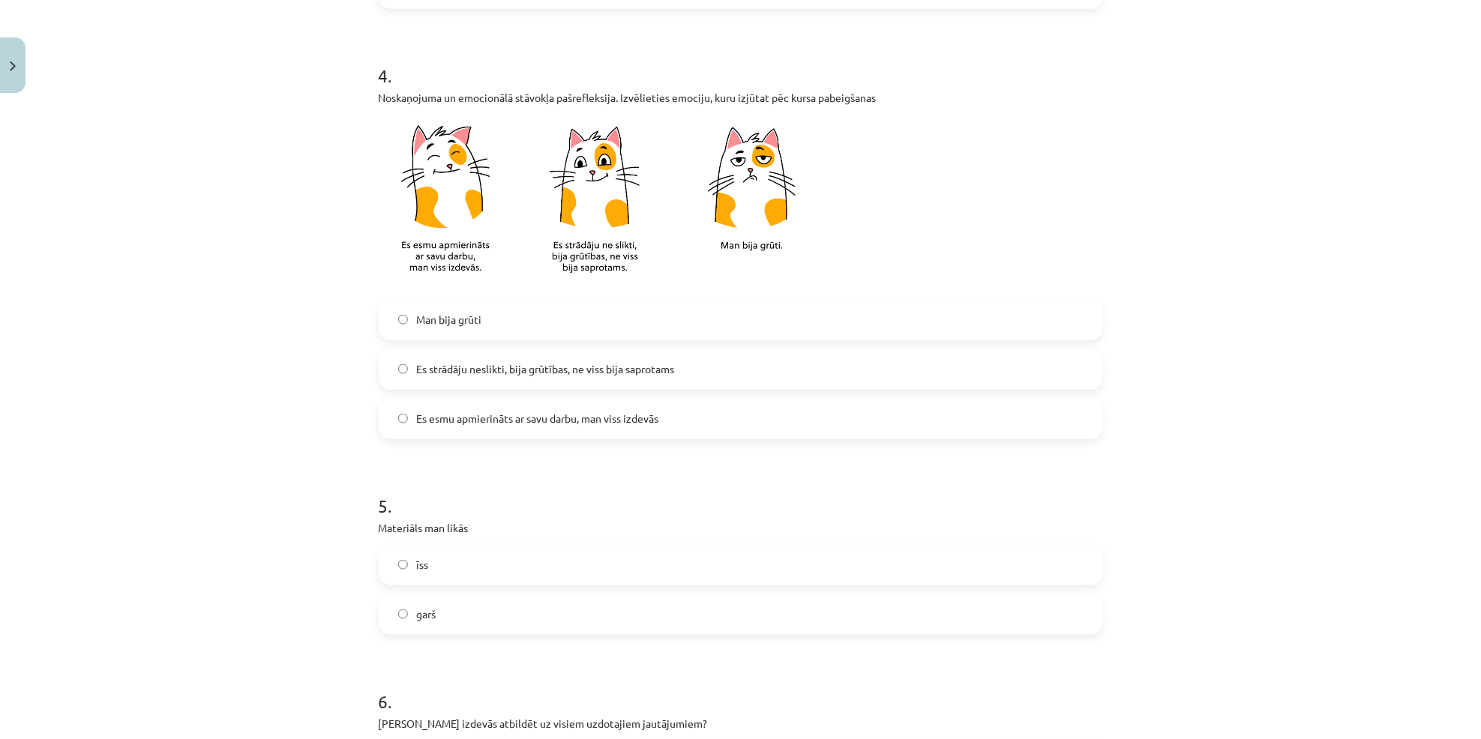
scroll to position [844, 0]
click at [532, 409] on label "Es esmu apmierināts ar savu darbu, man viss izdevās" at bounding box center [740, 421] width 721 height 37
drag, startPoint x: 532, startPoint y: 409, endPoint x: 532, endPoint y: 417, distance: 7.5
click at [532, 417] on span "Es esmu apmierināts ar savu darbu, man viss izdevās" at bounding box center [538, 421] width 242 height 16
click at [546, 499] on h1 "5 ." at bounding box center [741, 495] width 724 height 46
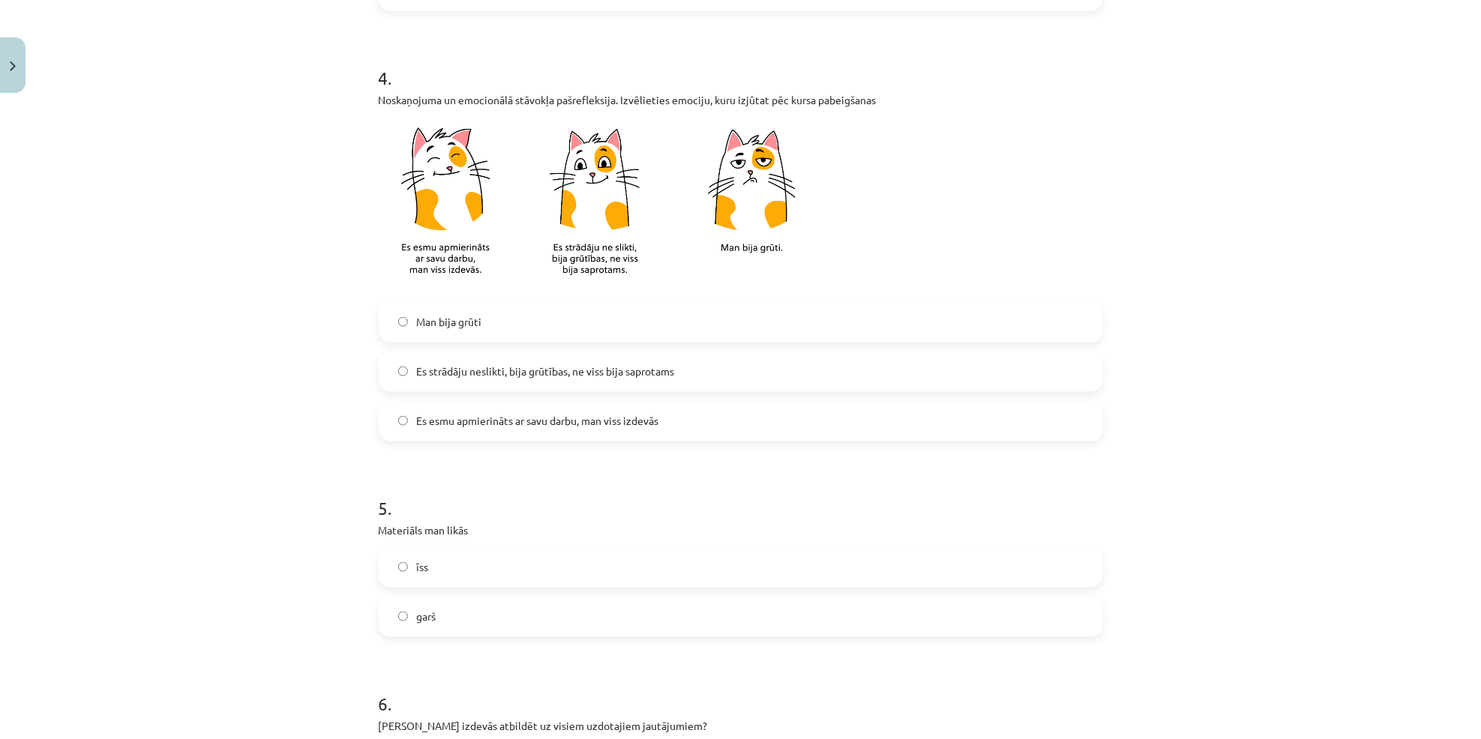
click at [455, 568] on label "īss" at bounding box center [740, 567] width 721 height 37
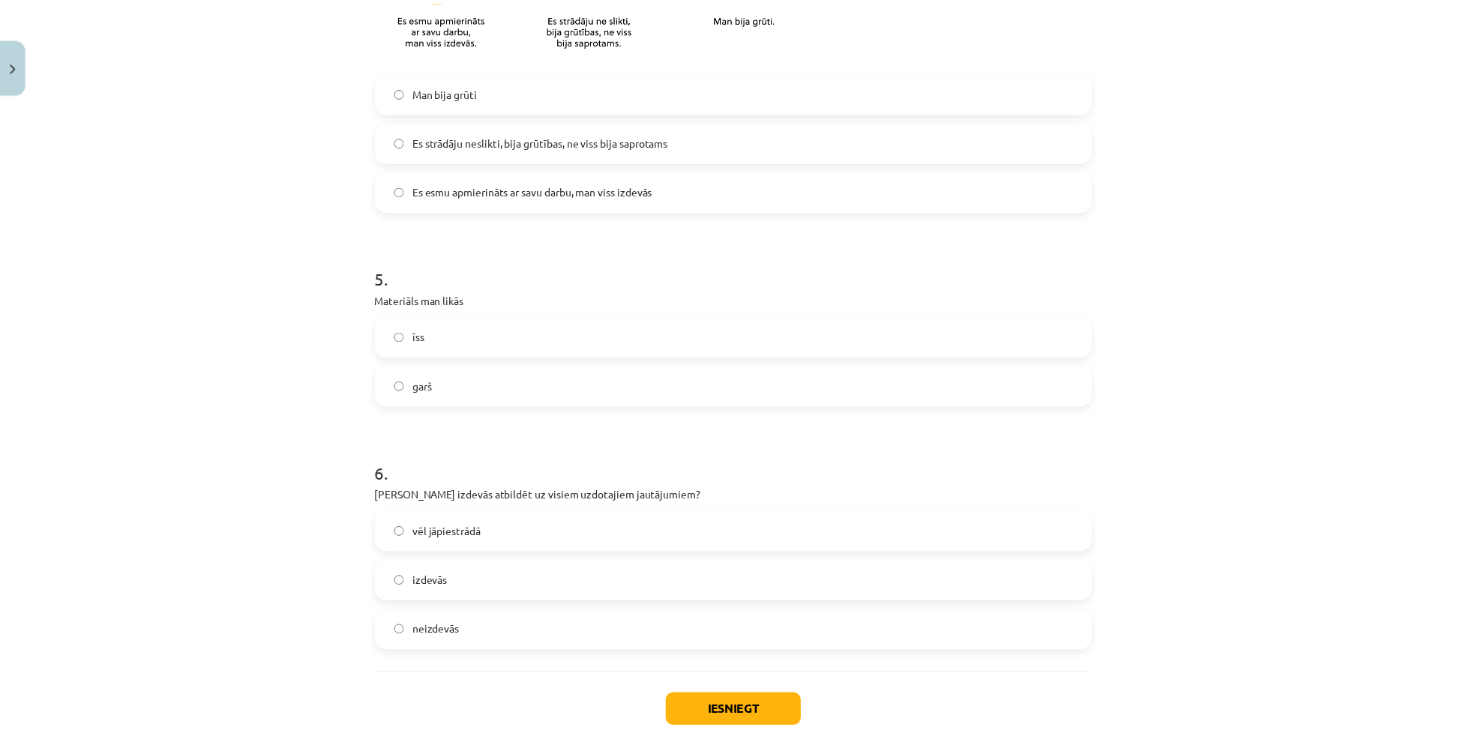
scroll to position [1160, 0]
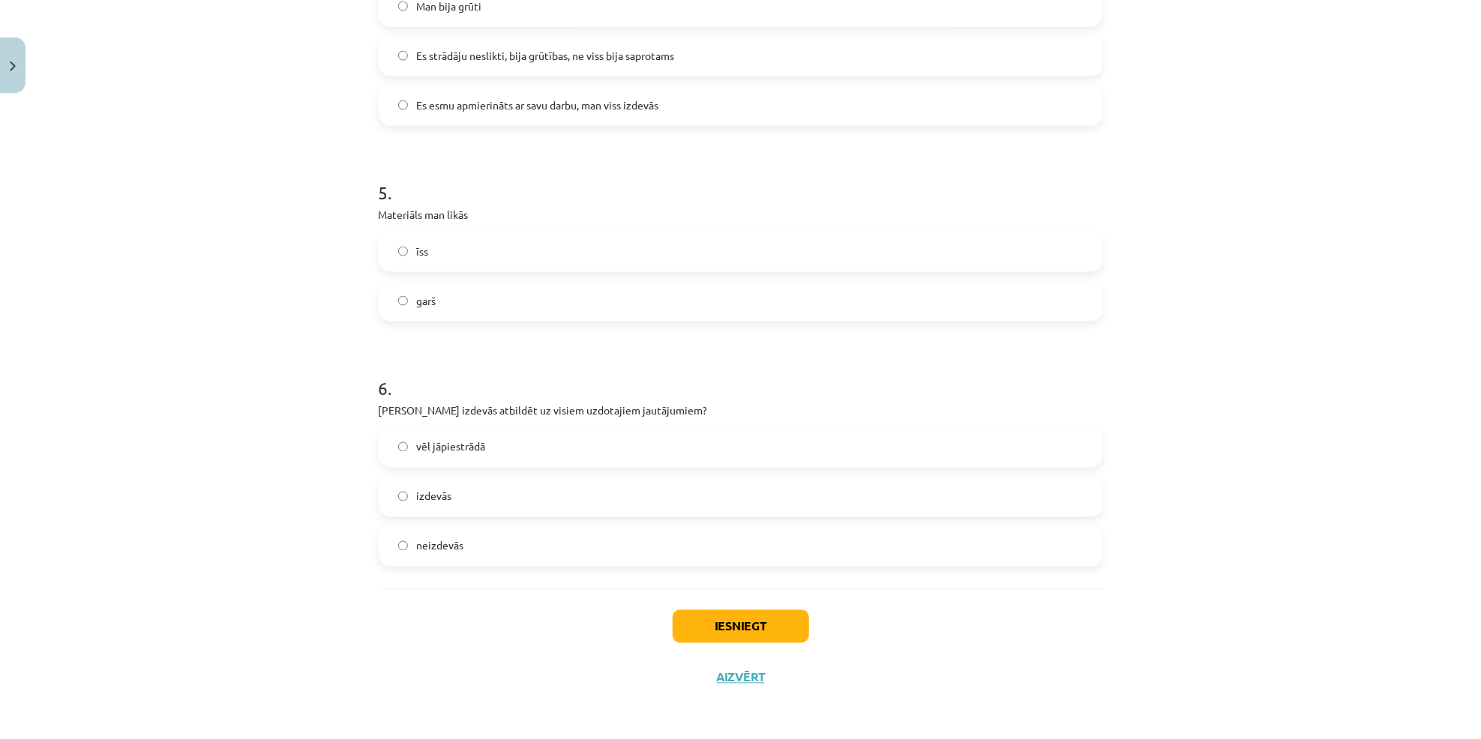
click at [478, 506] on label "izdevās" at bounding box center [740, 496] width 721 height 37
click at [694, 637] on button "Iesniegt" at bounding box center [741, 626] width 136 height 33
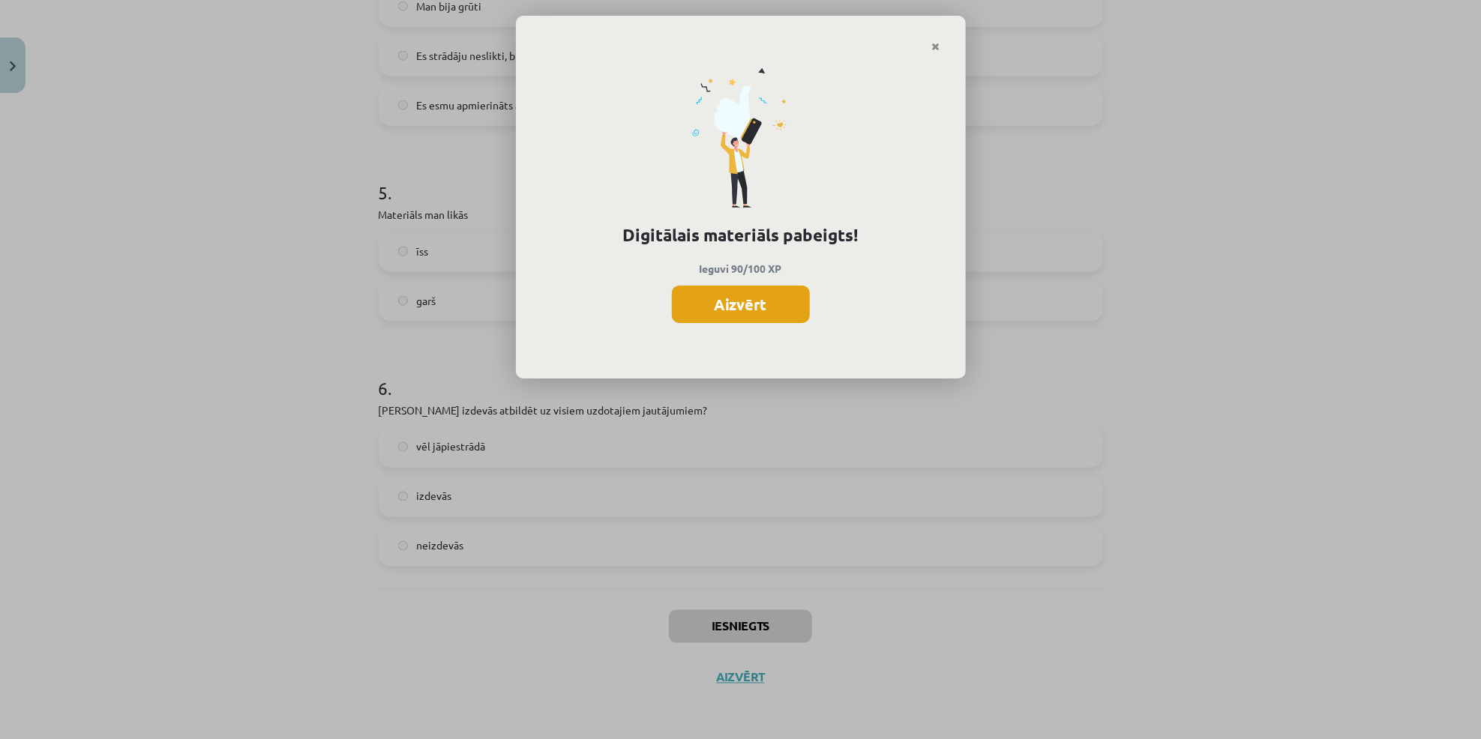
click at [710, 297] on button "Aizvērt" at bounding box center [741, 304] width 138 height 37
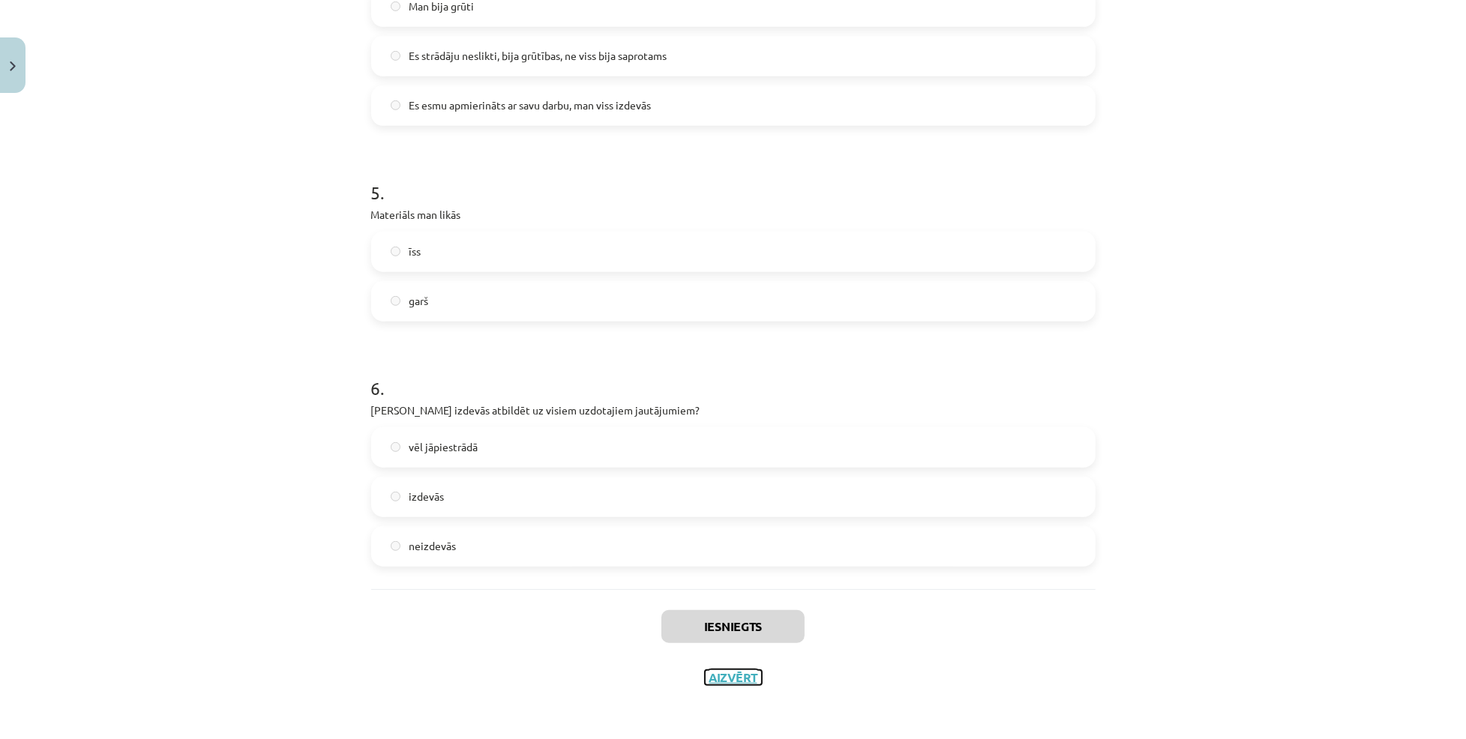
click at [727, 673] on button "Aizvērt" at bounding box center [733, 677] width 57 height 15
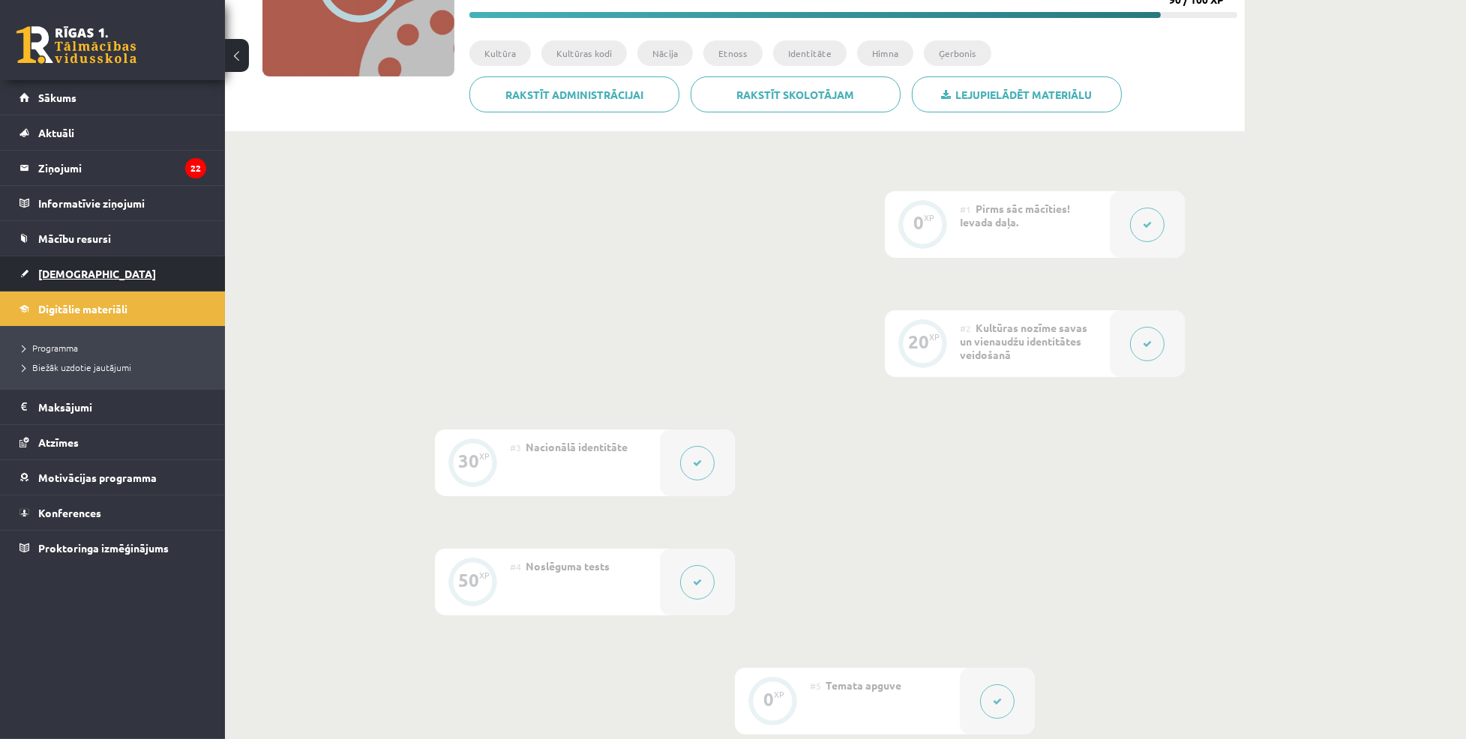
click at [69, 269] on span "[DEMOGRAPHIC_DATA]" at bounding box center [97, 273] width 118 height 13
